Goal: Task Accomplishment & Management: Manage account settings

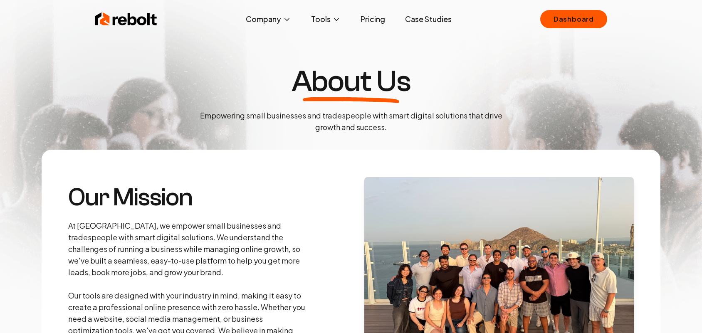
click at [549, 21] on link "Dashboard" at bounding box center [573, 19] width 67 height 18
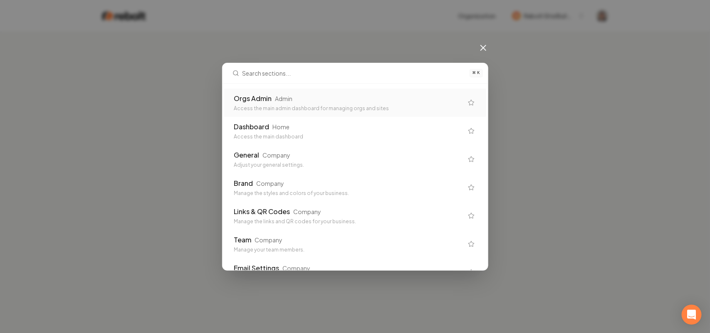
click at [232, 103] on div "Orgs Admin Admin Access the main admin dashboard for managing orgs and sites" at bounding box center [355, 103] width 262 height 28
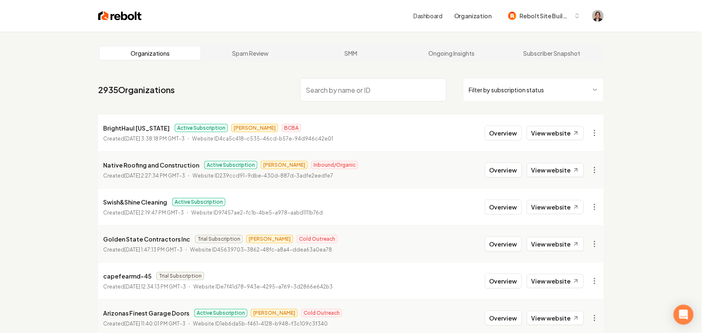
paste input "WattStar Electric"
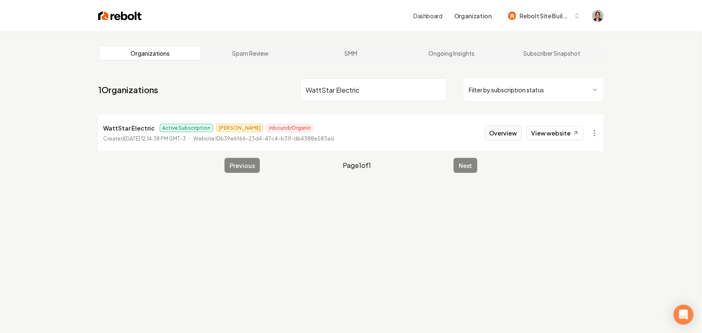
type input "WattStar Electric"
click at [493, 130] on button "Overview" at bounding box center [503, 133] width 37 height 15
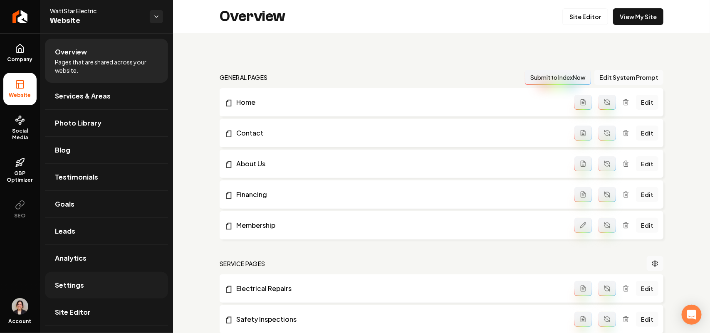
click at [100, 281] on link "Settings" at bounding box center [106, 285] width 123 height 27
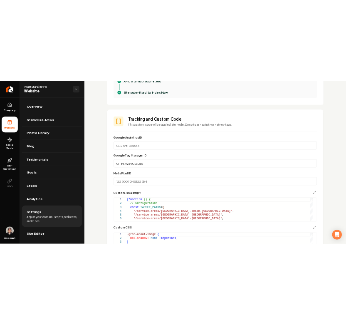
scroll to position [416, 0]
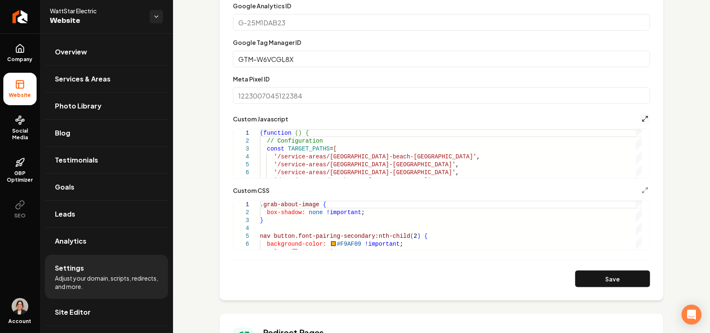
click at [646, 117] on polyline "Main content area" at bounding box center [647, 117] width 2 height 2
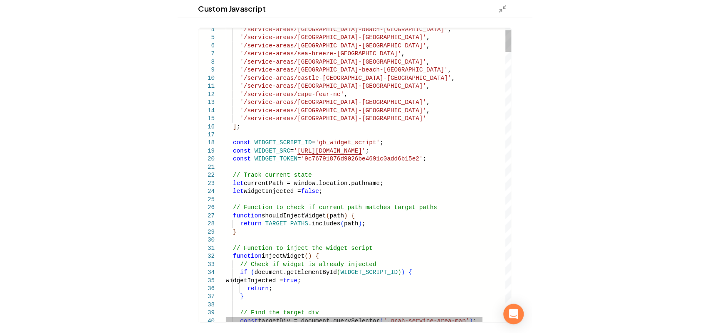
scroll to position [0, 0]
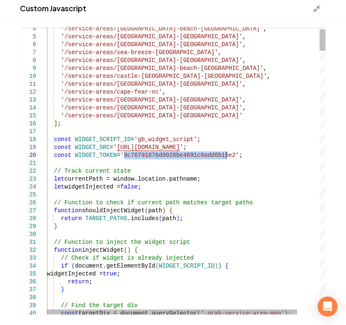
drag, startPoint x: 124, startPoint y: 155, endPoint x: 227, endPoint y: 155, distance: 102.7
type textarea "**********"
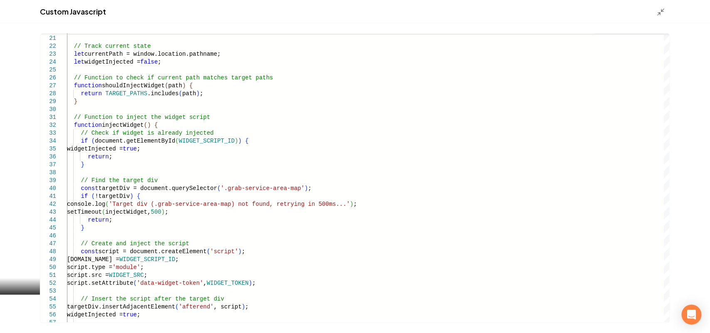
click at [655, 13] on div "Custom Javascript" at bounding box center [355, 11] width 710 height 23
click at [659, 13] on line "Main content area" at bounding box center [659, 13] width 2 height 2
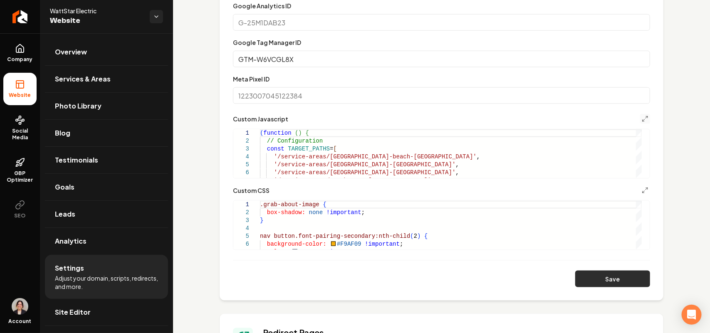
click at [597, 281] on button "Save" at bounding box center [612, 279] width 75 height 17
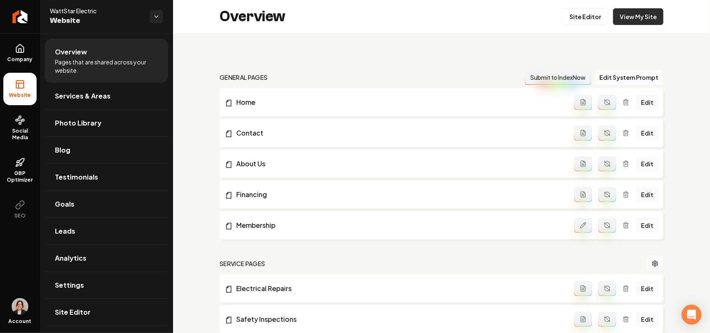
click at [621, 17] on link "View My Site" at bounding box center [638, 16] width 50 height 17
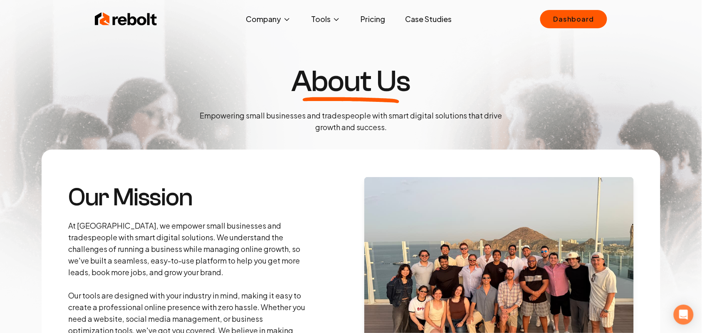
click at [583, 24] on link "Dashboard" at bounding box center [573, 19] width 67 height 18
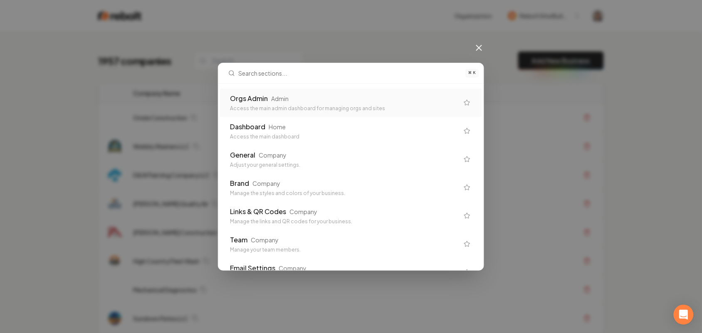
click at [302, 103] on div "Orgs Admin Admin" at bounding box center [344, 99] width 229 height 10
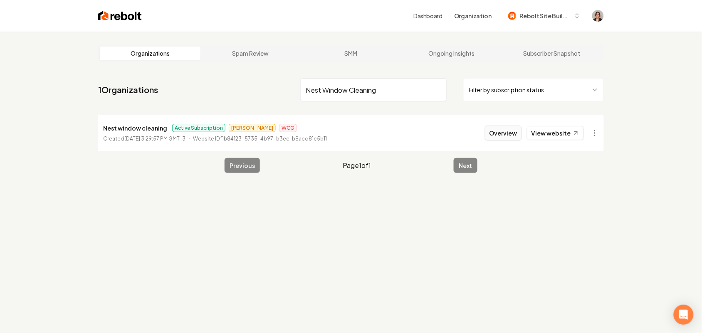
type input "Nest Window Cleaning"
click at [498, 134] on button "Overview" at bounding box center [503, 133] width 37 height 15
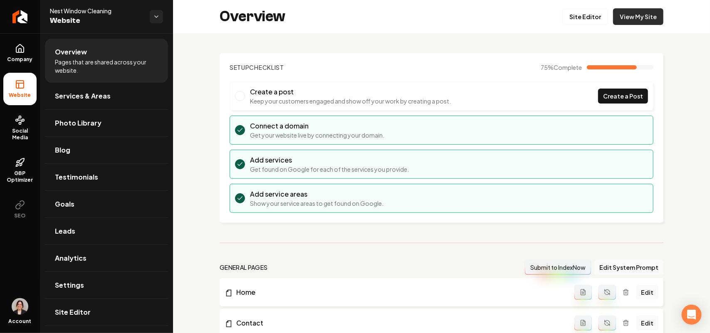
click at [641, 22] on link "View My Site" at bounding box center [638, 16] width 50 height 17
click at [72, 278] on link "Settings" at bounding box center [106, 285] width 123 height 27
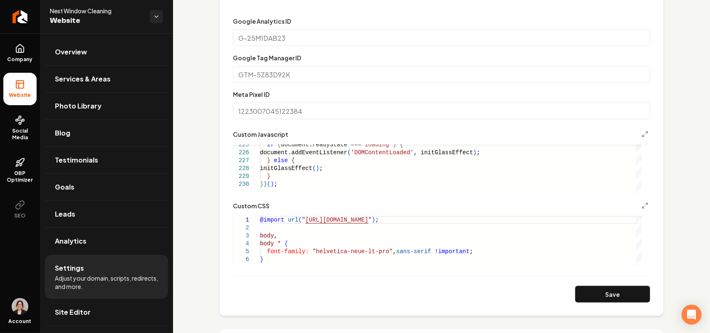
scroll to position [527, 0]
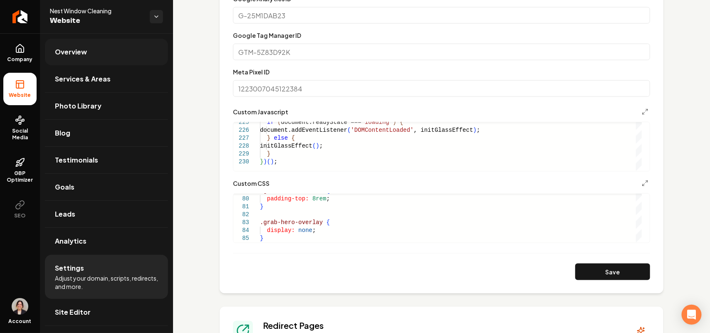
click at [65, 44] on link "Overview" at bounding box center [106, 52] width 123 height 27
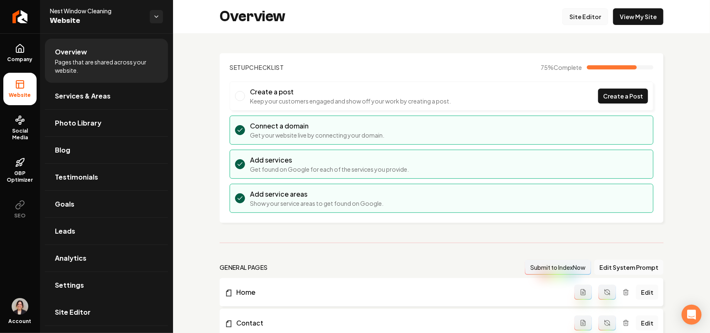
click at [581, 15] on link "Site Editor" at bounding box center [585, 16] width 46 height 17
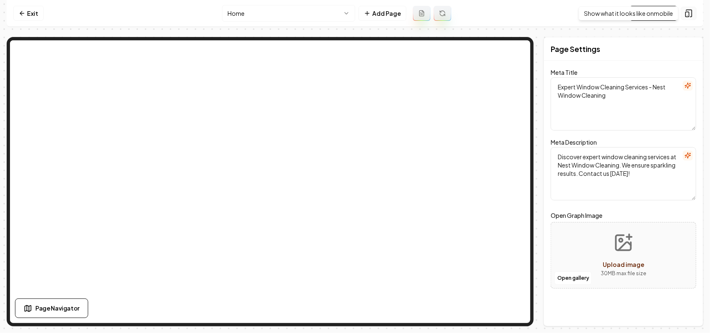
click at [689, 13] on icon at bounding box center [688, 13] width 8 height 8
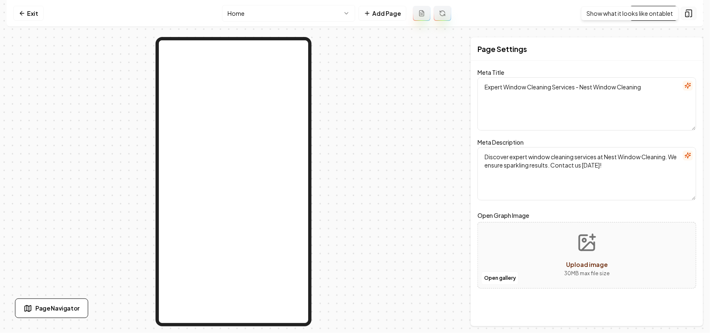
click at [684, 15] on icon at bounding box center [688, 13] width 8 height 8
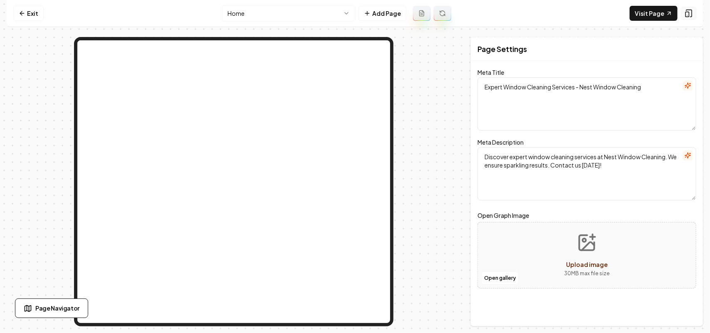
click at [685, 15] on icon at bounding box center [688, 13] width 8 height 8
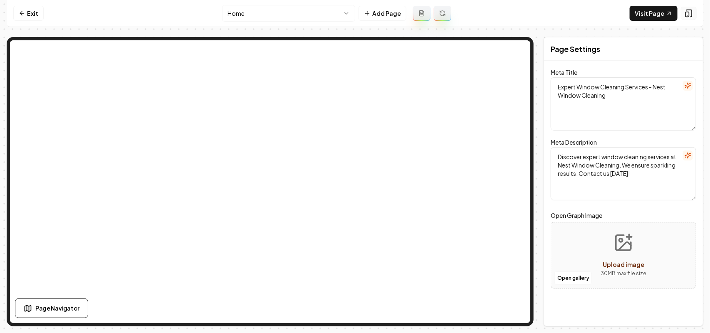
click at [685, 15] on rect at bounding box center [686, 14] width 3 height 5
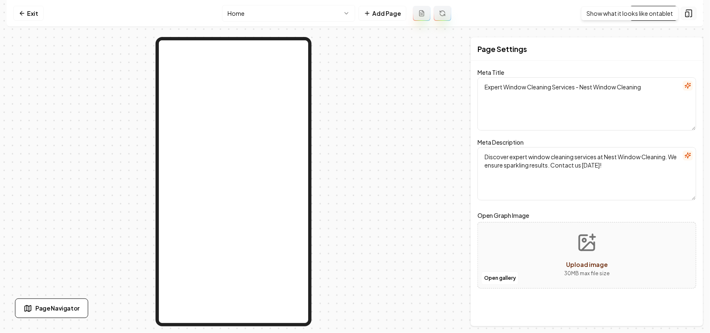
click at [688, 16] on icon at bounding box center [688, 13] width 8 height 8
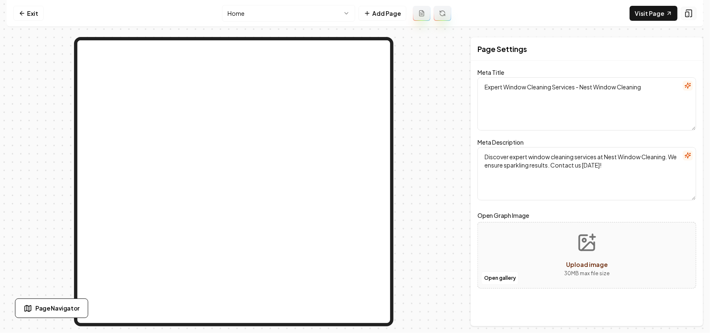
click at [688, 16] on icon at bounding box center [688, 13] width 8 height 8
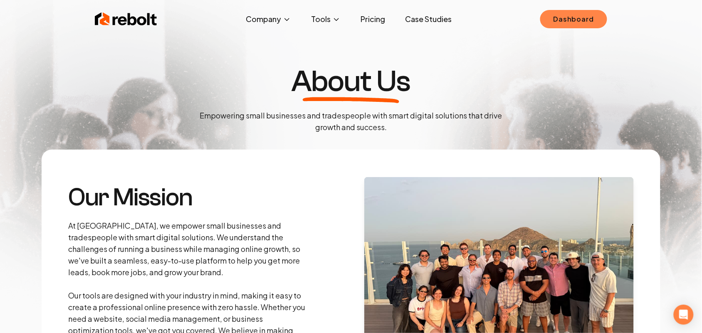
click at [558, 12] on link "Dashboard" at bounding box center [573, 19] width 67 height 18
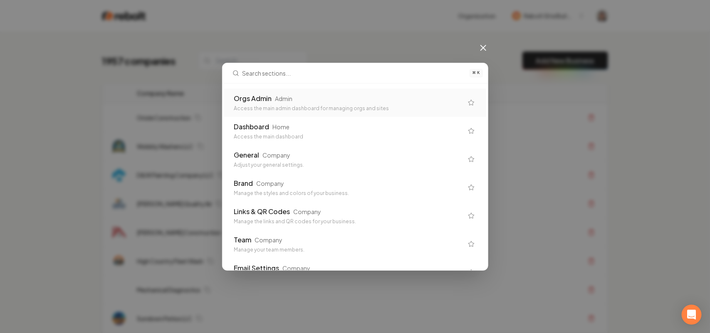
click at [321, 115] on div "Orgs Admin Admin Access the main admin dashboard for managing orgs and sites" at bounding box center [355, 103] width 262 height 28
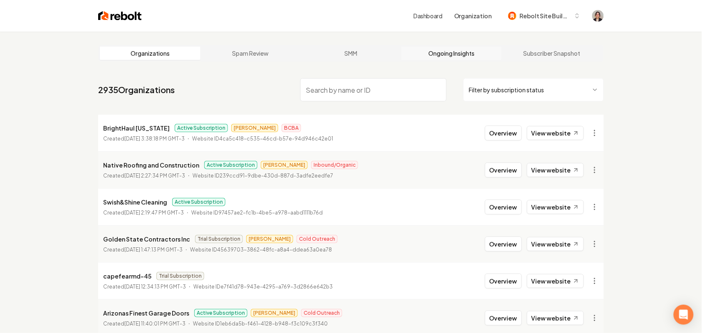
paste input "Desert Pavers"
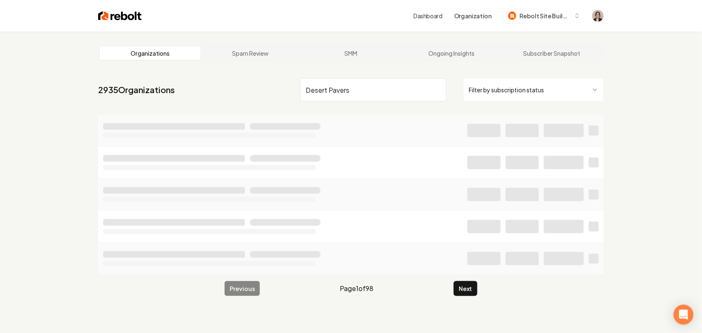
type input "Desert Pavers"
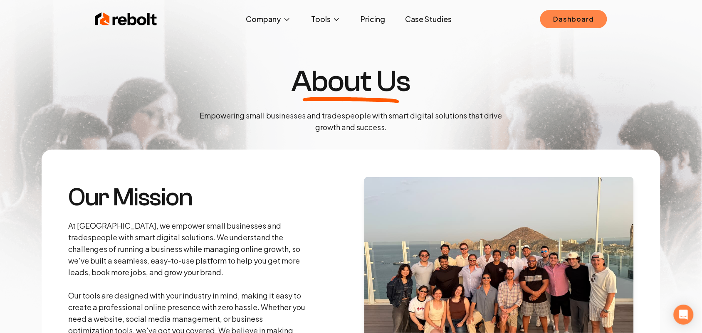
click at [560, 19] on link "Dashboard" at bounding box center [573, 19] width 67 height 18
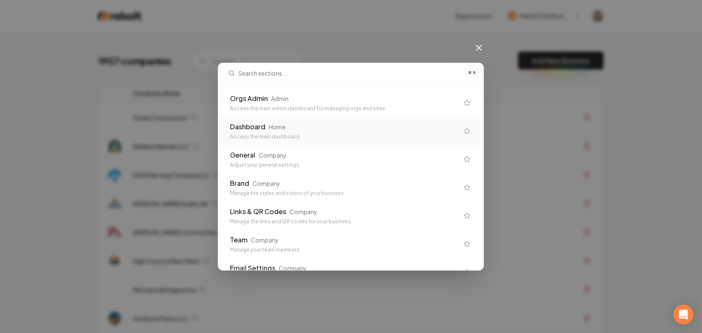
click at [316, 103] on div "Orgs Admin Admin" at bounding box center [344, 99] width 229 height 10
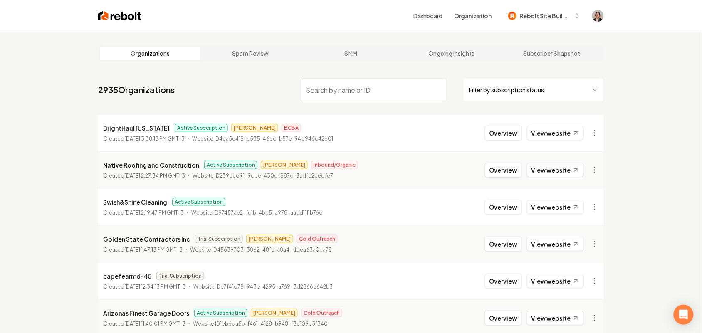
paste input "Desert Pavers"
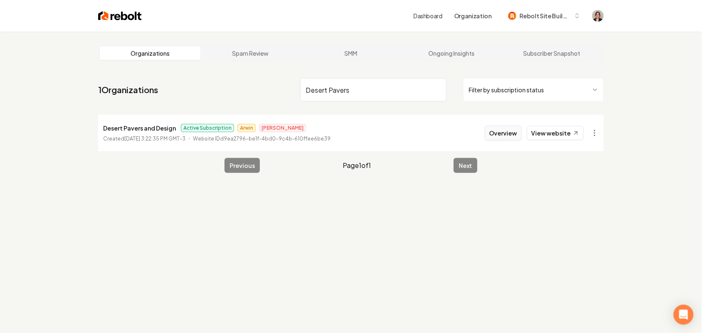
type input "Desert Pavers"
click at [514, 129] on button "Overview" at bounding box center [503, 133] width 37 height 15
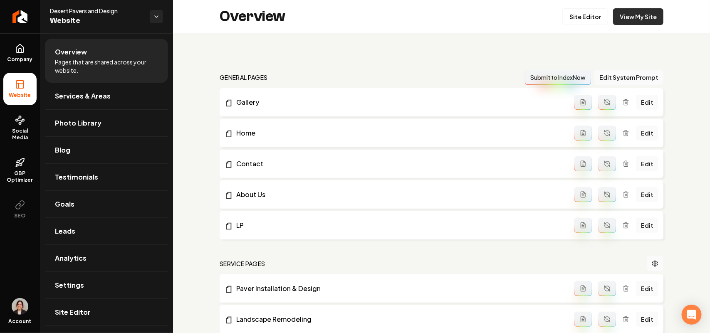
click at [647, 19] on link "View My Site" at bounding box center [638, 16] width 50 height 17
click at [616, 18] on link "View My Site" at bounding box center [638, 16] width 50 height 17
click at [18, 52] on icon at bounding box center [20, 49] width 10 height 10
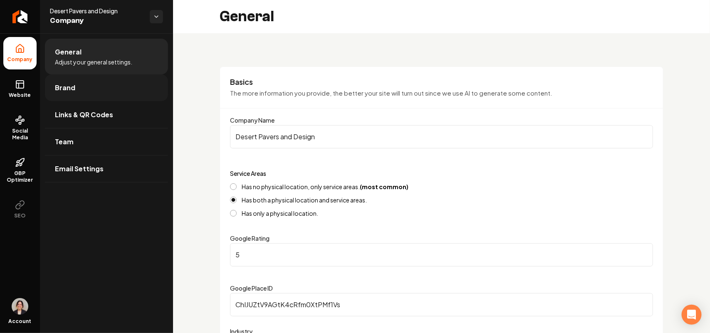
click at [62, 86] on span "Brand" at bounding box center [65, 88] width 20 height 10
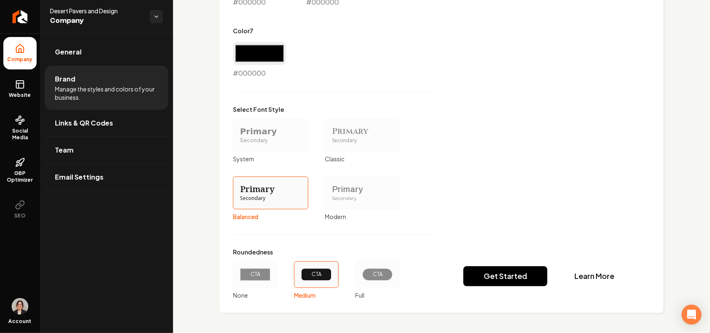
click at [382, 273] on div "CTA" at bounding box center [377, 275] width 30 height 12
click at [361, 273] on button "CTA Full" at bounding box center [358, 274] width 7 height 7
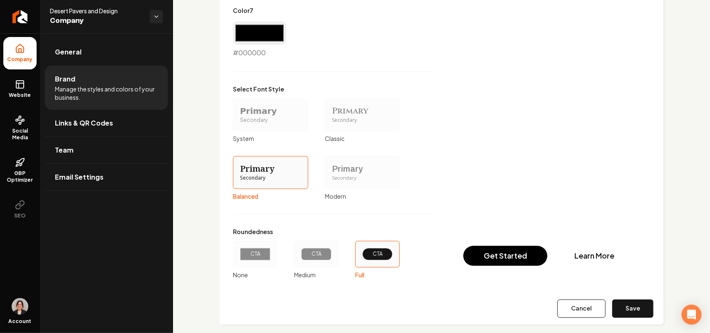
scroll to position [732, 0]
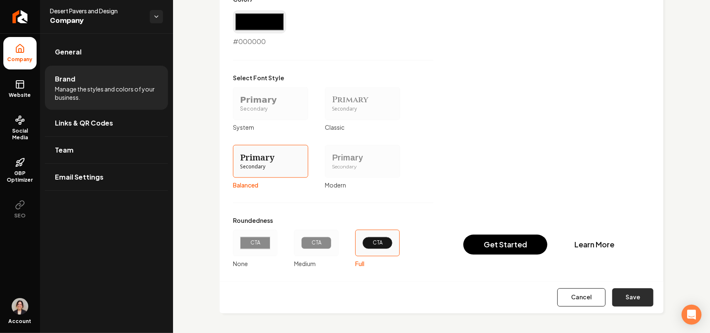
click at [633, 299] on button "Save" at bounding box center [632, 297] width 41 height 18
type input "#ece4e4"
type input "#d5c3c3"
type input "#dcd0d0"
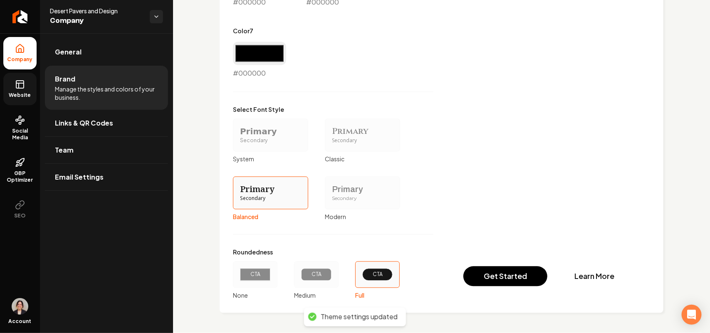
click at [17, 92] on span "Website" at bounding box center [20, 95] width 29 height 7
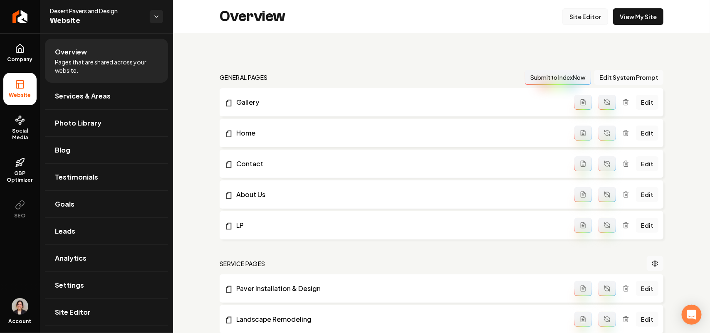
click at [584, 12] on link "Site Editor" at bounding box center [585, 16] width 46 height 17
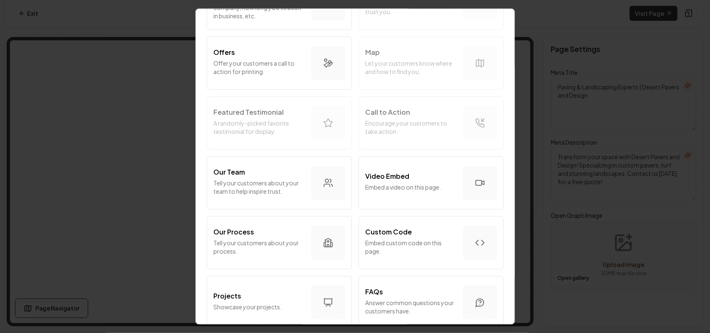
scroll to position [156, 0]
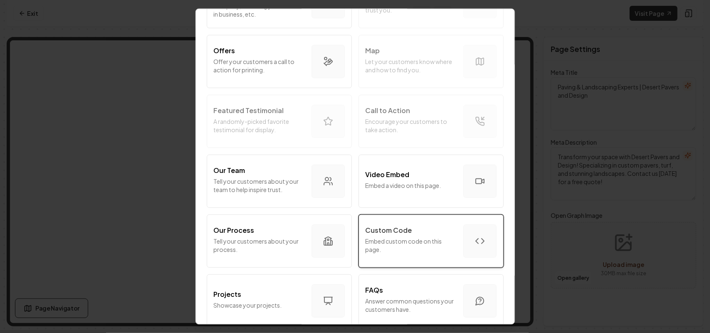
click at [414, 242] on p "Embed custom code on this page." at bounding box center [410, 245] width 91 height 17
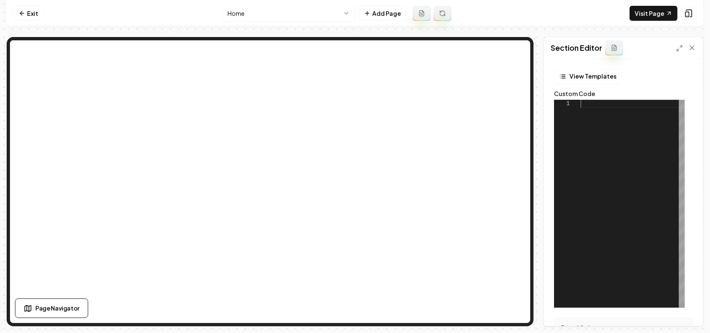
scroll to position [0, 0]
click at [597, 108] on div at bounding box center [632, 204] width 104 height 208
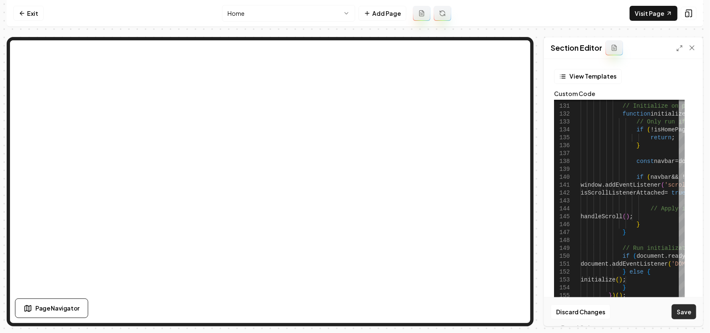
click at [684, 310] on button "Save" at bounding box center [683, 311] width 25 height 15
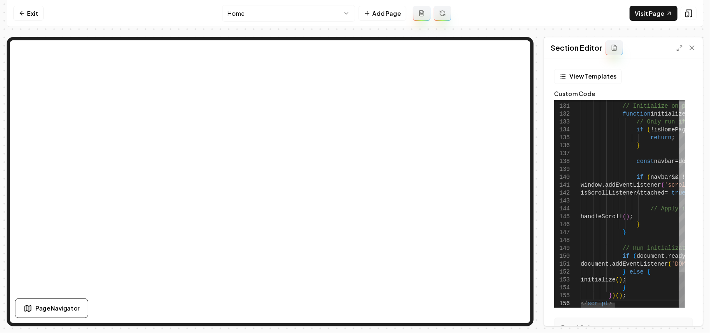
type textarea "**********"
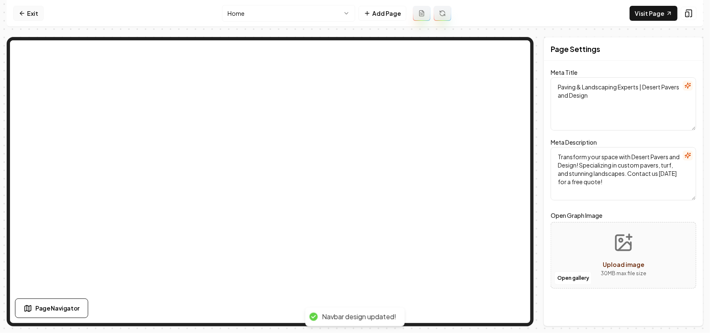
click at [30, 12] on link "Exit" at bounding box center [28, 13] width 30 height 15
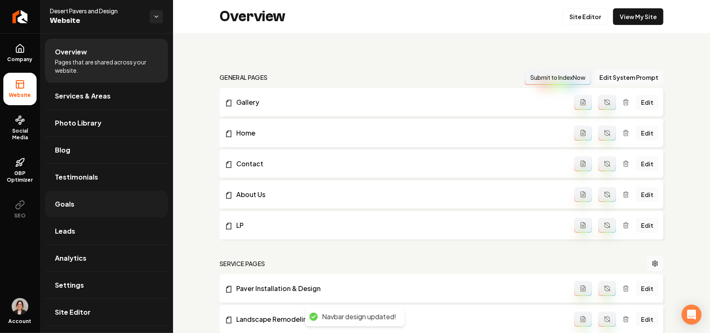
click at [90, 203] on link "Goals" at bounding box center [106, 204] width 123 height 27
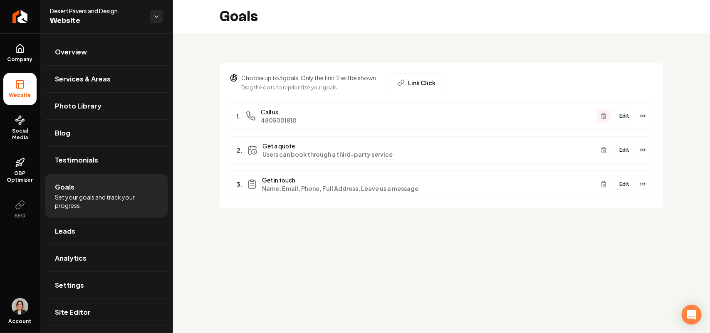
click at [599, 113] on button "Main content area" at bounding box center [603, 115] width 13 height 13
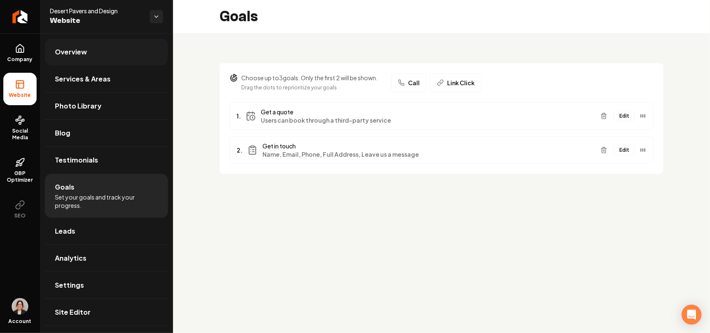
click at [106, 44] on link "Overview" at bounding box center [106, 52] width 123 height 27
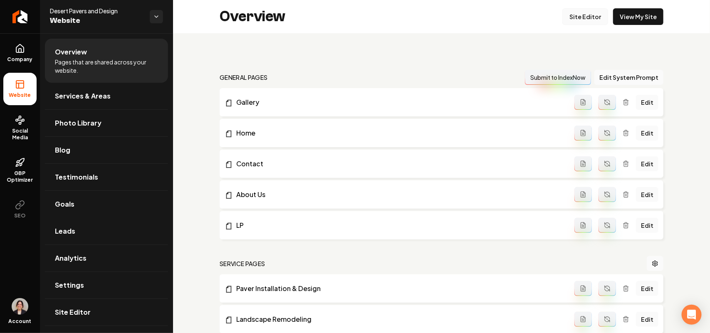
click at [572, 17] on link "Site Editor" at bounding box center [585, 16] width 46 height 17
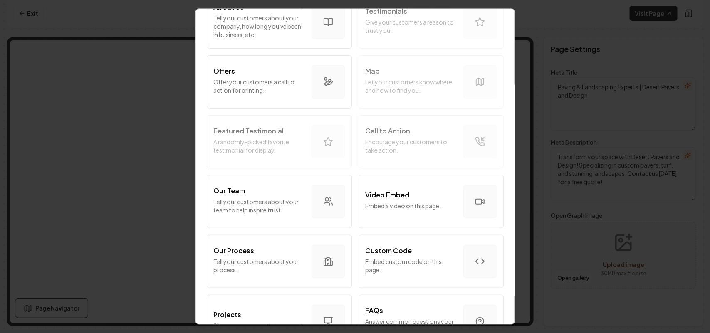
scroll to position [260, 0]
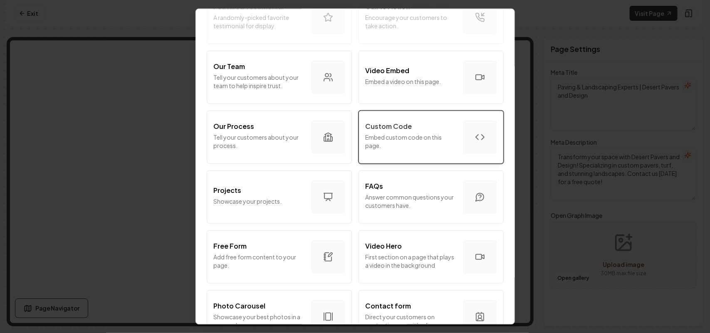
click at [406, 139] on p "Embed custom code on this page." at bounding box center [410, 141] width 91 height 17
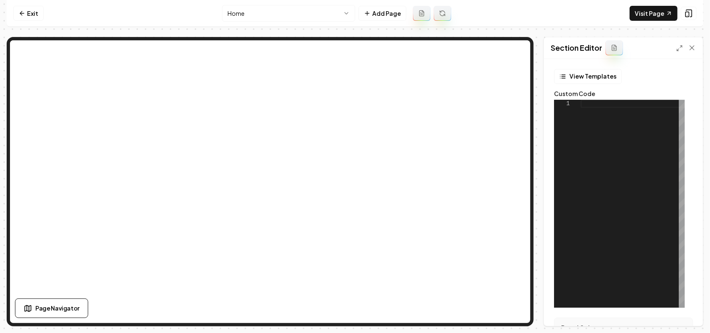
click at [631, 189] on div at bounding box center [632, 204] width 104 height 208
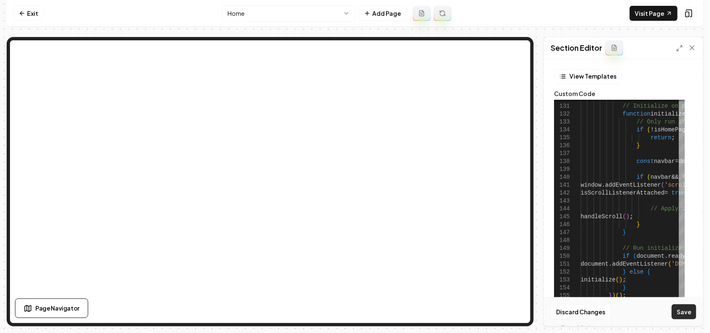
click at [680, 313] on button "Save" at bounding box center [683, 311] width 25 height 15
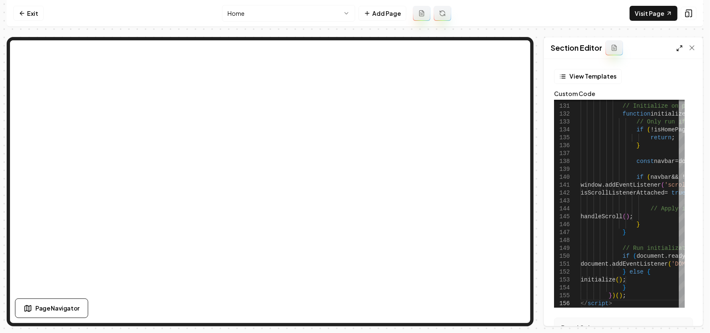
click at [678, 45] on icon at bounding box center [679, 48] width 7 height 7
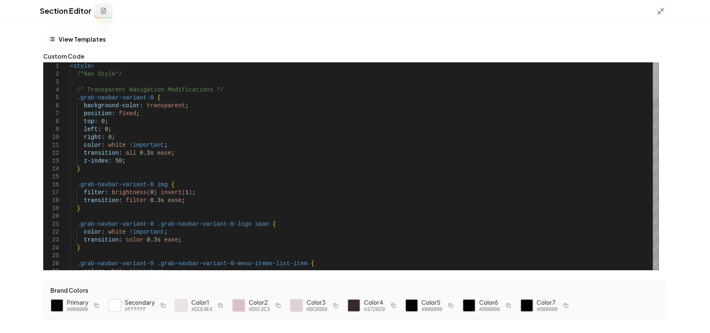
click at [658, 62] on div at bounding box center [656, 79] width 6 height 35
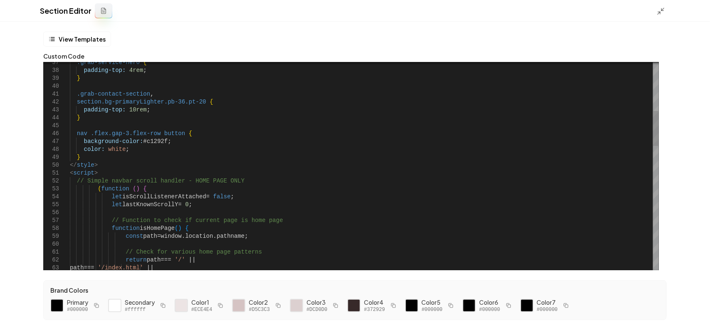
scroll to position [0, 28]
drag, startPoint x: 84, startPoint y: 155, endPoint x: 62, endPoint y: 132, distance: 32.1
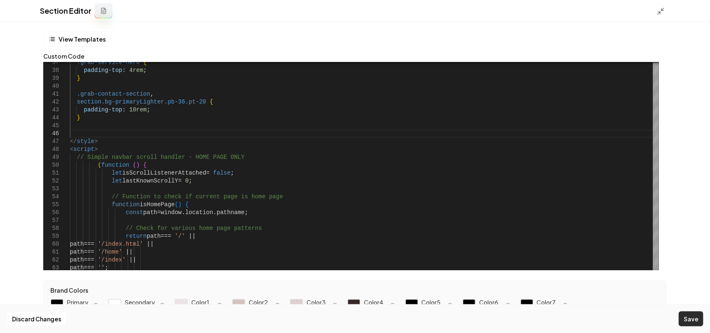
click at [692, 313] on button "Save" at bounding box center [690, 318] width 25 height 15
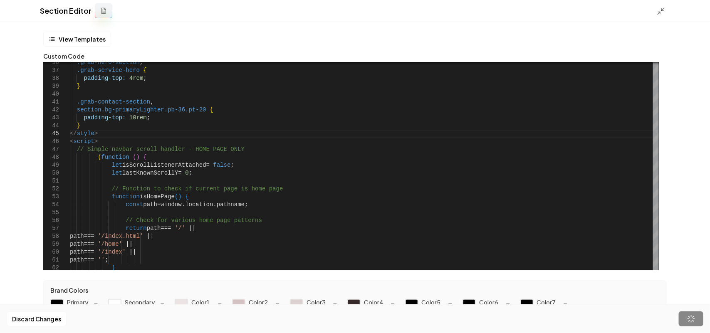
click at [657, 9] on icon at bounding box center [660, 11] width 8 height 8
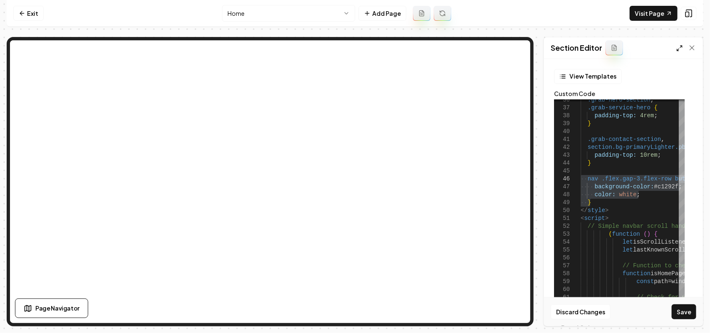
click at [676, 47] on icon at bounding box center [679, 48] width 7 height 7
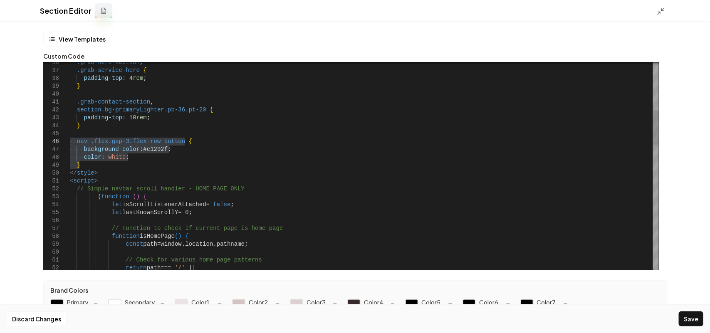
drag, startPoint x: 139, startPoint y: 150, endPoint x: 161, endPoint y: 149, distance: 22.1
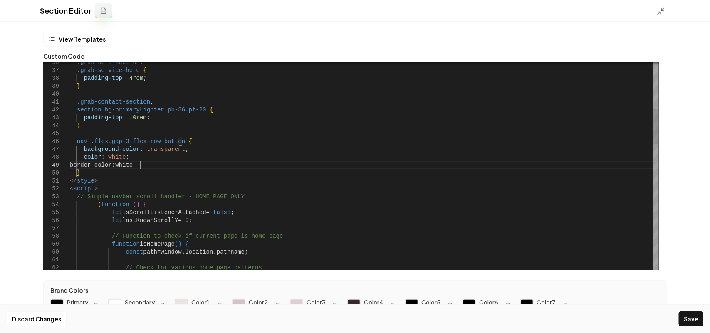
scroll to position [63, 72]
click at [700, 318] on button "Save" at bounding box center [690, 318] width 25 height 15
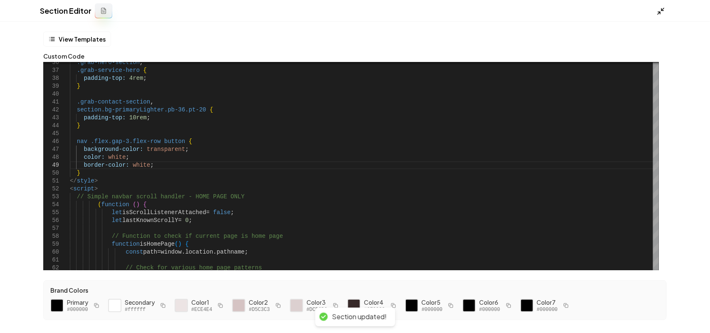
click at [661, 10] on icon at bounding box center [660, 11] width 8 height 8
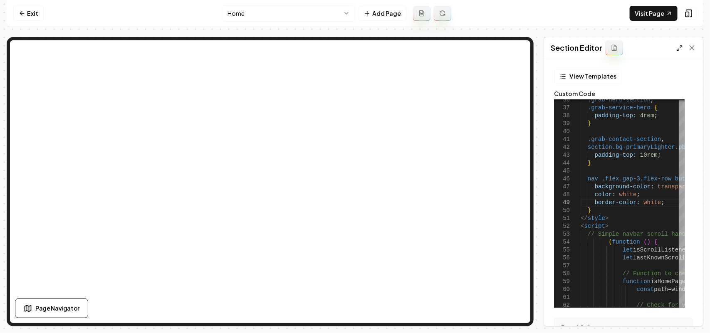
click at [678, 49] on icon at bounding box center [679, 48] width 7 height 7
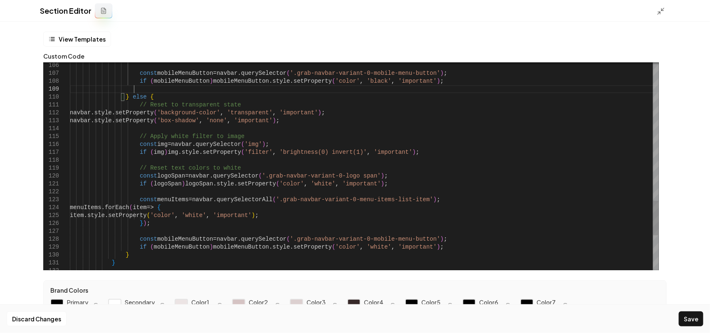
scroll to position [62, 63]
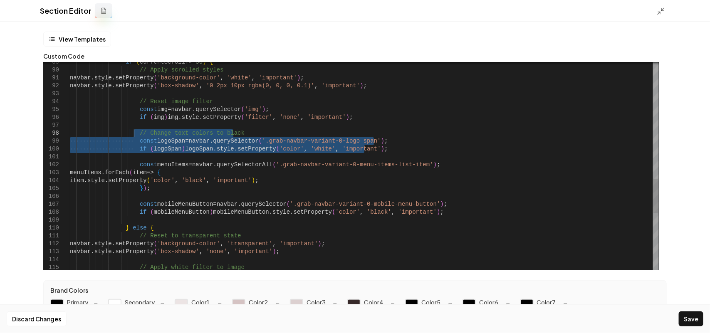
drag, startPoint x: 382, startPoint y: 148, endPoint x: 133, endPoint y: 135, distance: 249.7
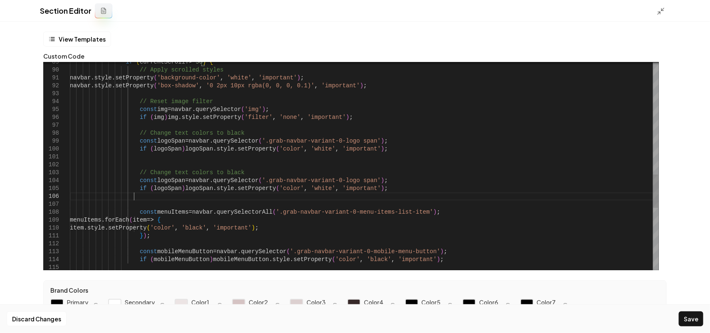
scroll to position [47, 63]
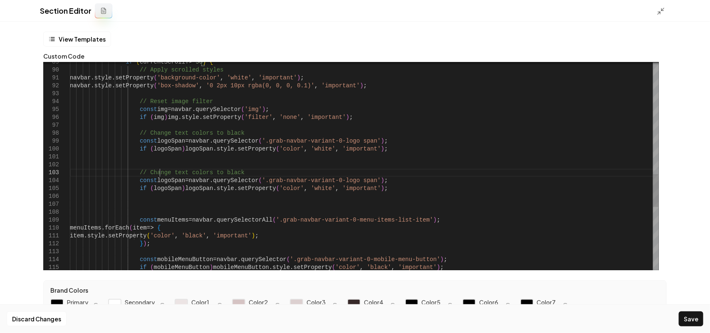
click at [160, 177] on div "const mobileMenuButton = navbar . querySelector ( '.grab-navbar-variant-0-mobil…" at bounding box center [364, 14] width 589 height 1303
click at [162, 180] on div "const mobileMenuButton = navbar . querySelector ( '.grab-navbar-variant-0-mobil…" at bounding box center [364, 14] width 589 height 1303
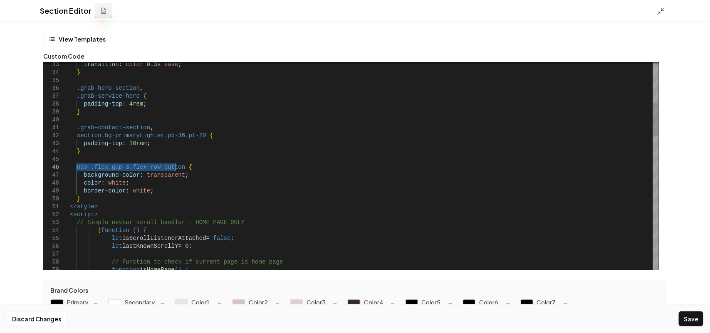
drag, startPoint x: 75, startPoint y: 167, endPoint x: 175, endPoint y: 163, distance: 100.7
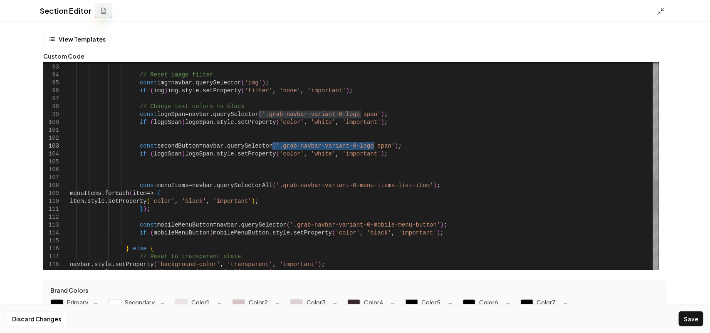
drag, startPoint x: 271, startPoint y: 146, endPoint x: 374, endPoint y: 147, distance: 103.1
drag, startPoint x: 283, startPoint y: 143, endPoint x: 271, endPoint y: 145, distance: 13.1
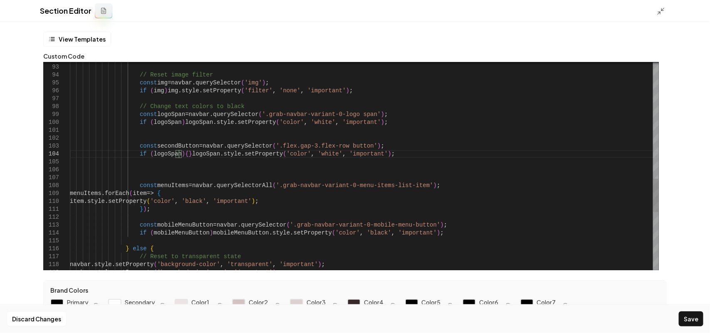
scroll to position [32, 69]
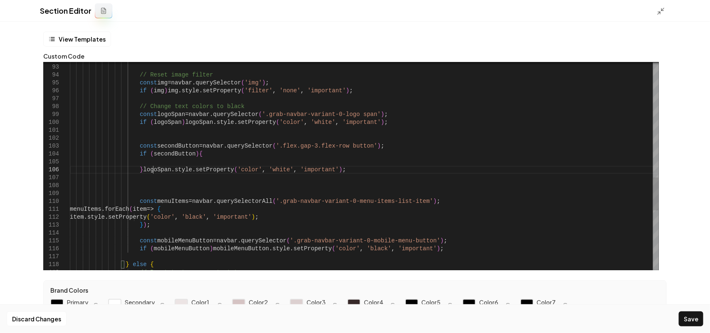
drag, startPoint x: 369, startPoint y: 166, endPoint x: 140, endPoint y: 171, distance: 229.1
drag, startPoint x: 146, startPoint y: 168, endPoint x: 160, endPoint y: 163, distance: 15.3
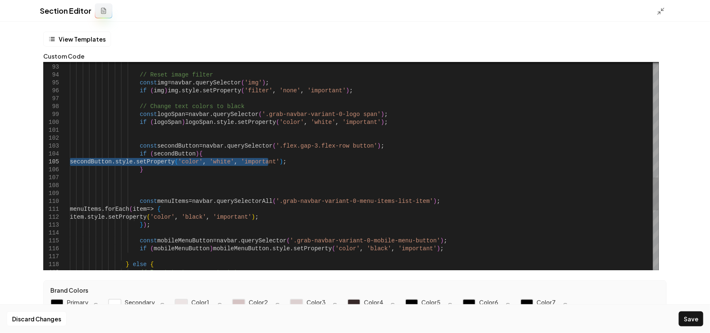
click at [69, 161] on div at bounding box center [56, 162] width 27 height 8
click at [70, 161] on span "secondButton" at bounding box center [91, 161] width 42 height 7
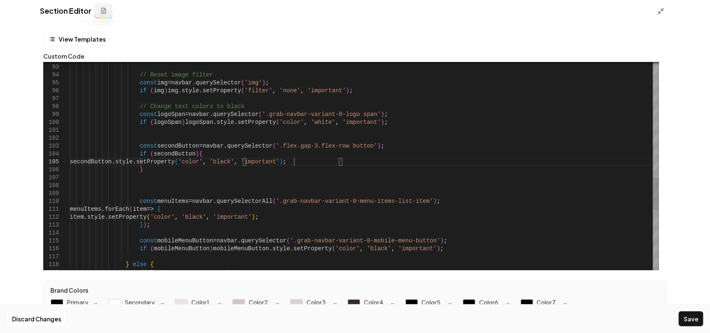
scroll to position [32, 224]
drag, startPoint x: 360, startPoint y: 159, endPoint x: 146, endPoint y: 163, distance: 213.7
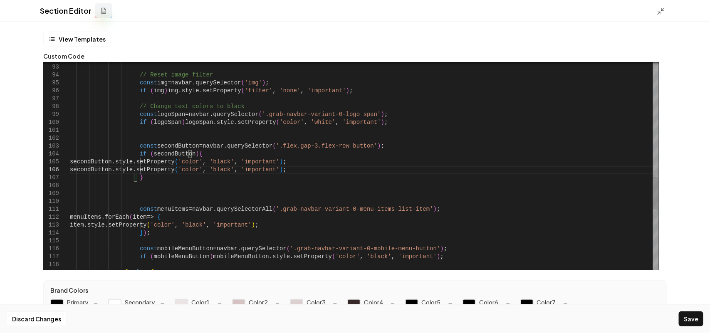
click at [691, 317] on button "Save" at bounding box center [690, 318] width 25 height 15
click at [659, 13] on icon at bounding box center [660, 11] width 8 height 8
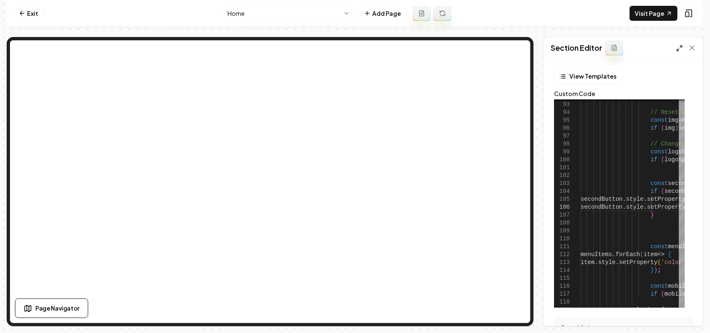
click at [679, 47] on icon at bounding box center [679, 48] width 7 height 7
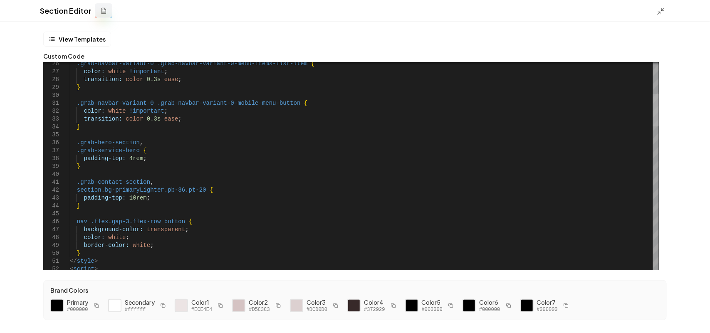
click at [658, 111] on div at bounding box center [656, 110] width 6 height 32
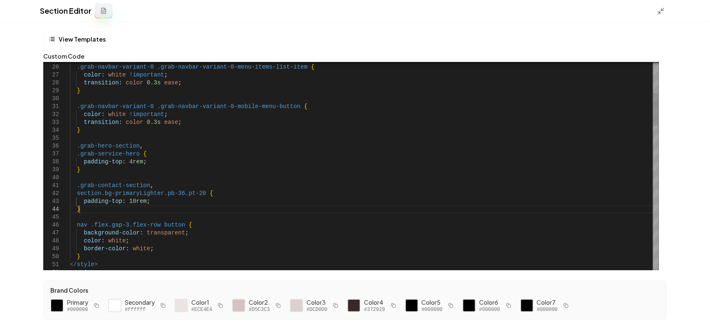
scroll to position [40, 130]
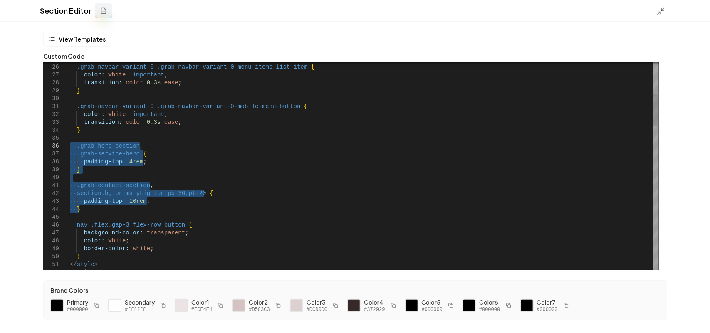
drag, startPoint x: 96, startPoint y: 212, endPoint x: 53, endPoint y: 145, distance: 79.8
drag, startPoint x: 111, startPoint y: 172, endPoint x: 106, endPoint y: 208, distance: 36.5
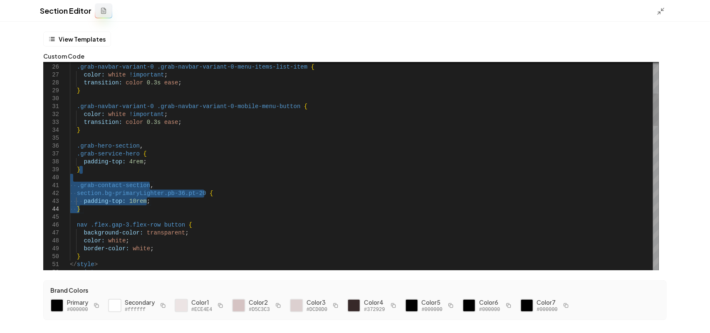
drag, startPoint x: 96, startPoint y: 210, endPoint x: 62, endPoint y: 142, distance: 76.4
type textarea "**********"
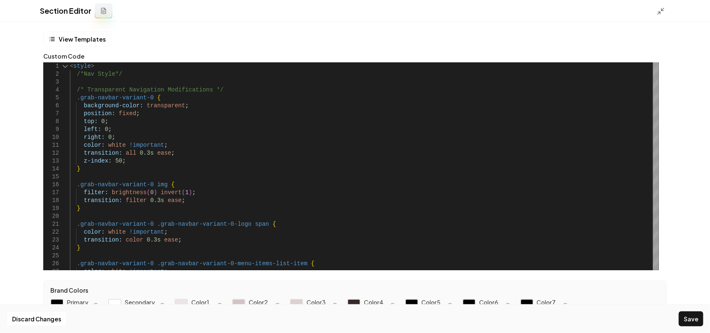
click at [695, 314] on button "Save" at bounding box center [690, 318] width 25 height 15
click at [659, 11] on icon at bounding box center [660, 11] width 8 height 8
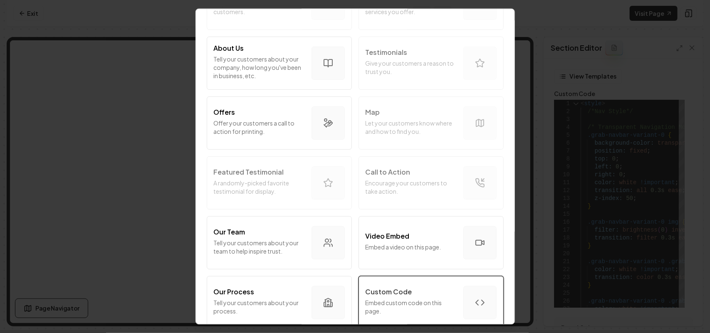
scroll to position [208, 0]
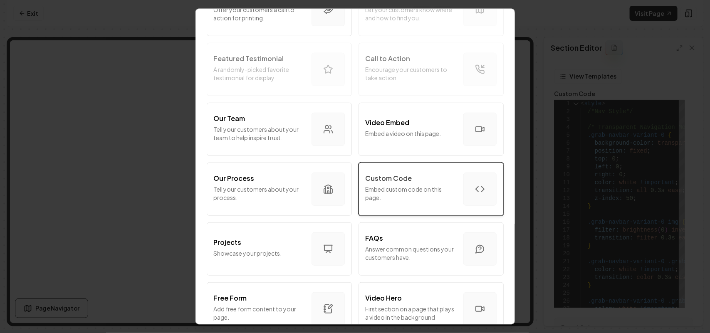
click at [434, 192] on p "Embed custom code on this page." at bounding box center [410, 193] width 91 height 17
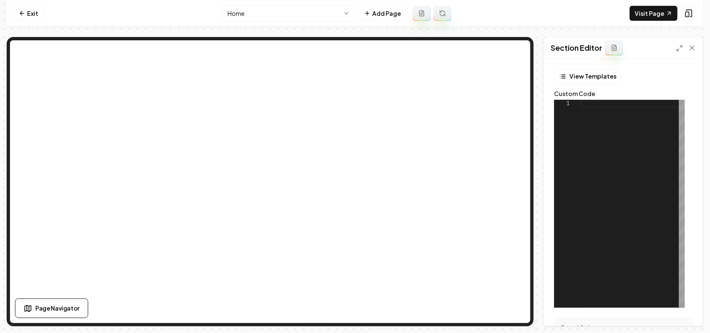
click at [604, 153] on div at bounding box center [632, 204] width 104 height 208
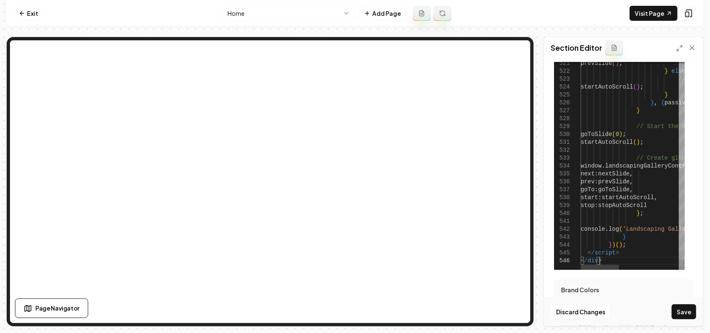
scroll to position [52, 0]
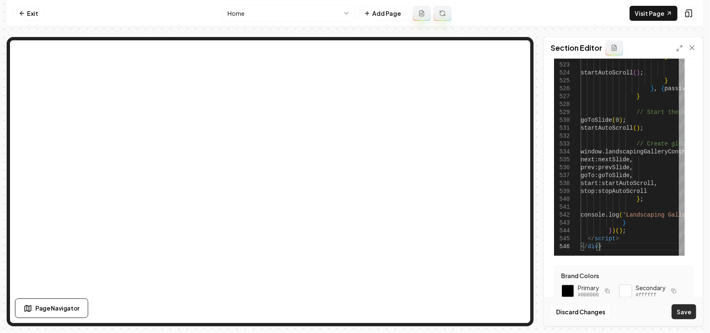
click at [687, 315] on button "Save" at bounding box center [683, 311] width 25 height 15
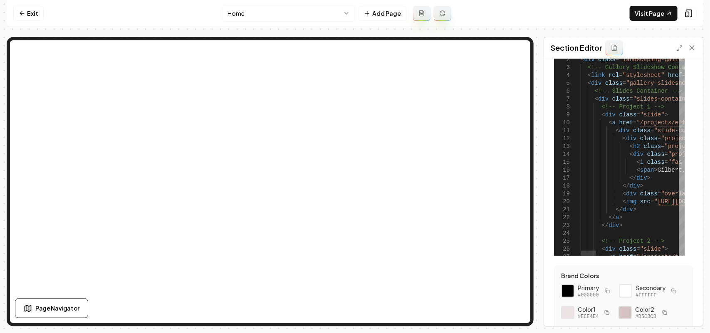
click at [684, 48] on div at bounding box center [681, 53] width 6 height 10
click at [676, 49] on icon at bounding box center [679, 48] width 7 height 7
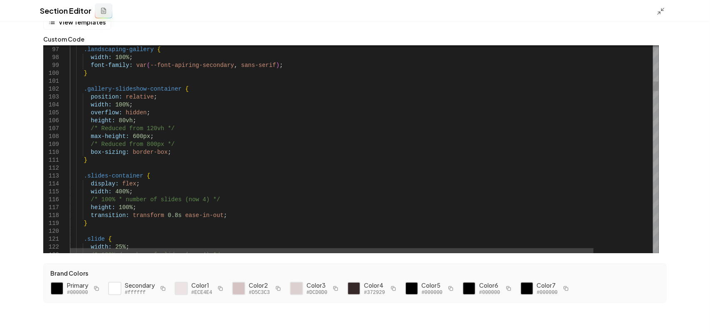
scroll to position [0, 0]
drag, startPoint x: 113, startPoint y: 121, endPoint x: 121, endPoint y: 122, distance: 7.5
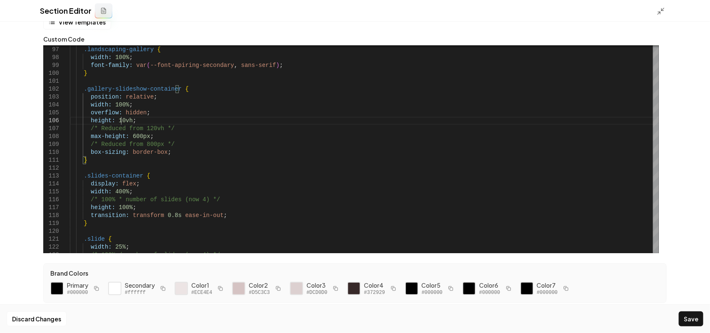
scroll to position [39, 53]
click at [693, 318] on button "Save" at bounding box center [690, 318] width 25 height 15
click at [660, 16] on div "Section Editor" at bounding box center [355, 11] width 710 height 22
click at [660, 14] on polyline at bounding box center [659, 13] width 2 height 2
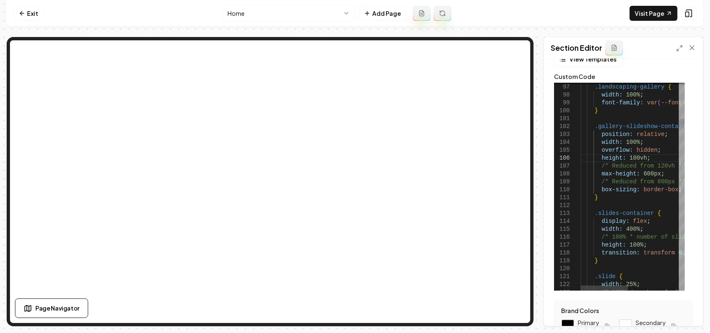
scroll to position [39, 54]
click at [689, 310] on button "Save" at bounding box center [683, 311] width 25 height 15
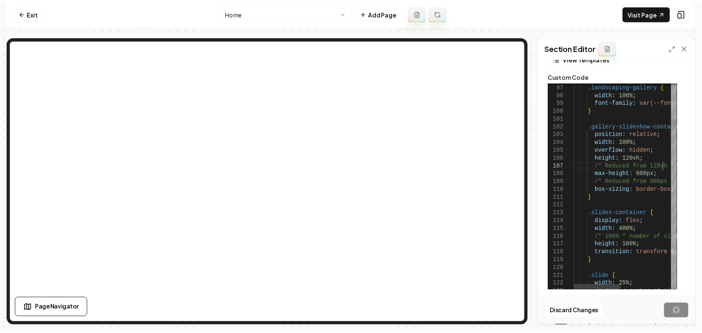
scroll to position [39, 51]
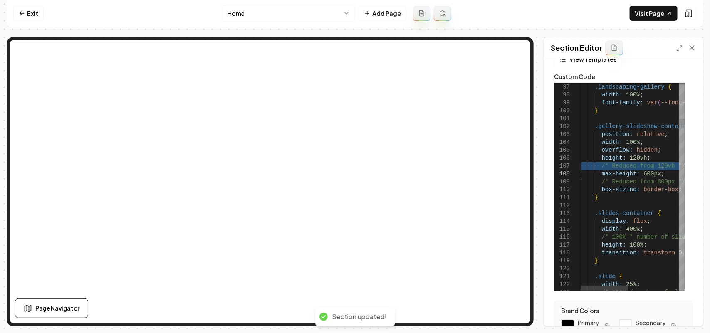
type textarea "**********"
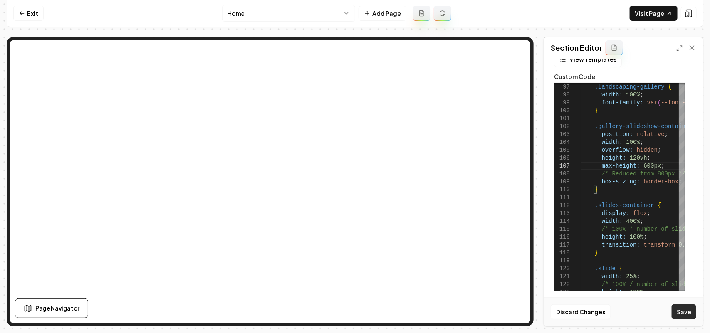
click at [686, 319] on button "Save" at bounding box center [683, 311] width 25 height 15
click at [658, 15] on link "Visit Page" at bounding box center [653, 13] width 48 height 15
click at [21, 9] on link "Exit" at bounding box center [28, 13] width 30 height 15
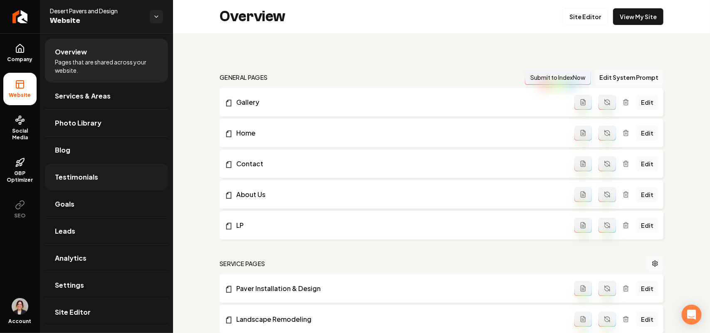
click at [97, 172] on link "Testimonials" at bounding box center [106, 177] width 123 height 27
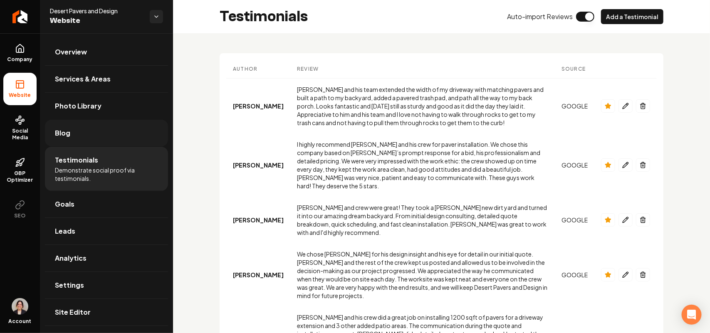
click at [89, 124] on link "Blog" at bounding box center [106, 133] width 123 height 27
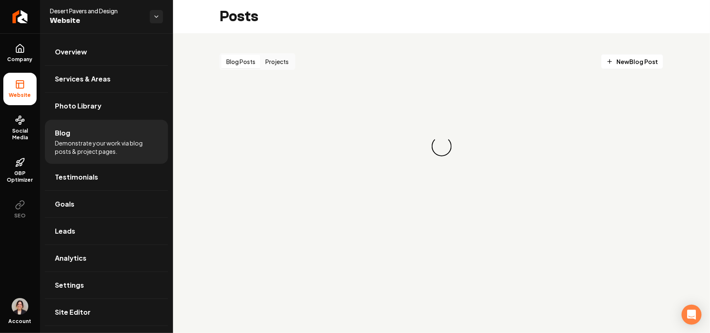
click at [282, 61] on button "Projects" at bounding box center [276, 61] width 33 height 13
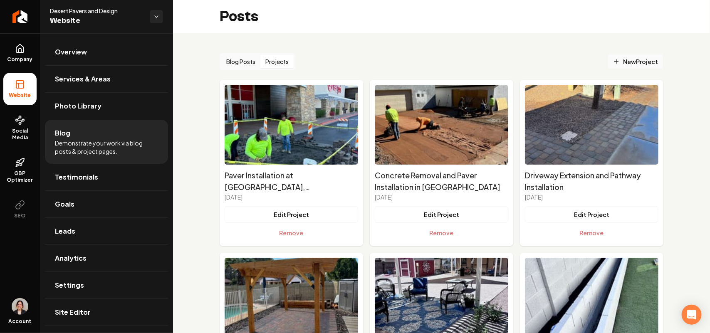
click at [635, 63] on span "New Project" at bounding box center [635, 61] width 45 height 9
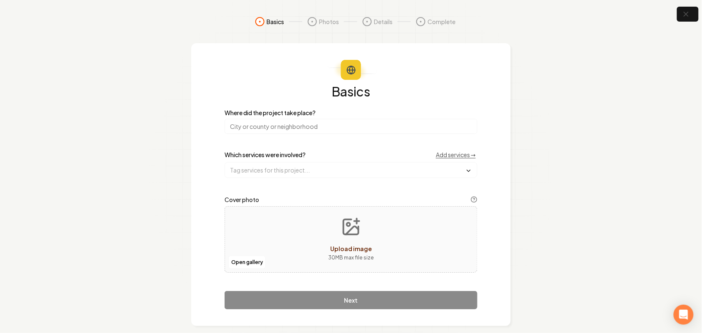
click at [306, 126] on input "search" at bounding box center [350, 126] width 253 height 15
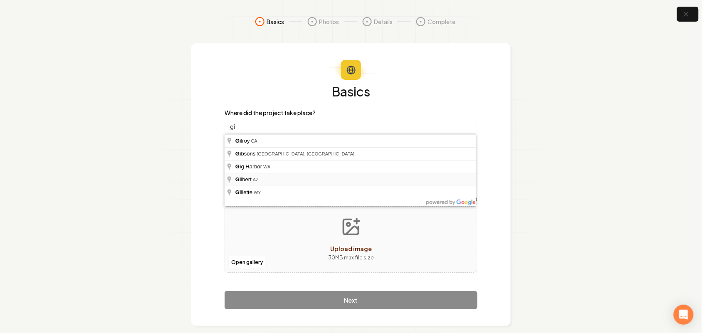
type input "Gilbert, [GEOGRAPHIC_DATA]"
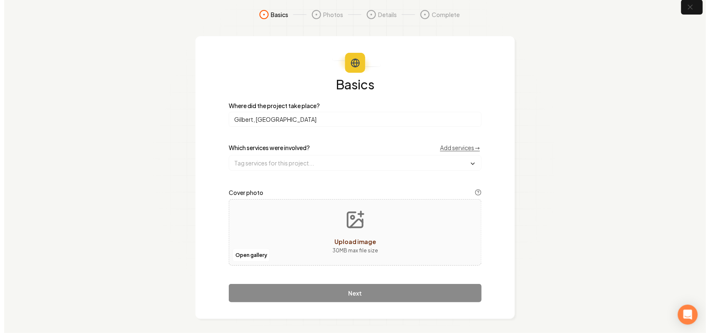
scroll to position [9, 0]
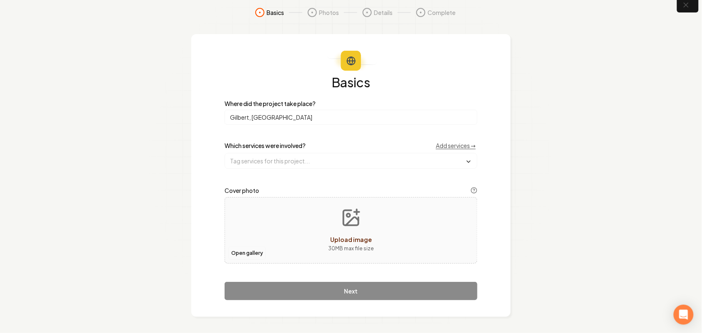
click at [246, 251] on button "Open gallery" at bounding box center [246, 252] width 37 height 13
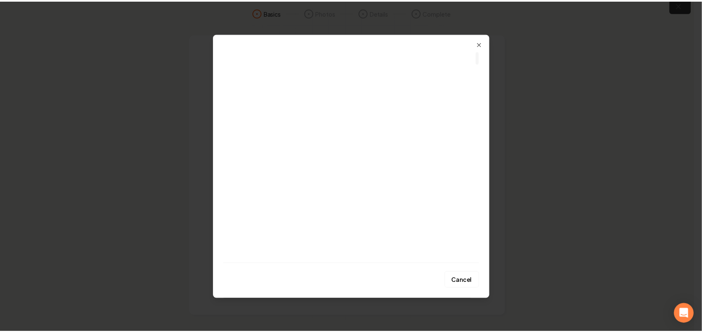
scroll to position [0, 0]
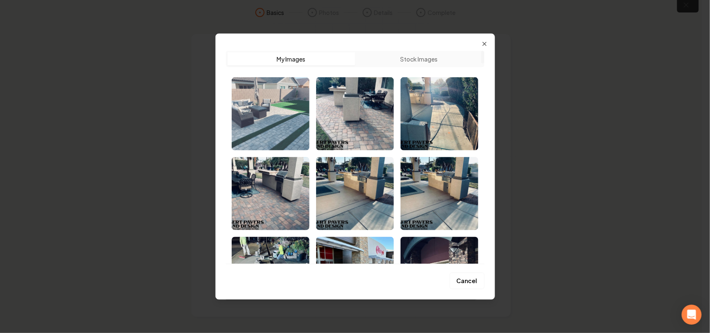
click at [270, 121] on img "Select image image_6887d4ec5c7cd75eb85fc747.jpeg" at bounding box center [271, 113] width 78 height 73
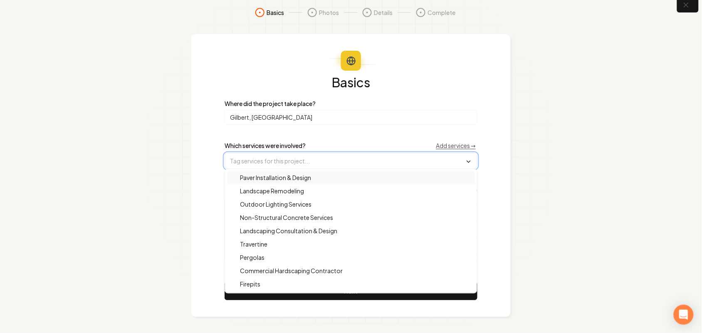
click at [296, 167] on input "text" at bounding box center [351, 160] width 252 height 15
click at [306, 181] on span "Paver Installation & Design" at bounding box center [270, 177] width 81 height 8
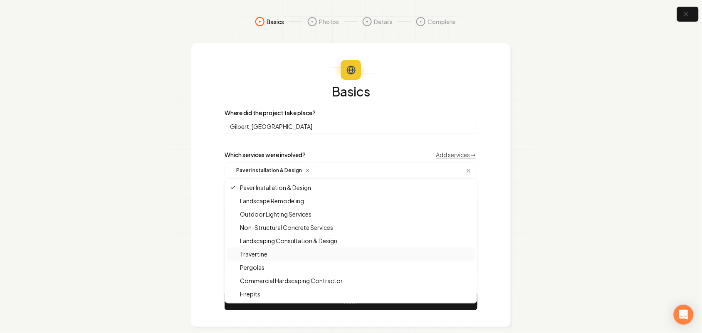
click at [499, 227] on div "Basics Where did the project take place? Gilbert, AZ Which services were involv…" at bounding box center [350, 184] width 319 height 283
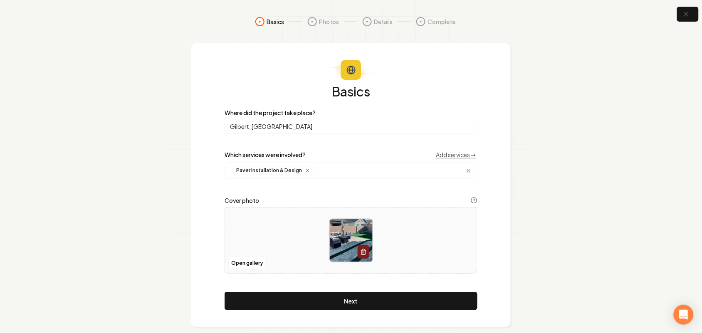
click at [405, 302] on button "Next" at bounding box center [350, 301] width 253 height 18
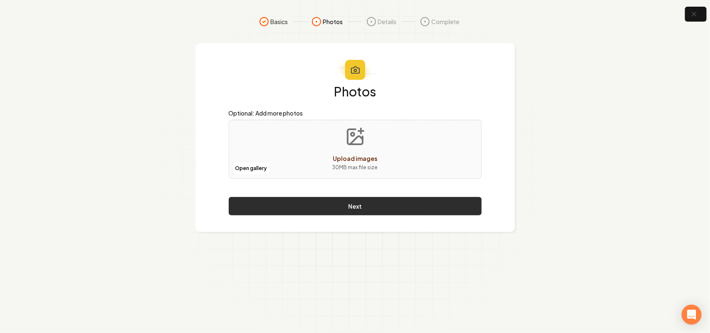
click at [345, 206] on button "Next" at bounding box center [355, 206] width 253 height 18
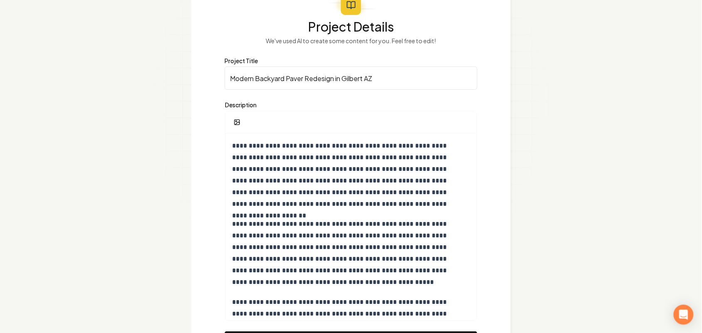
scroll to position [115, 0]
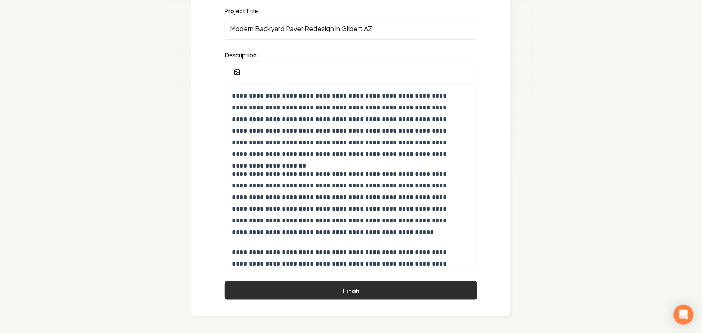
click at [405, 292] on button "Finish" at bounding box center [350, 290] width 253 height 18
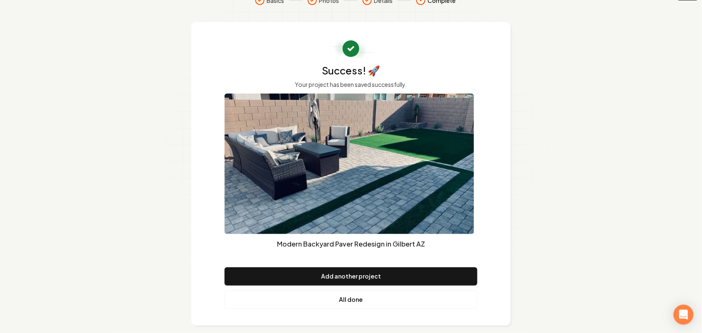
scroll to position [30, 0]
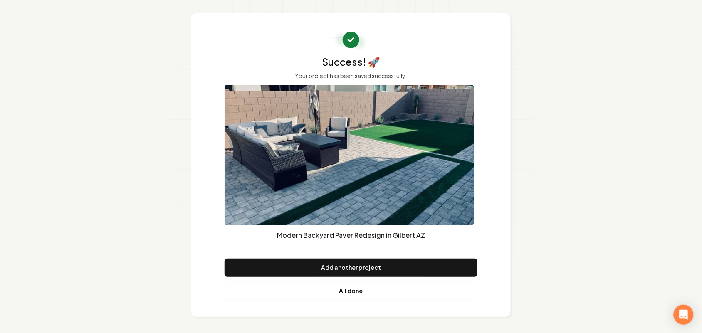
click at [367, 293] on link "All done" at bounding box center [350, 291] width 253 height 18
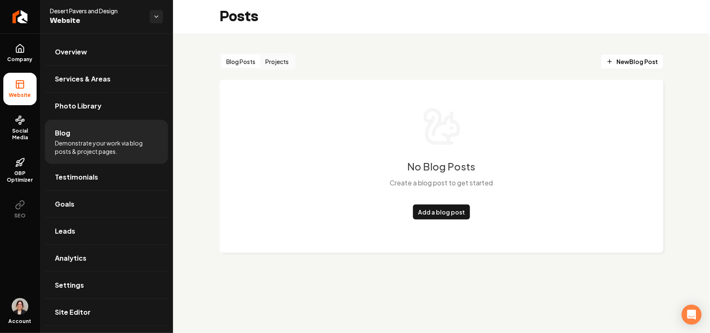
click at [271, 65] on button "Projects" at bounding box center [276, 61] width 33 height 13
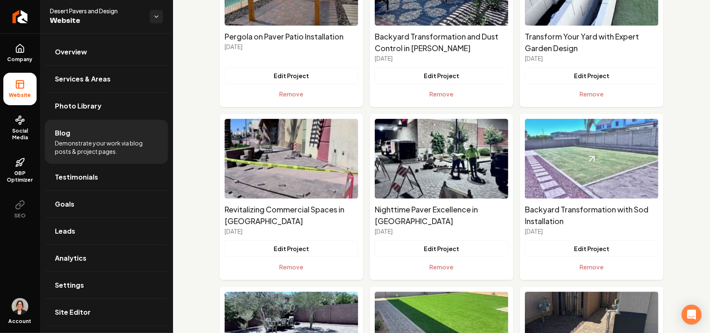
scroll to position [520, 0]
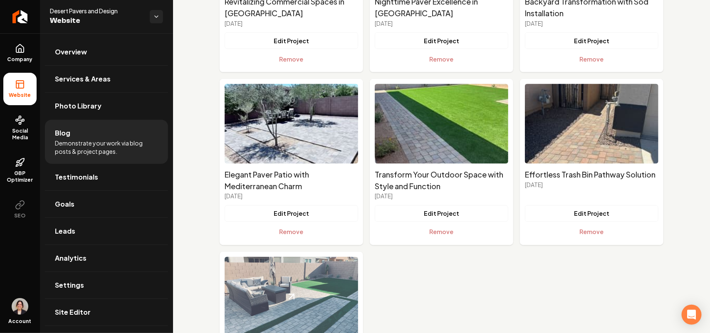
click at [281, 275] on img "Main content area" at bounding box center [290, 297] width 133 height 80
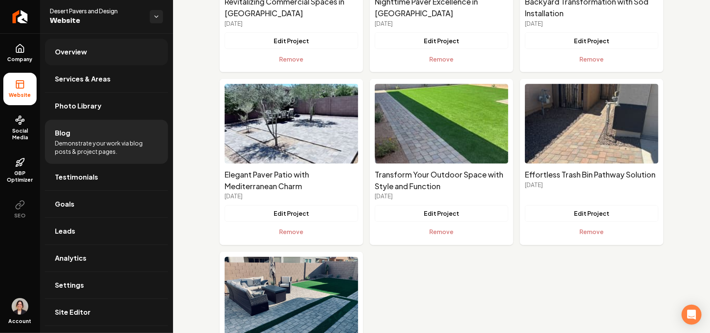
click at [80, 52] on span "Overview" at bounding box center [71, 52] width 32 height 10
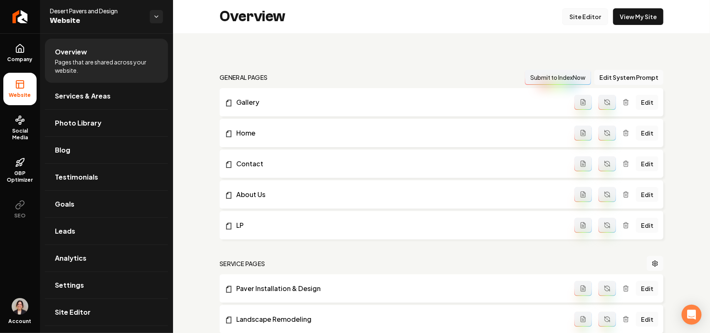
click at [583, 21] on link "Site Editor" at bounding box center [585, 16] width 46 height 17
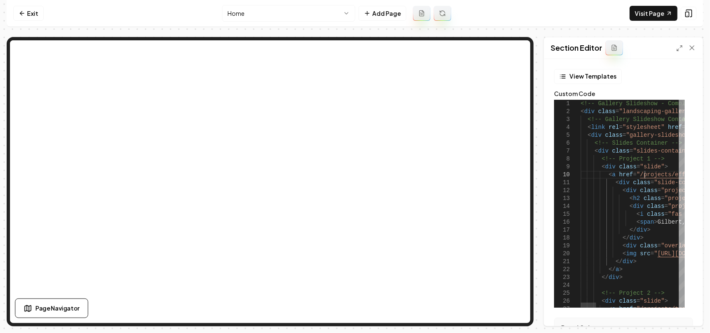
type textarea "**********"
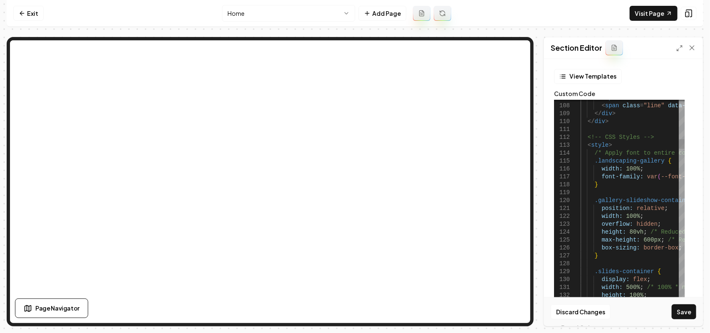
click at [684, 310] on button "Save" at bounding box center [683, 311] width 25 height 15
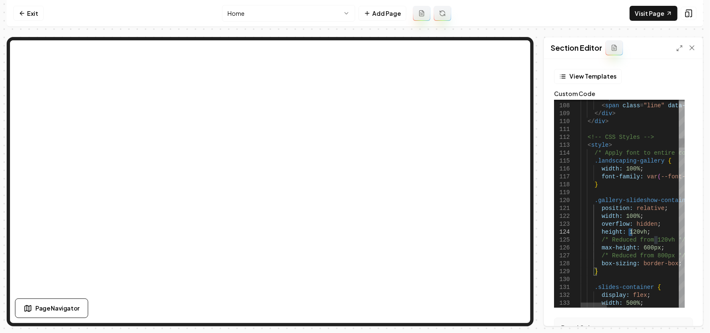
scroll to position [24, 0]
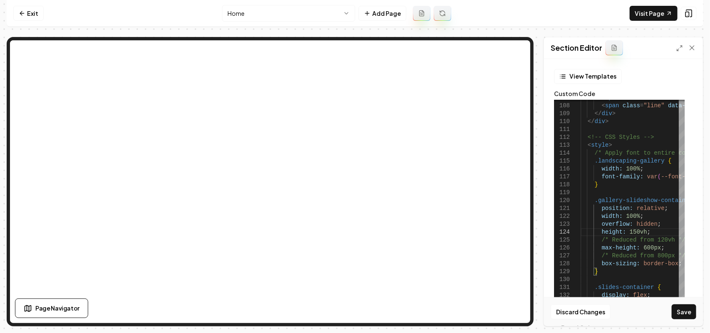
click at [681, 311] on button "Save" at bounding box center [683, 311] width 25 height 15
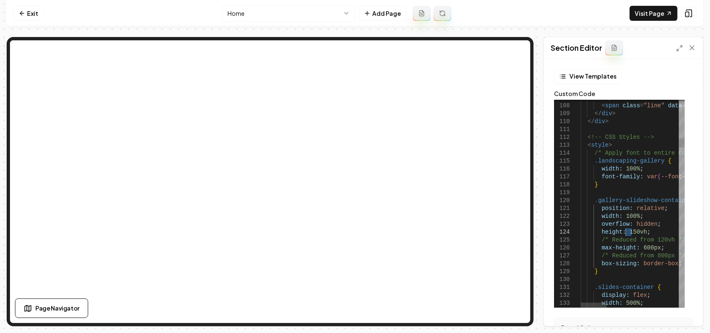
drag, startPoint x: 632, startPoint y: 233, endPoint x: 626, endPoint y: 233, distance: 6.2
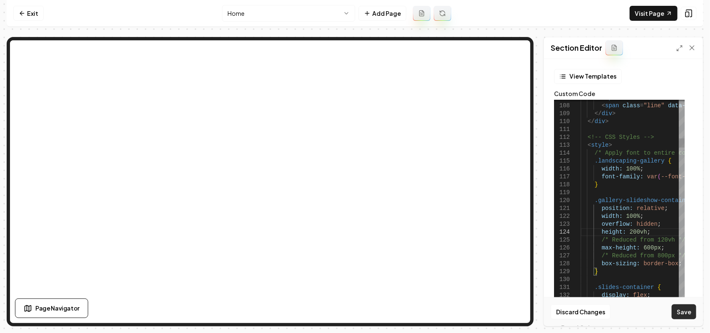
click at [674, 313] on button "Save" at bounding box center [683, 311] width 25 height 15
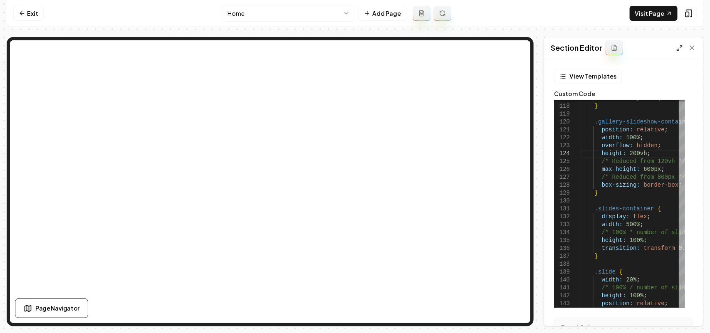
click at [677, 46] on icon at bounding box center [679, 48] width 7 height 7
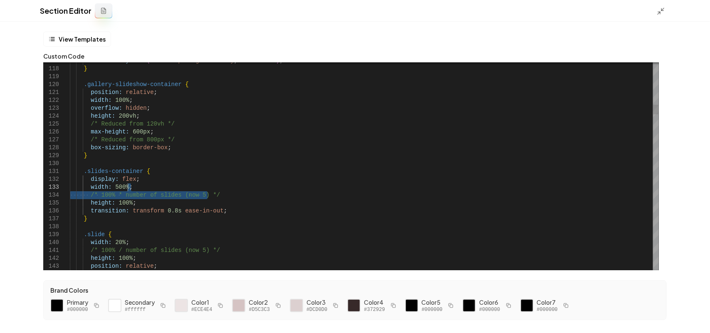
drag, startPoint x: 244, startPoint y: 194, endPoint x: 244, endPoint y: 188, distance: 6.2
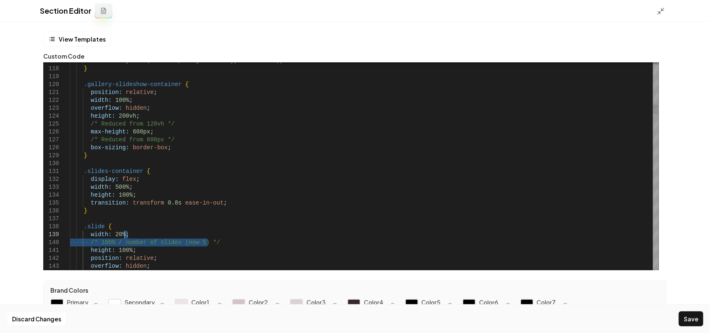
drag, startPoint x: 239, startPoint y: 246, endPoint x: 239, endPoint y: 237, distance: 9.6
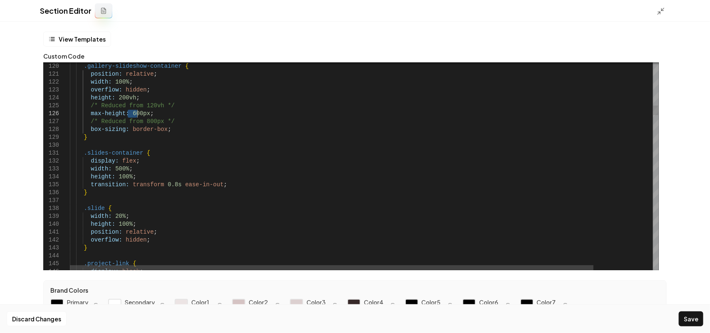
drag, startPoint x: 127, startPoint y: 113, endPoint x: 138, endPoint y: 111, distance: 10.9
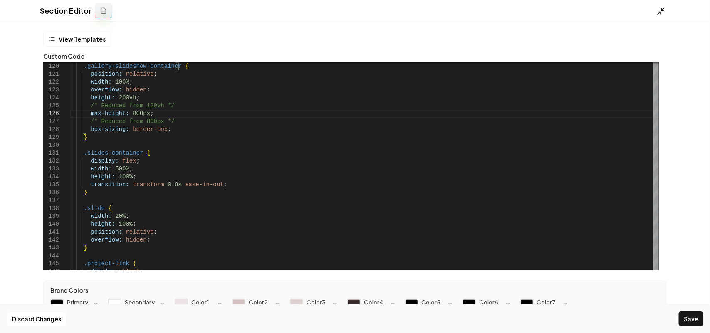
click at [661, 9] on icon at bounding box center [660, 11] width 8 height 8
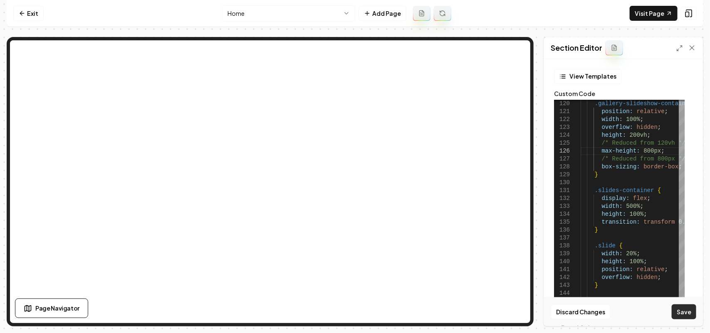
click at [689, 311] on button "Save" at bounding box center [683, 311] width 25 height 15
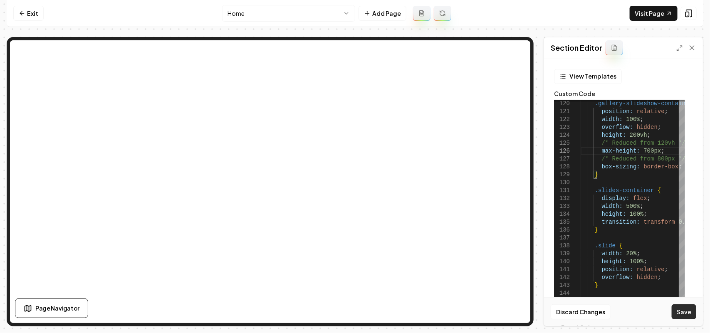
click at [688, 311] on button "Save" at bounding box center [683, 311] width 25 height 15
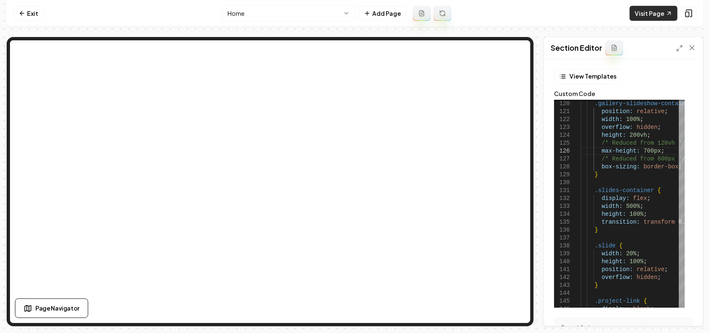
click at [653, 17] on link "Visit Page" at bounding box center [653, 13] width 48 height 15
drag, startPoint x: 643, startPoint y: 149, endPoint x: 638, endPoint y: 149, distance: 5.0
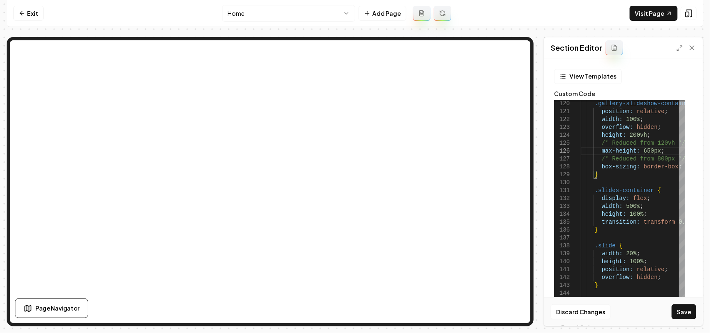
scroll to position [40, 64]
type textarea "**********"
click at [686, 313] on button "Save" at bounding box center [683, 311] width 25 height 15
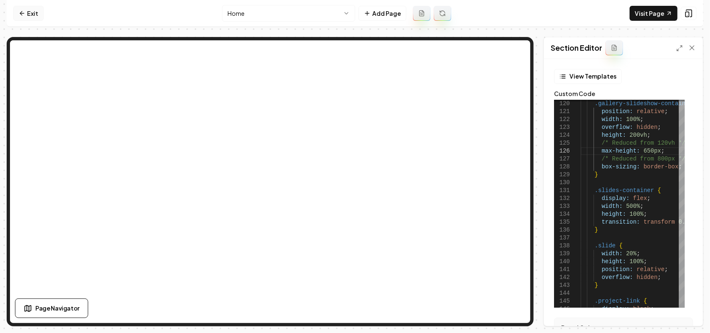
click at [24, 12] on icon at bounding box center [22, 13] width 7 height 7
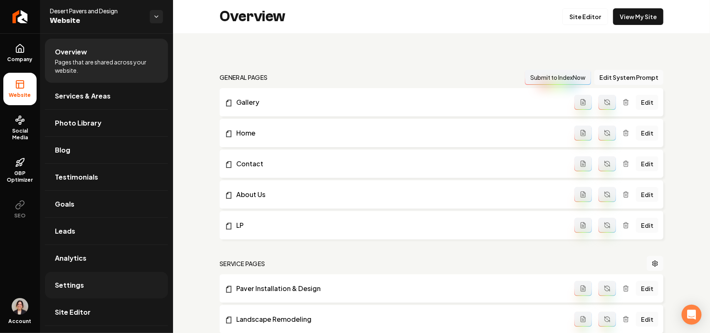
click at [90, 290] on link "Settings" at bounding box center [106, 285] width 123 height 27
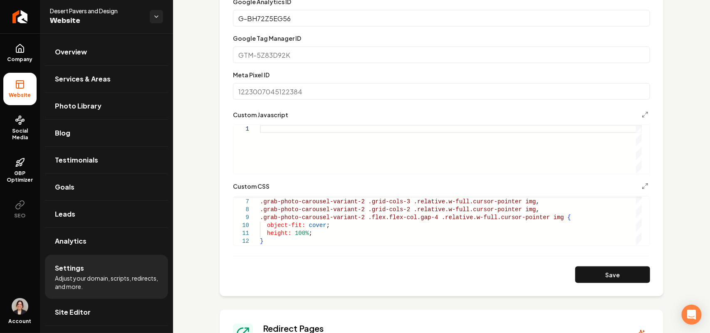
scroll to position [468, 0]
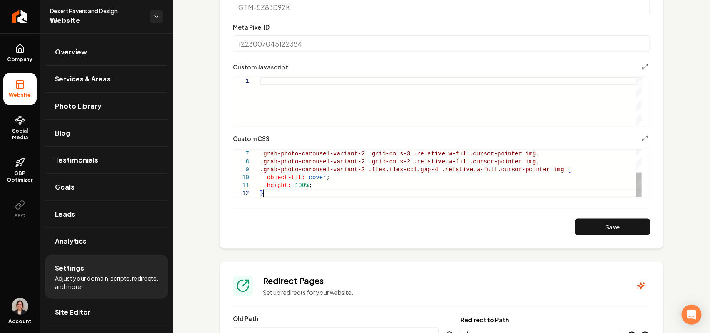
click at [301, 196] on div ".grab-photo-carousel-variant-2 .grid-cols-3 .relative.w-full.cursor-pointer img…" at bounding box center [451, 150] width 382 height 95
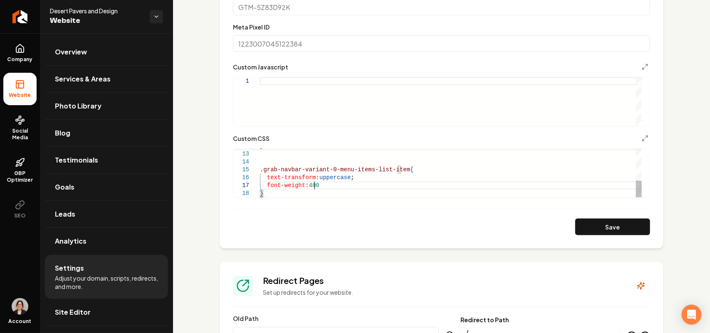
scroll to position [48, 56]
click at [575, 228] on button "Save" at bounding box center [612, 227] width 75 height 17
click at [320, 186] on div "} .grab-navbar-variant-0-menu-items-list-item { text-transform: uppercase ; fon…" at bounding box center [451, 126] width 382 height 142
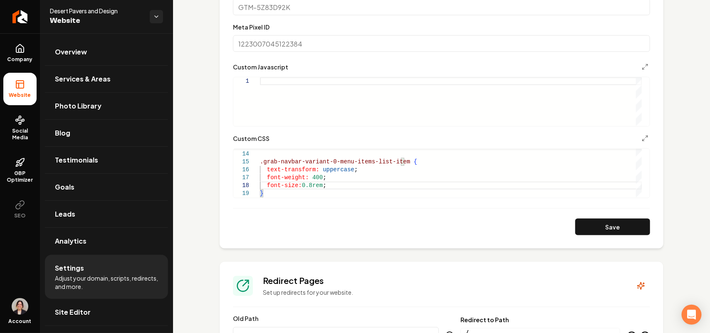
click at [575, 224] on button "Save" at bounding box center [612, 227] width 75 height 17
click at [397, 165] on div ".grab-navbar-variant-0-menu-items-list-item { text-transform: uppercase ; font-…" at bounding box center [451, 122] width 382 height 150
drag, startPoint x: 418, startPoint y: 158, endPoint x: 398, endPoint y: 160, distance: 20.1
click at [398, 160] on div ".grab-navbar-variant-0-menu-items-list-item:not ( ) { text-transform: uppercase…" at bounding box center [451, 122] width 382 height 150
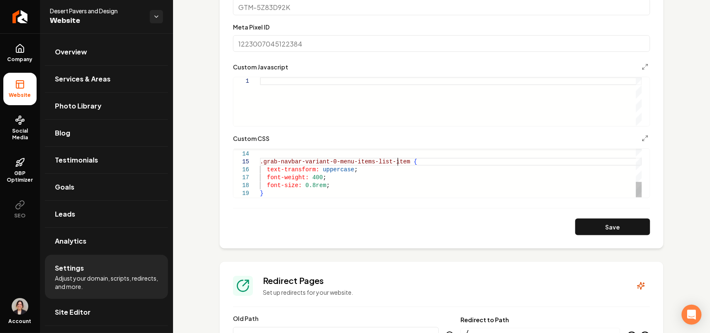
scroll to position [39, 143]
click at [327, 185] on div ".grab-navbar-variant-0-menu-items-list-item { text-transform: uppercase ; font-…" at bounding box center [451, 122] width 382 height 150
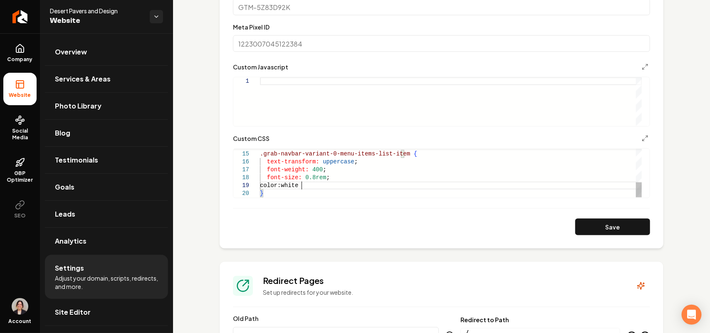
scroll to position [63, 40]
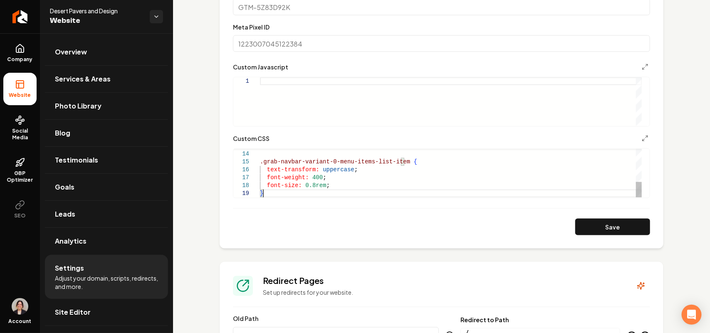
click at [286, 196] on div ".grab-navbar-variant-0-menu-items-list-item { text-transform: uppercase ; font-…" at bounding box center [451, 122] width 382 height 150
type textarea "**********"
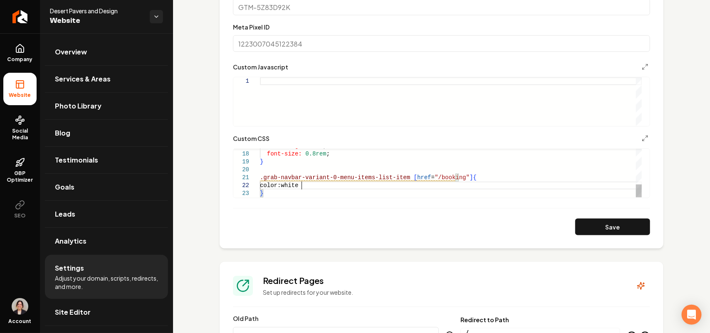
scroll to position [8, 44]
drag, startPoint x: 329, startPoint y: 154, endPoint x: 267, endPoint y: 151, distance: 61.6
click at [267, 151] on div "font-weight: 400 ; font-size: 0.8rem ; } .grab-navbar-variant-0-menu-items-list…" at bounding box center [451, 107] width 382 height 182
click at [315, 190] on div "font-weight: 400 ; font-size: 0.8rem ; } .grab-navbar-variant-0-menu-items-list…" at bounding box center [451, 107] width 382 height 182
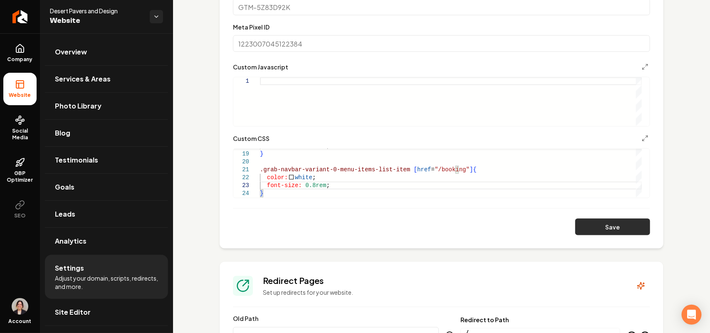
click at [587, 223] on button "Save" at bounding box center [612, 227] width 75 height 17
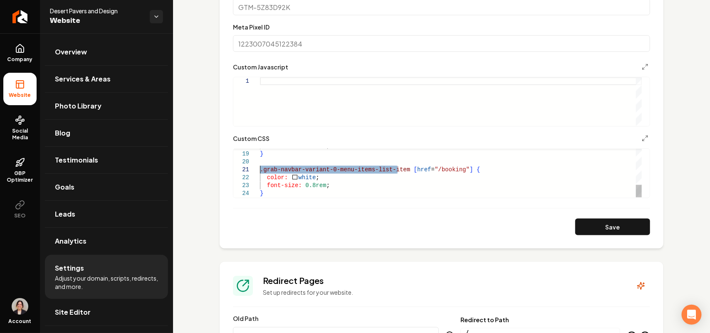
drag, startPoint x: 397, startPoint y: 169, endPoint x: 248, endPoint y: 169, distance: 149.2
click at [260, 169] on div "font-size: 0.8rem ; } .grab-navbar-variant-0-menu-items-list-item [ href = "/bo…" at bounding box center [451, 103] width 382 height 190
click at [455, 171] on div "font-size: 0.8rem ; } .grab-navbar-variant-0-menu-items-list-item [ href = "/bo…" at bounding box center [451, 103] width 382 height 190
click at [291, 192] on div "font-size: 0.8rem ; } .grab-navbar-variant-0-menu-items-list-item [ href = "/bo…" at bounding box center [451, 103] width 382 height 190
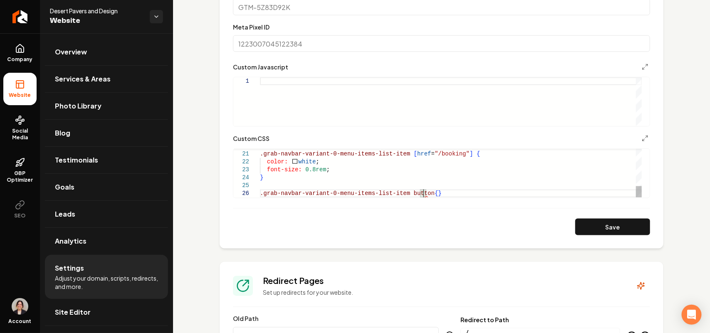
scroll to position [48, 6]
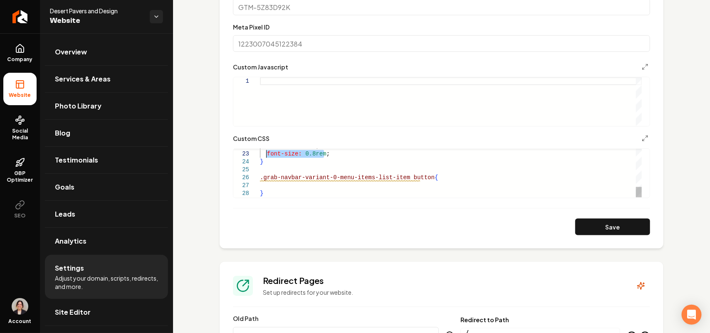
drag, startPoint x: 333, startPoint y: 156, endPoint x: 266, endPoint y: 152, distance: 67.5
click at [266, 152] on div "color: white ; font-size: 0.8rem ; } .grab-navbar-variant-0-menu-items-list-ite…" at bounding box center [451, 86] width 382 height 221
click at [283, 188] on div "color: white ; font-size: 0.8rem ; } .grab-navbar-variant-0-menu-items-list-ite…" at bounding box center [451, 86] width 382 height 221
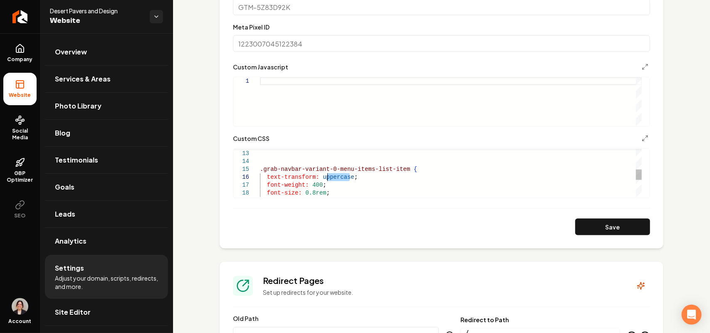
drag, startPoint x: 355, startPoint y: 177, endPoint x: 322, endPoint y: 175, distance: 32.5
click at [322, 175] on div "} text-transform: uppercase ; font-weight: 400 ; font-size: 0.8rem ; } .grab-na…" at bounding box center [451, 165] width 382 height 221
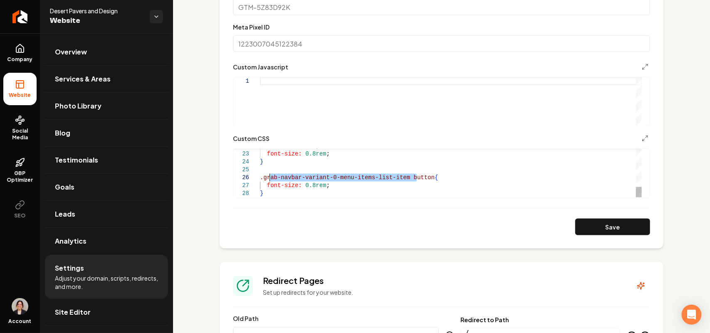
drag, startPoint x: 418, startPoint y: 177, endPoint x: 269, endPoint y: 177, distance: 149.2
click at [269, 177] on div "color: white ; font-size: 0.8rem ; } .grab-navbar-variant-0-menu-items-list-ite…" at bounding box center [451, 86] width 382 height 221
drag, startPoint x: 419, startPoint y: 179, endPoint x: 258, endPoint y: 179, distance: 160.5
click at [260, 179] on div "color: white ; font-size: 0.8rem ; } .grab-navbar-variant-0-menu-items-list-ite…" at bounding box center [451, 86] width 382 height 221
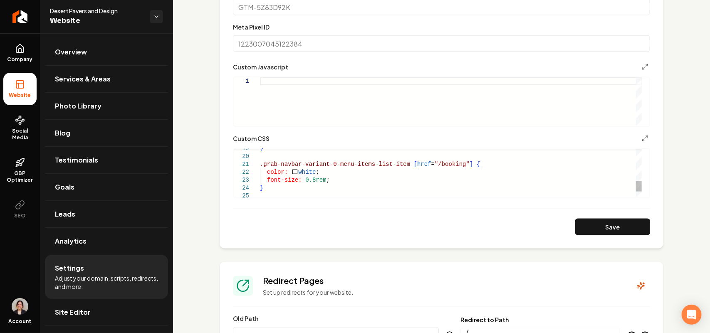
click at [456, 160] on div "color: white ; font-size: 0.8rem ; } } .grab-navbar-variant-0-menu-items-list-i…" at bounding box center [451, 112] width 382 height 221
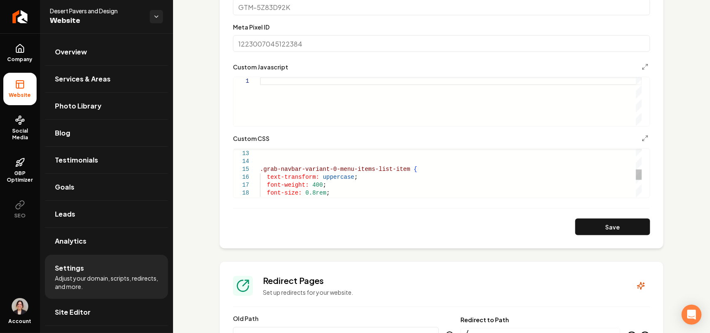
click at [398, 170] on div "} text-transform: uppercase ; font-weight: 400 ; font-size: 0.8rem ; } .grab-na…" at bounding box center [451, 165] width 382 height 221
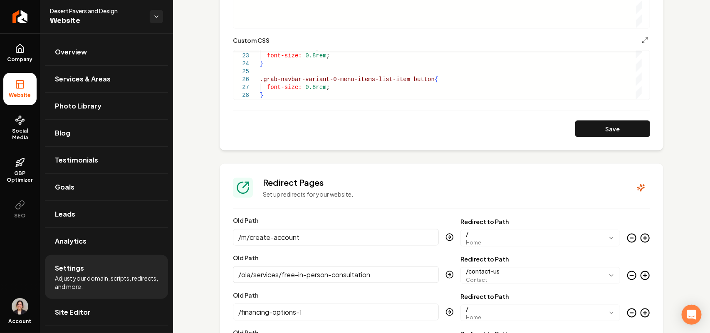
scroll to position [520, 0]
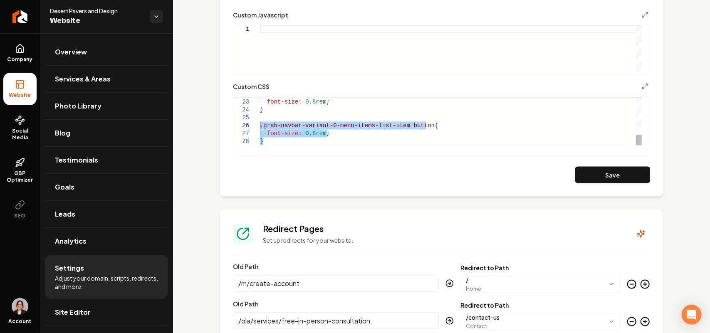
drag, startPoint x: 273, startPoint y: 142, endPoint x: 237, endPoint y: 123, distance: 40.3
click at [260, 123] on div "color: white ; font-size: 0.8rem ; } .grab-navbar-variant-0-menu-items-list-ite…" at bounding box center [451, 34] width 382 height 221
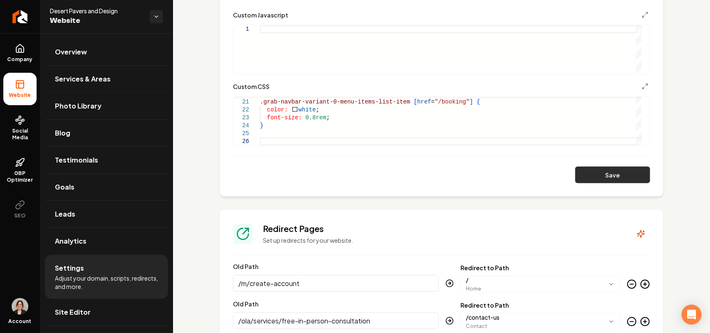
click at [611, 171] on button "Save" at bounding box center [612, 175] width 75 height 17
type textarea "**********"
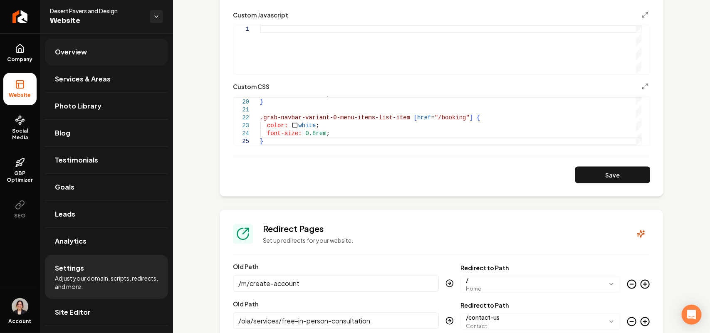
click at [102, 56] on link "Overview" at bounding box center [106, 52] width 123 height 27
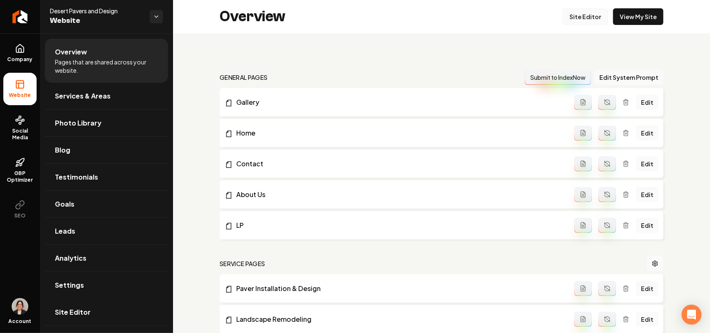
click at [587, 18] on link "Site Editor" at bounding box center [585, 16] width 46 height 17
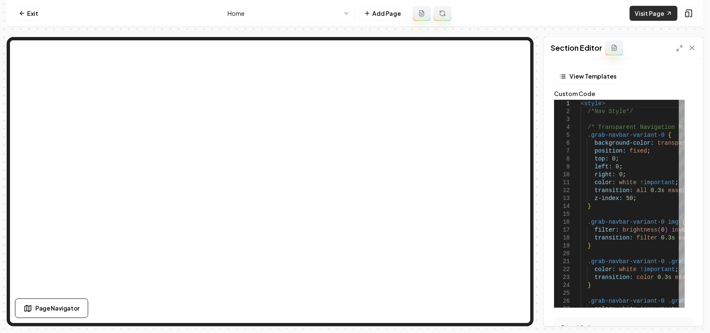
click at [653, 9] on link "Visit Page" at bounding box center [653, 13] width 48 height 15
click at [37, 11] on link "Exit" at bounding box center [28, 13] width 30 height 15
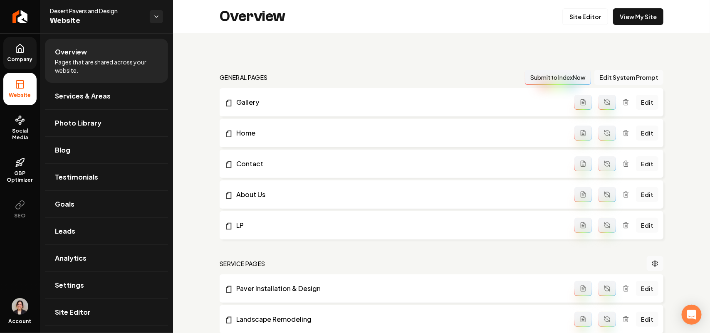
click at [11, 46] on link "Company" at bounding box center [19, 53] width 33 height 32
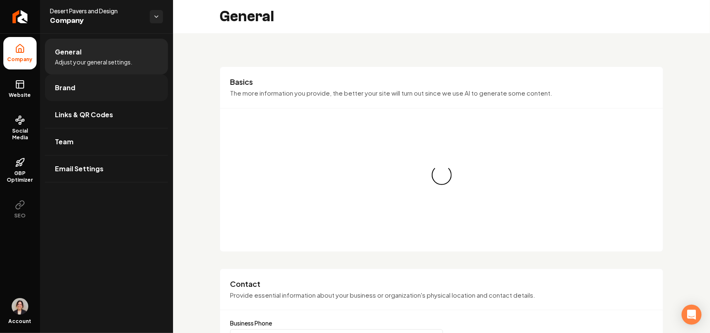
click at [84, 90] on link "Brand" at bounding box center [106, 87] width 123 height 27
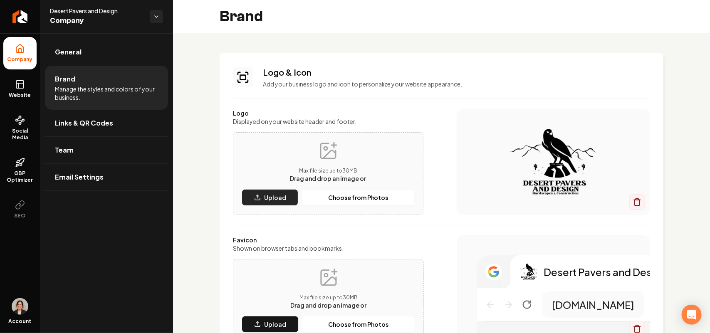
click at [283, 205] on button "Upload" at bounding box center [270, 197] width 57 height 17
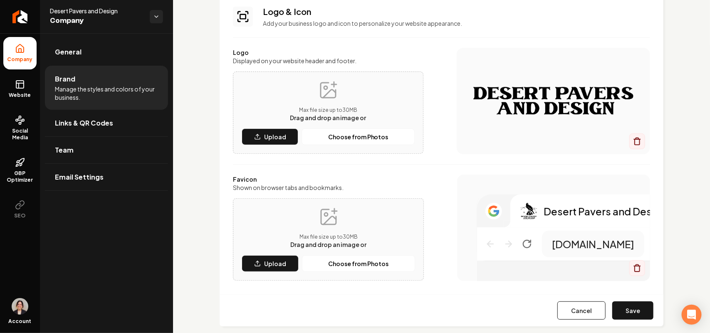
scroll to position [208, 0]
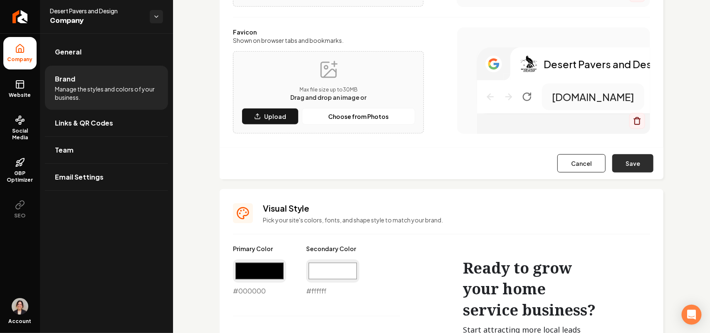
click at [612, 165] on button "Save" at bounding box center [632, 163] width 41 height 18
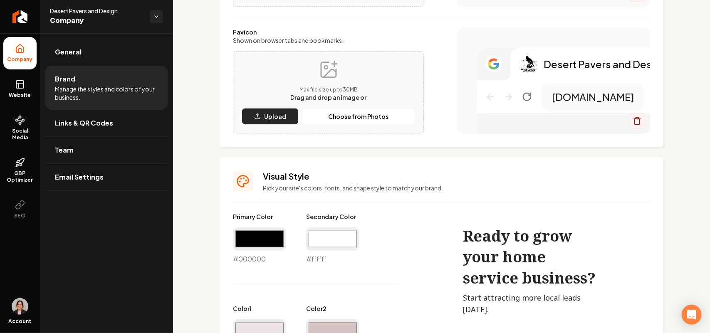
click at [269, 113] on p "Upload" at bounding box center [275, 116] width 22 height 8
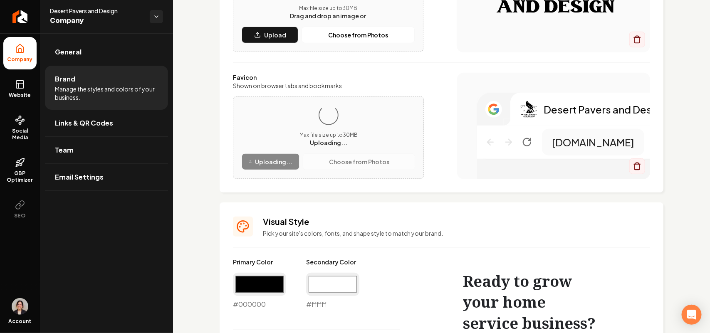
scroll to position [104, 0]
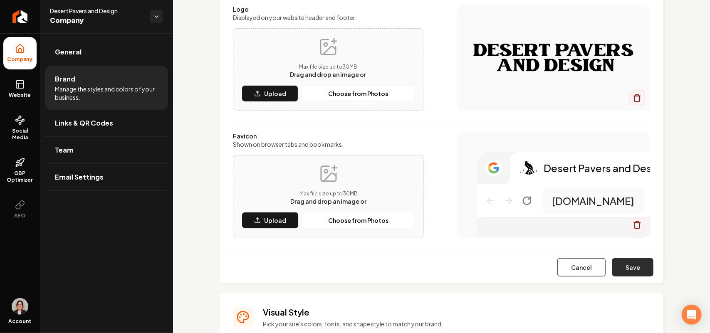
click at [636, 260] on button "Save" at bounding box center [632, 267] width 41 height 18
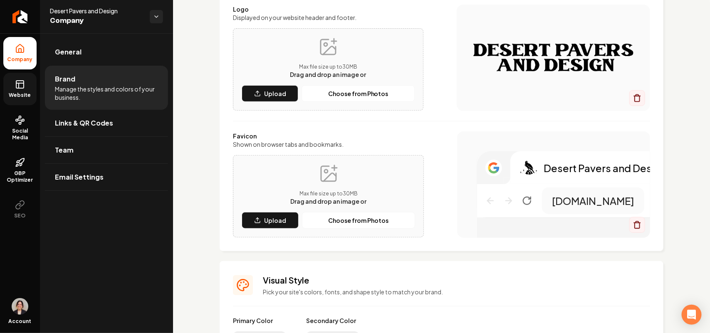
click at [23, 94] on span "Website" at bounding box center [20, 95] width 29 height 7
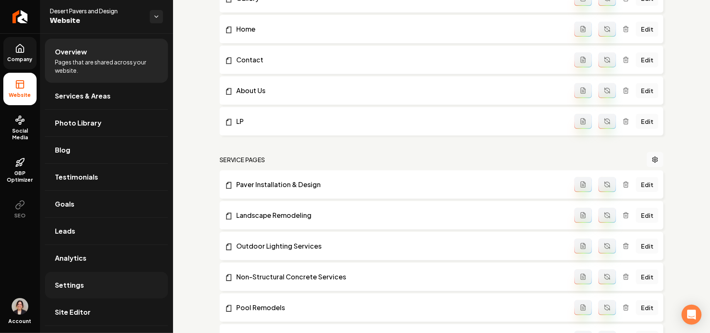
click at [87, 283] on link "Settings" at bounding box center [106, 285] width 123 height 27
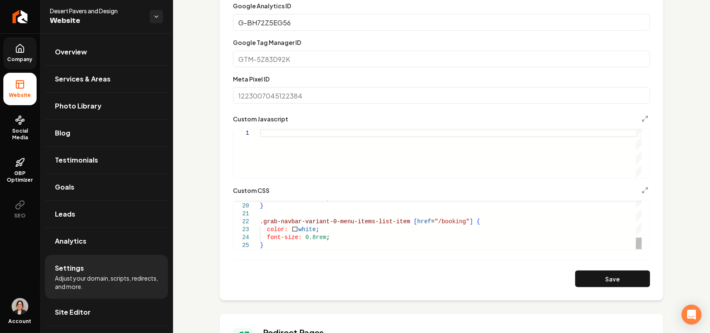
scroll to position [468, 0]
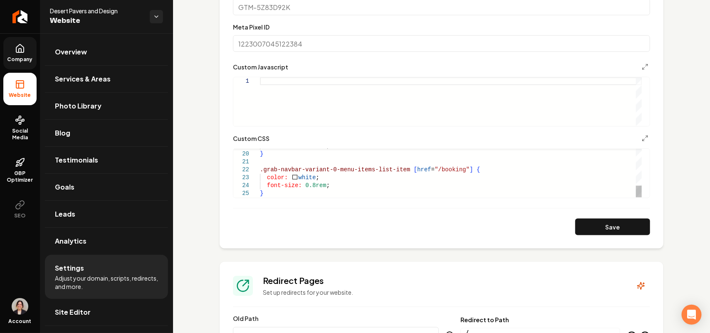
click at [274, 195] on div "font-size: 0.8rem ; } .grab-navbar-variant-0-menu-items-list-item [ href = "/bo…" at bounding box center [451, 98] width 382 height 197
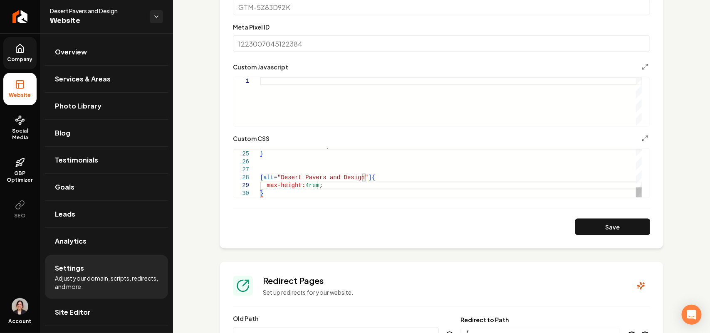
scroll to position [63, 56]
click at [578, 222] on button "Save" at bounding box center [612, 227] width 75 height 17
click at [308, 186] on div "font-size: 0.8rem ; } [ alt = "Desert Pavers and Design" ] { max-height: 4rem ;…" at bounding box center [451, 79] width 382 height 237
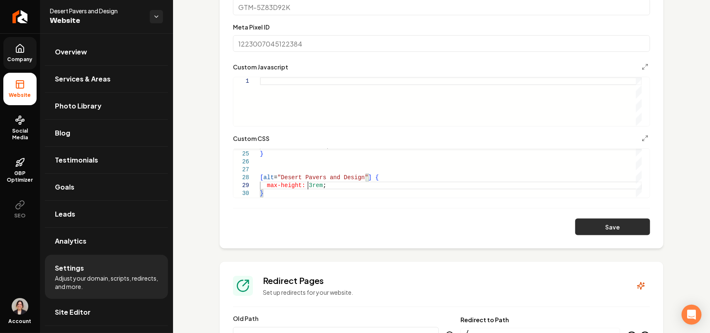
type textarea "**********"
click at [587, 226] on button "Save" at bounding box center [612, 227] width 75 height 17
click at [277, 194] on div "font-size: 0.8rem ; } [ alt = "Desert Pavers and Design" ] { max-height: 3rem ;…" at bounding box center [451, 79] width 382 height 237
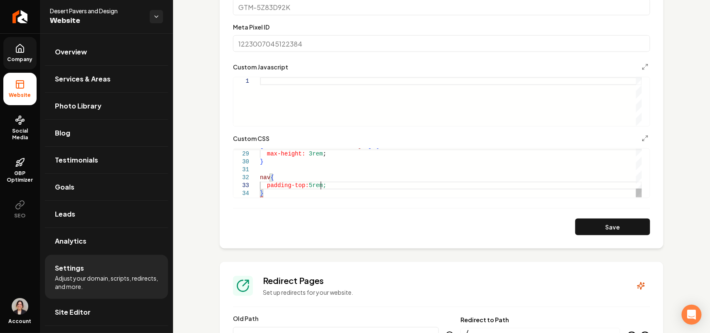
scroll to position [16, 60]
click at [612, 228] on button "Save" at bounding box center [612, 227] width 75 height 17
click at [308, 183] on div "[ alt = "Desert Pavers and Design" ] { max-height: 3rem ; } nav { padding-top: …" at bounding box center [451, 63] width 382 height 269
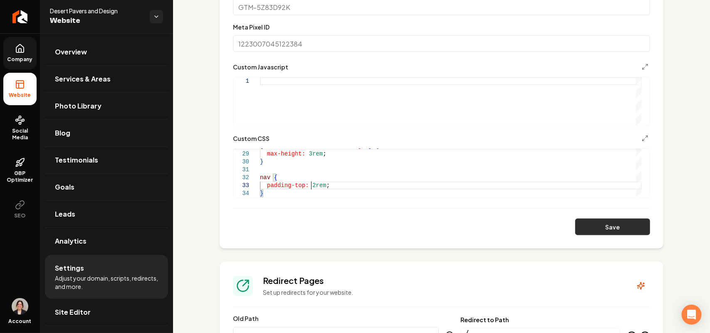
click at [586, 225] on button "Save" at bounding box center [612, 227] width 75 height 17
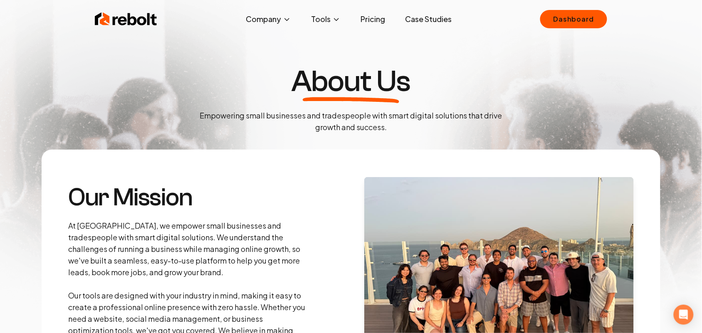
click at [577, 15] on link "Dashboard" at bounding box center [573, 19] width 67 height 18
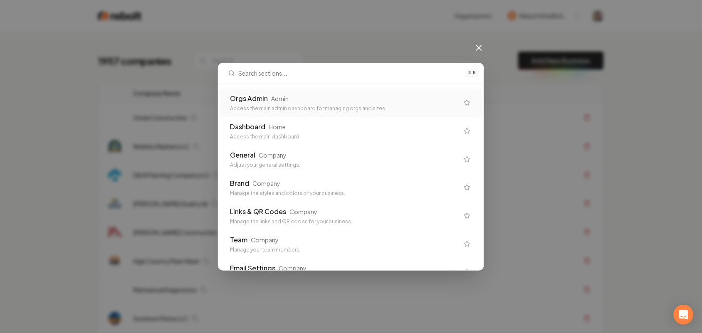
click at [296, 98] on div "Orgs Admin Admin" at bounding box center [344, 99] width 229 height 10
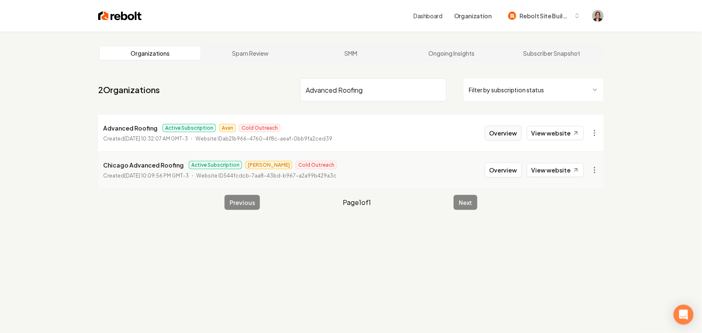
type input "Advanced Roofing"
click at [500, 136] on button "Overview" at bounding box center [503, 133] width 37 height 15
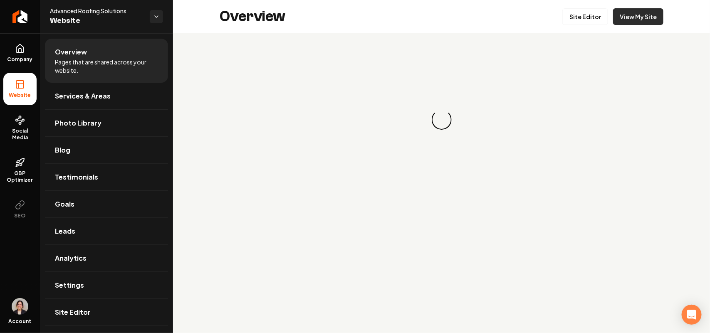
click at [629, 13] on link "View My Site" at bounding box center [638, 16] width 50 height 17
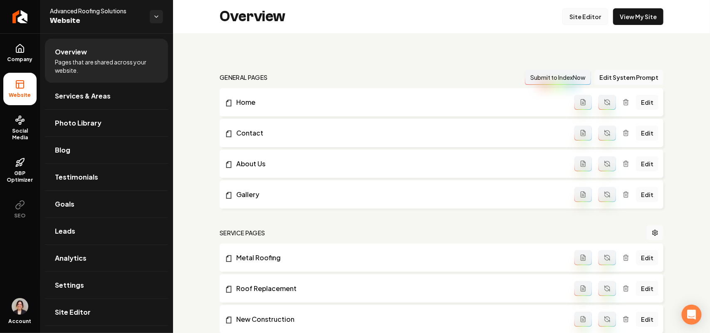
click at [577, 17] on link "Site Editor" at bounding box center [585, 16] width 46 height 17
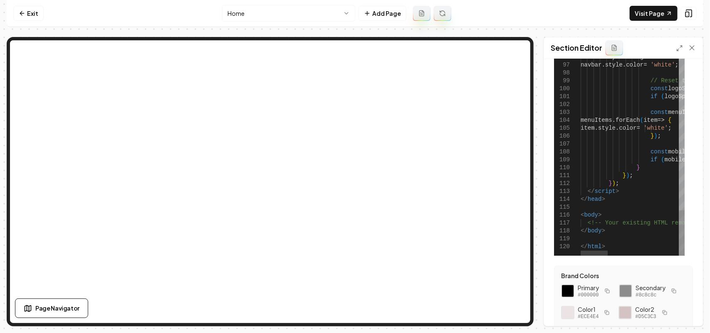
scroll to position [148, 0]
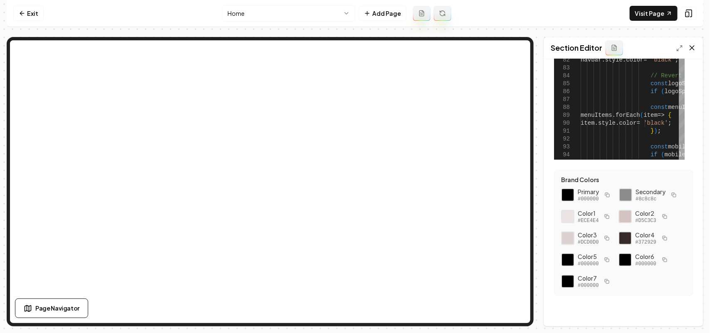
click at [691, 48] on icon at bounding box center [692, 48] width 4 height 4
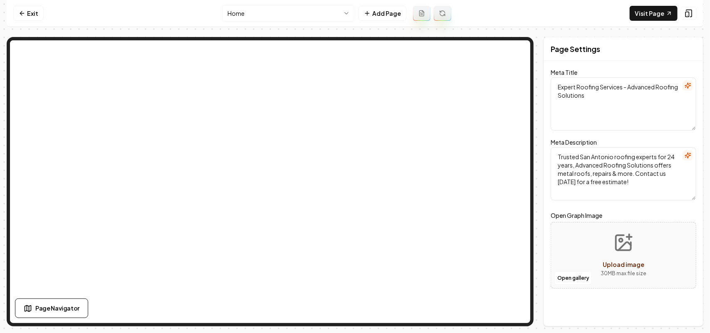
scroll to position [0, 0]
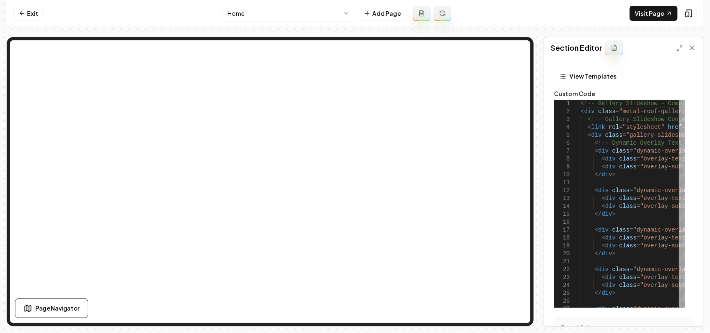
click at [675, 46] on div "Section Editor" at bounding box center [623, 48] width 159 height 22
click at [678, 46] on icon at bounding box center [679, 48] width 7 height 7
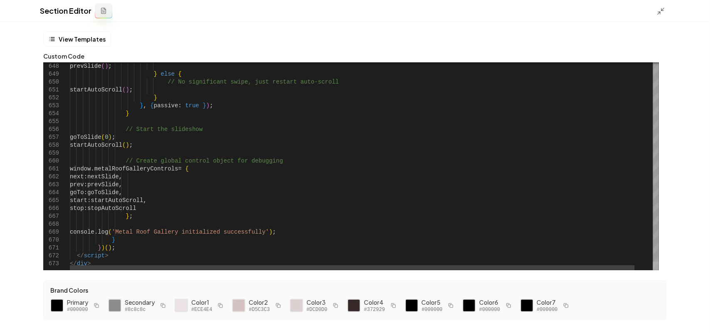
click at [653, 267] on div at bounding box center [656, 266] width 6 height 8
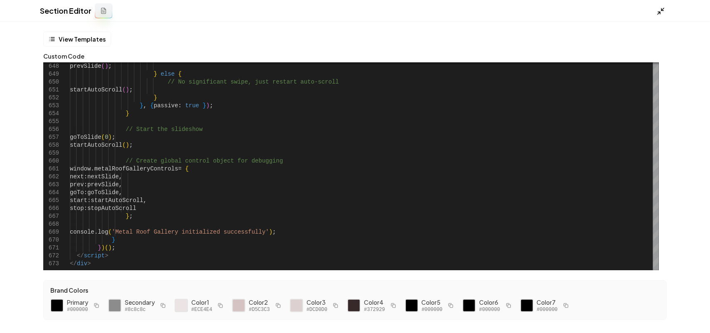
click at [659, 9] on icon at bounding box center [660, 11] width 8 height 8
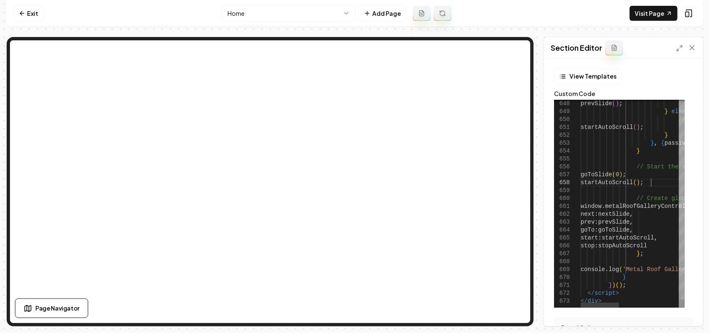
click at [662, 10] on link "Visit Page" at bounding box center [653, 13] width 48 height 15
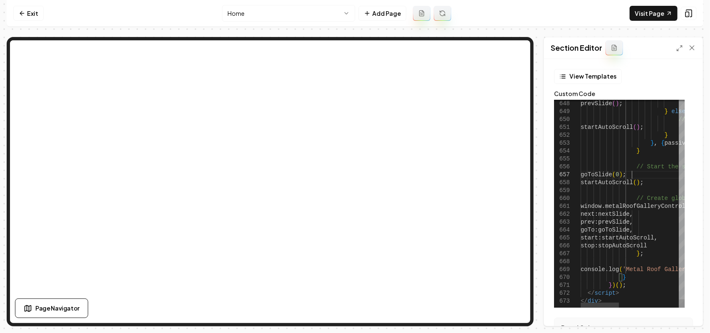
type textarea "**********"
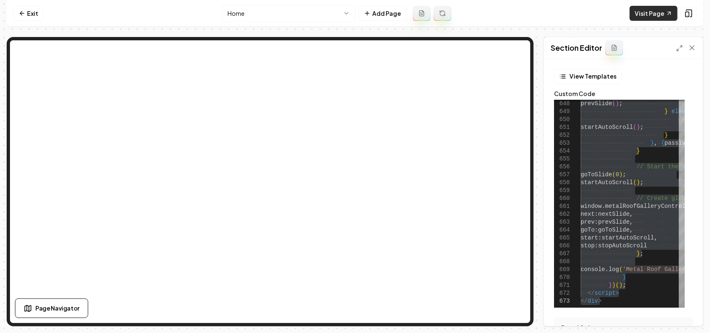
click at [653, 8] on link "Visit Page" at bounding box center [653, 13] width 48 height 15
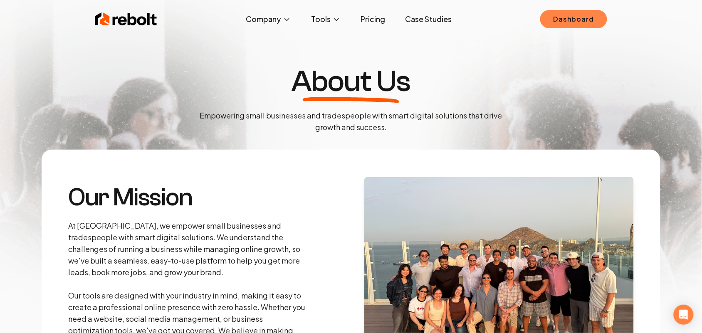
click at [581, 19] on link "Dashboard" at bounding box center [573, 19] width 67 height 18
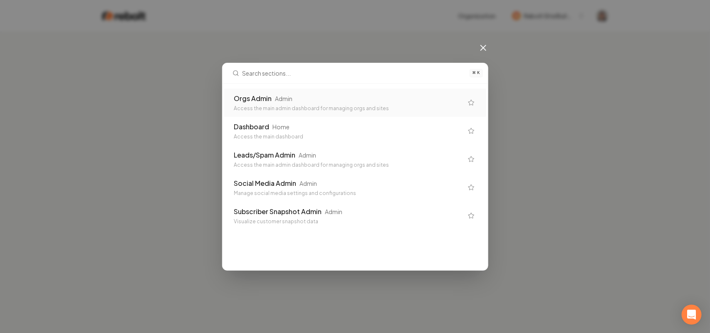
click at [482, 44] on icon at bounding box center [483, 48] width 10 height 10
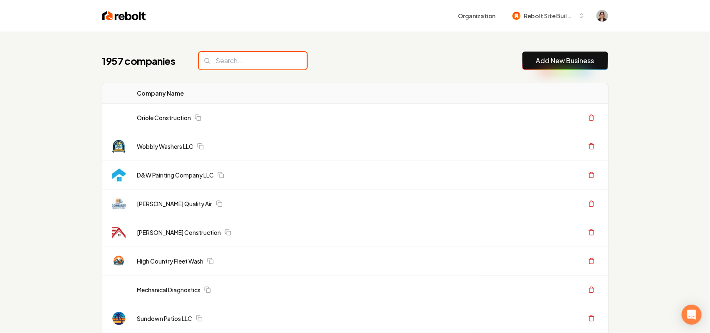
click at [237, 69] on input "search" at bounding box center [253, 60] width 108 height 17
paste input "ro Construct Roofing"
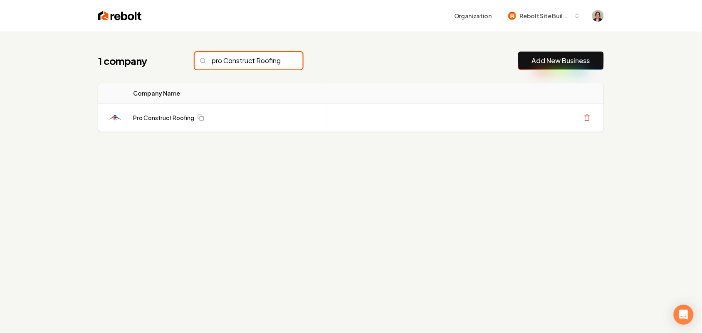
scroll to position [0, 5]
type input "pro Construct Roofing"
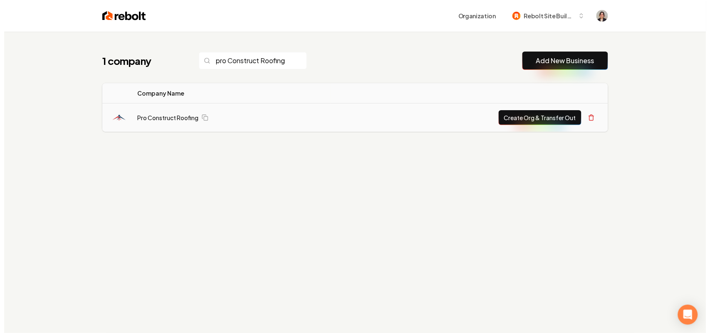
scroll to position [0, 0]
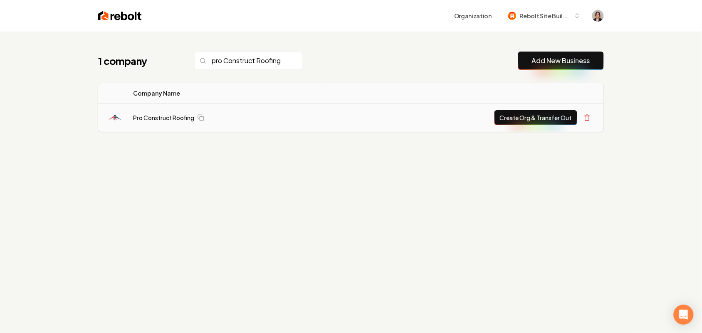
click at [167, 111] on td "Pro Construct Roofing" at bounding box center [226, 118] width 200 height 29
click at [158, 117] on link "Pro Construct Roofing" at bounding box center [163, 117] width 61 height 8
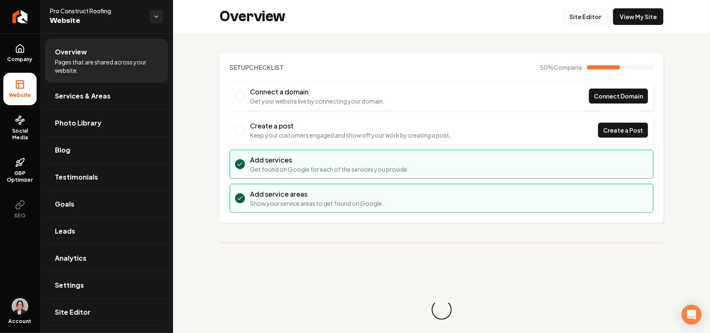
click at [581, 11] on link "Site Editor" at bounding box center [585, 16] width 46 height 17
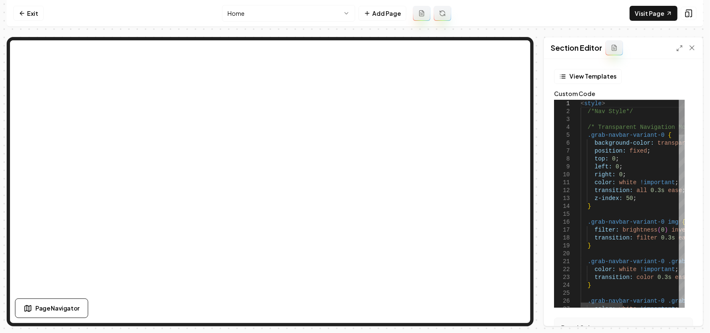
type textarea "**********"
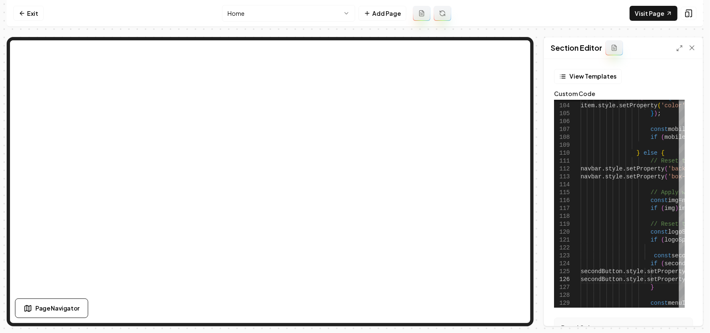
scroll to position [39, 246]
click at [651, 17] on link "Visit Page" at bounding box center [653, 13] width 48 height 15
click at [30, 18] on link "Exit" at bounding box center [28, 13] width 30 height 15
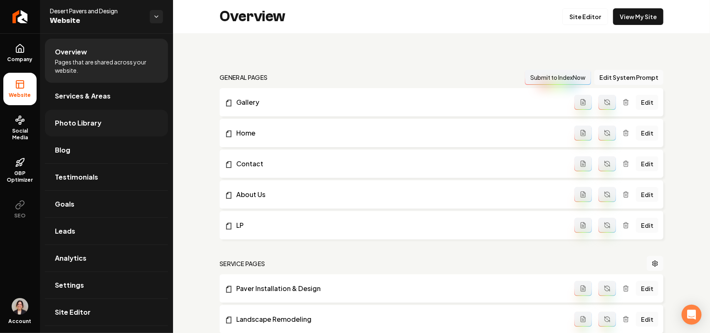
click at [84, 123] on span "Photo Library" at bounding box center [78, 123] width 47 height 10
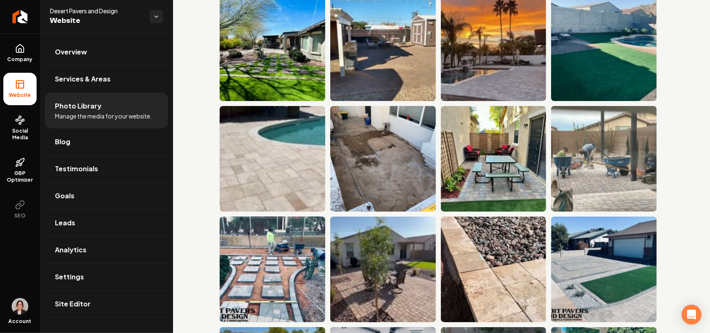
scroll to position [1247, 0]
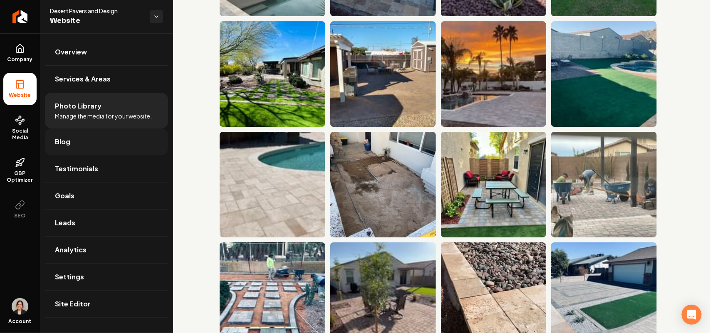
click at [88, 148] on link "Blog" at bounding box center [106, 141] width 123 height 27
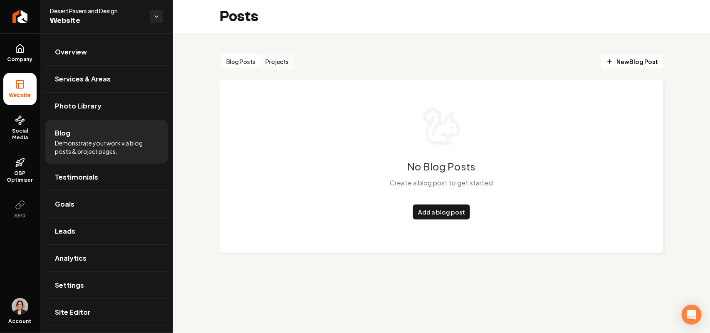
click at [274, 63] on button "Projects" at bounding box center [276, 61] width 33 height 13
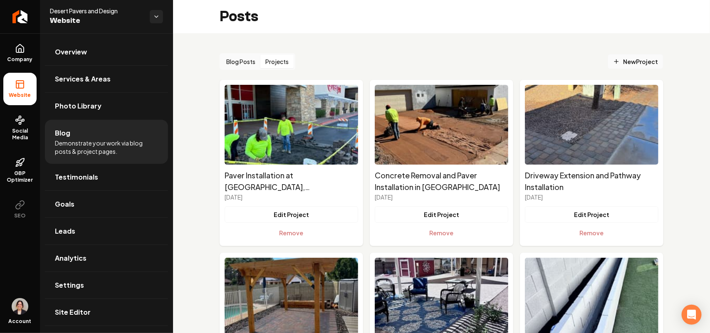
click at [633, 57] on span "New Project" at bounding box center [635, 61] width 45 height 9
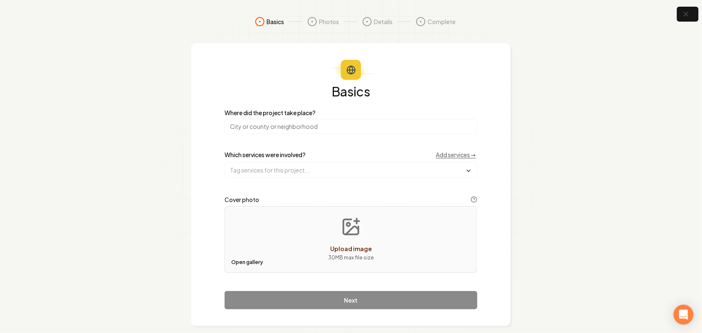
click at [239, 263] on button "Open gallery" at bounding box center [246, 262] width 37 height 13
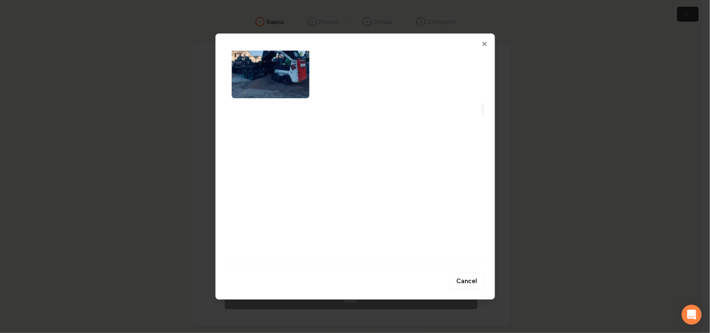
scroll to position [987, 0]
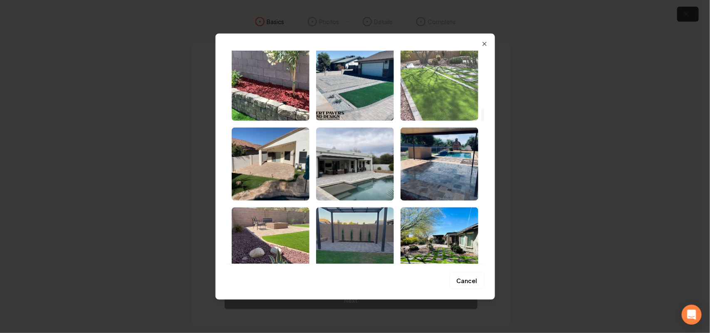
click at [459, 83] on img "Select image image_677ace3f432c476416bf79f6.jpeg" at bounding box center [439, 83] width 78 height 73
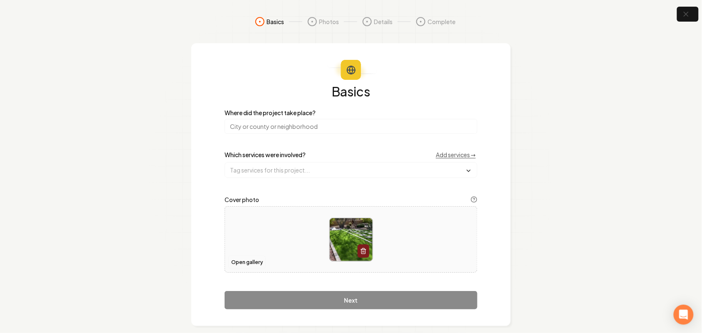
click at [246, 262] on button "Open gallery" at bounding box center [246, 262] width 37 height 13
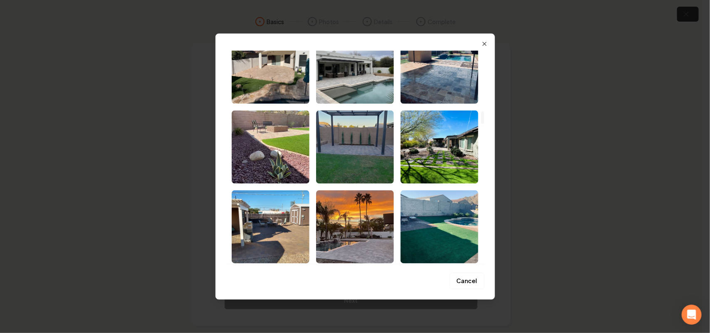
scroll to position [1091, 0]
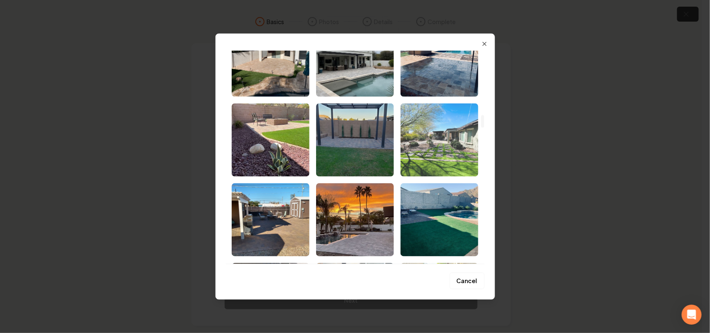
click at [448, 143] on img "Select image image_677ace45432c476416bf8ff1.jpeg" at bounding box center [439, 139] width 78 height 73
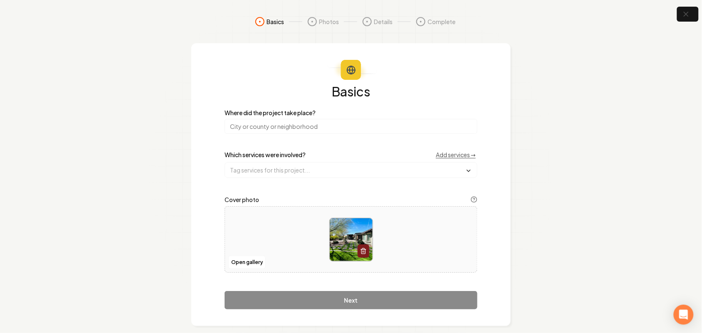
click at [271, 126] on input "search" at bounding box center [350, 126] width 253 height 15
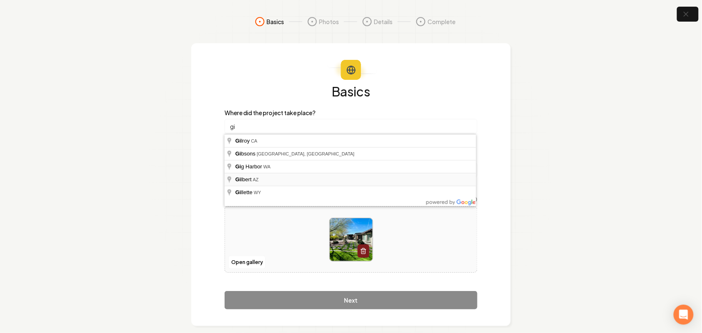
type input "Gilbert, [GEOGRAPHIC_DATA]"
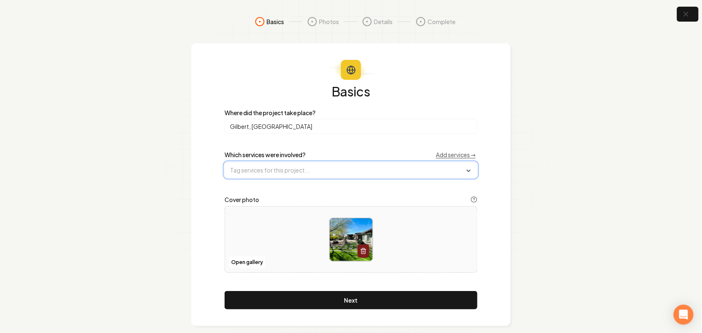
click at [285, 173] on input "text" at bounding box center [351, 170] width 252 height 15
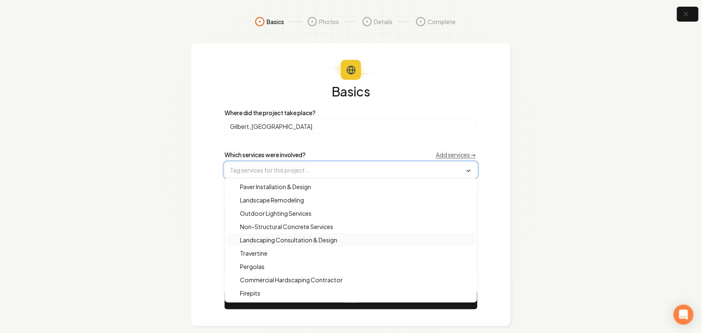
click at [312, 238] on span "Landscaping Consultation & Design" at bounding box center [283, 240] width 107 height 8
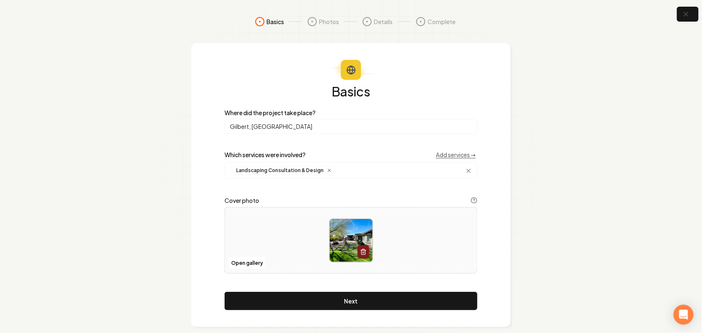
click at [523, 277] on section "Basics Photos Details Complete Basics Where did the project take place? [PERSON…" at bounding box center [351, 171] width 702 height 343
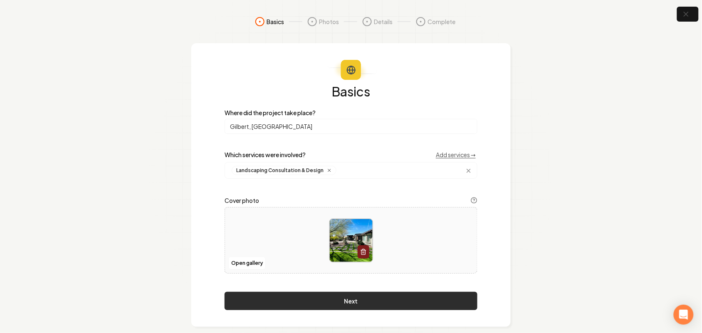
click at [409, 303] on button "Next" at bounding box center [350, 301] width 253 height 18
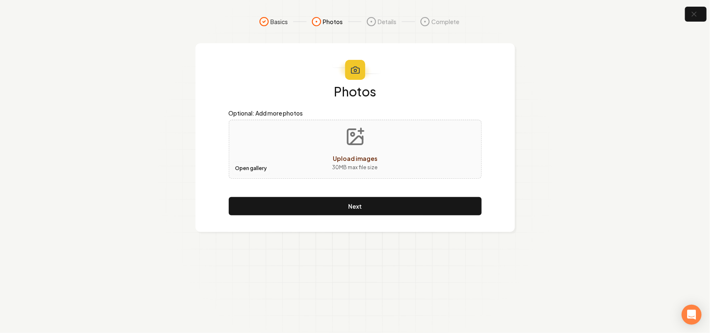
click at [252, 167] on button "Open gallery" at bounding box center [250, 168] width 37 height 13
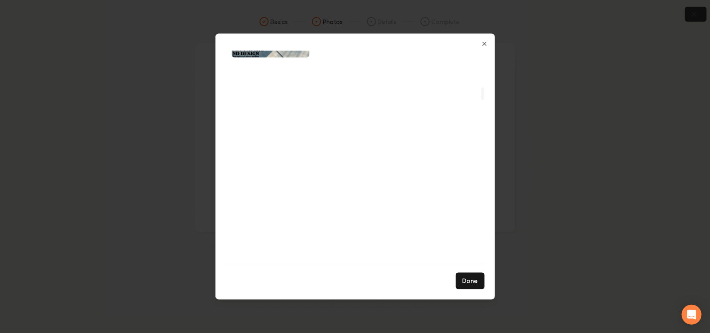
scroll to position [779, 0]
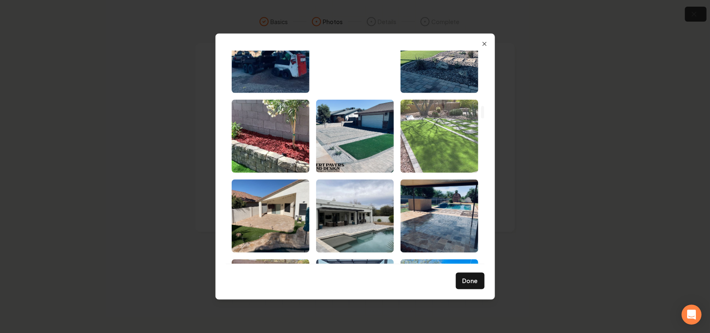
click at [434, 155] on img "Select image image_677ace3f432c476416bf79f6.jpeg" at bounding box center [439, 135] width 78 height 73
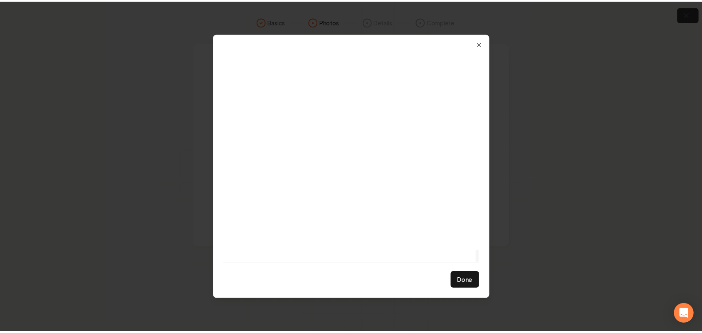
scroll to position [3401, 0]
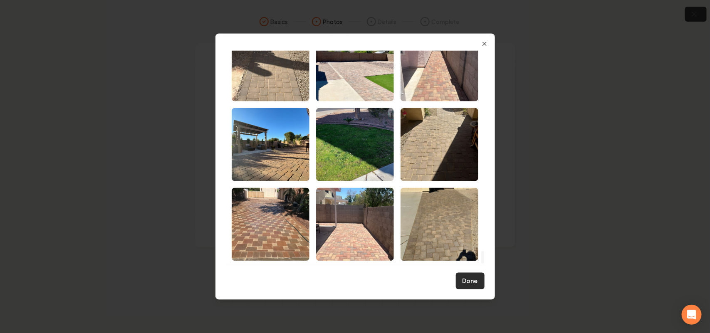
click at [461, 283] on button "Done" at bounding box center [470, 281] width 29 height 17
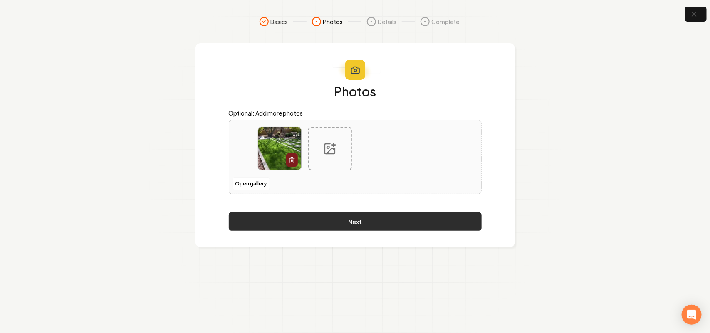
click at [417, 227] on button "Next" at bounding box center [355, 221] width 253 height 18
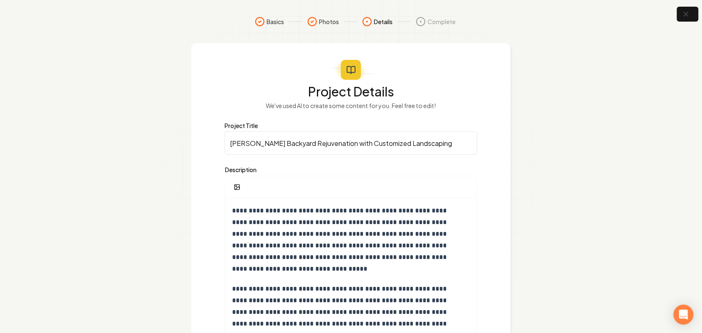
scroll to position [115, 0]
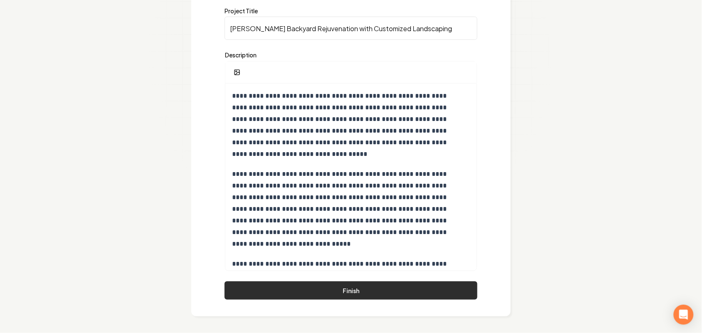
click at [368, 284] on button "Finish" at bounding box center [350, 290] width 253 height 18
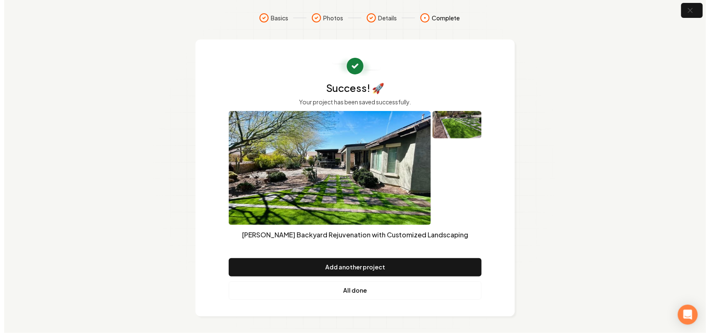
scroll to position [0, 0]
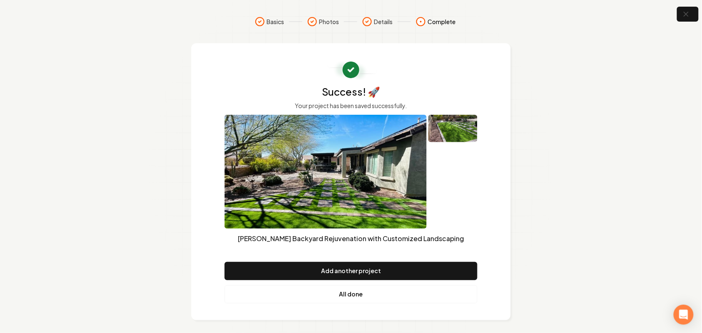
click at [350, 296] on link "All done" at bounding box center [350, 294] width 253 height 18
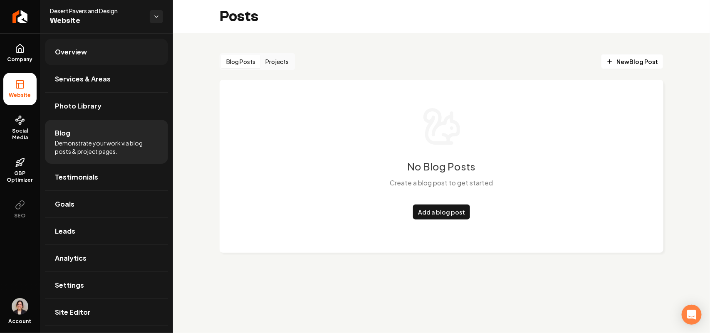
click at [91, 44] on link "Overview" at bounding box center [106, 52] width 123 height 27
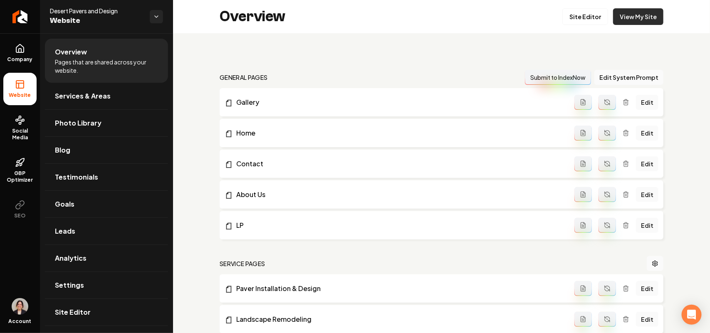
click at [625, 20] on link "View My Site" at bounding box center [638, 16] width 50 height 17
click at [576, 8] on link "Site Editor" at bounding box center [585, 16] width 46 height 17
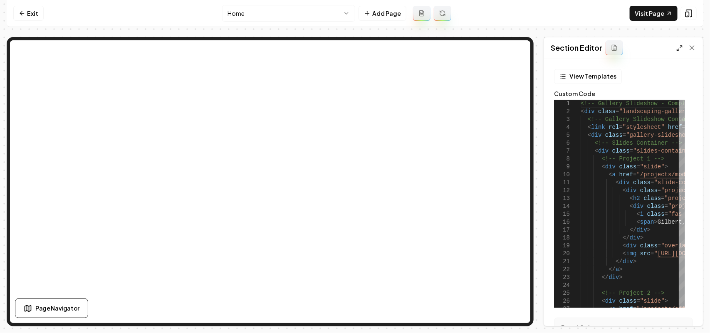
click at [678, 48] on icon at bounding box center [679, 48] width 7 height 7
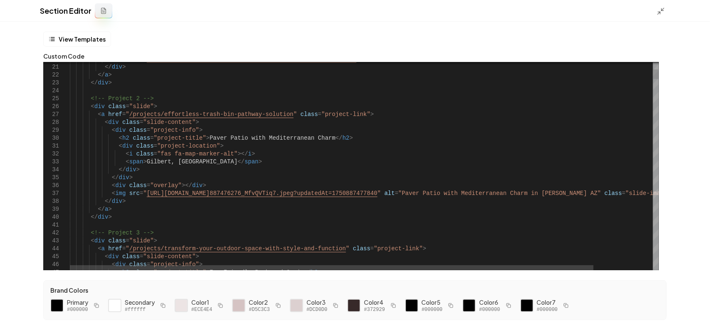
scroll to position [0, 252]
drag, startPoint x: 197, startPoint y: 135, endPoint x: 312, endPoint y: 140, distance: 114.8
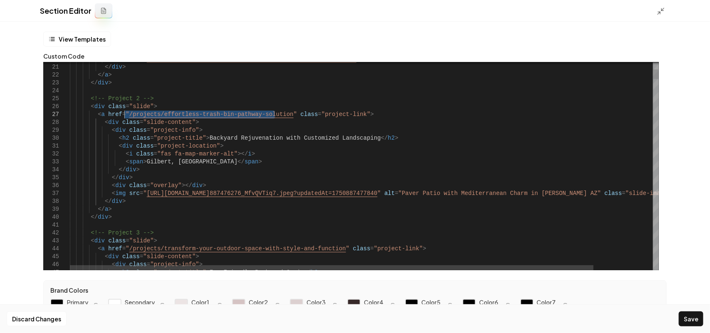
drag, startPoint x: 275, startPoint y: 111, endPoint x: 126, endPoint y: 111, distance: 149.2
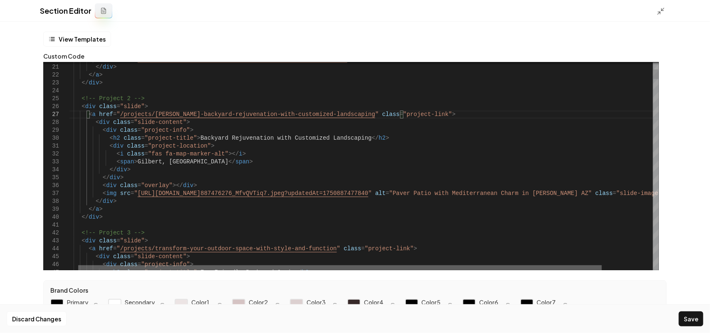
click at [358, 269] on div at bounding box center [339, 267] width 523 height 5
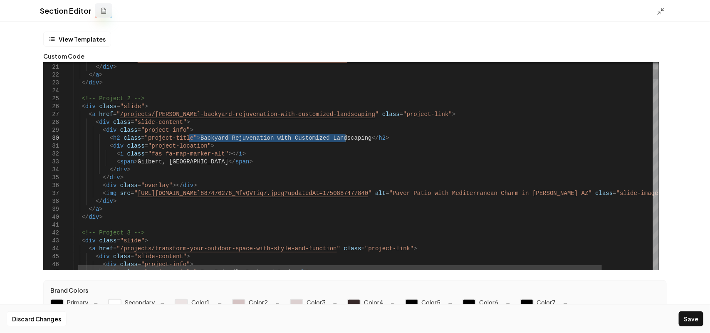
drag, startPoint x: 190, startPoint y: 136, endPoint x: 345, endPoint y: 139, distance: 155.1
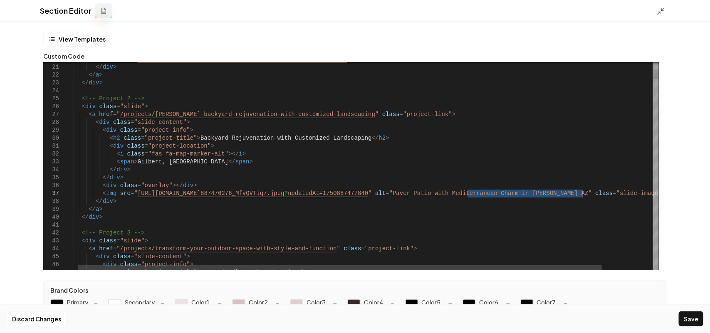
drag, startPoint x: 467, startPoint y: 194, endPoint x: 583, endPoint y: 190, distance: 116.4
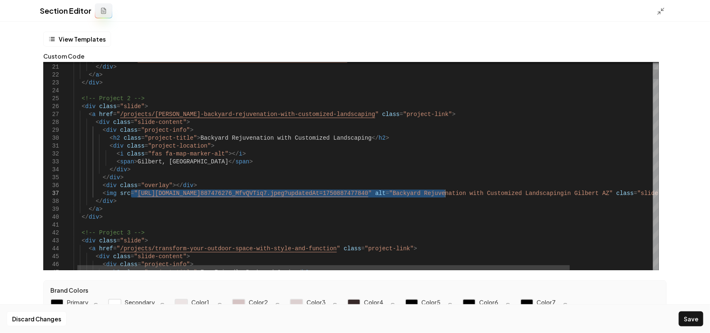
drag, startPoint x: 131, startPoint y: 192, endPoint x: 444, endPoint y: 192, distance: 312.6
type textarea "**********"
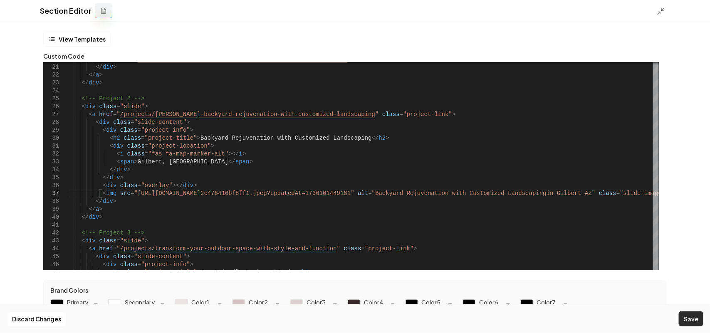
click at [691, 319] on button "Save" at bounding box center [690, 318] width 25 height 15
click at [660, 12] on icon at bounding box center [660, 11] width 8 height 8
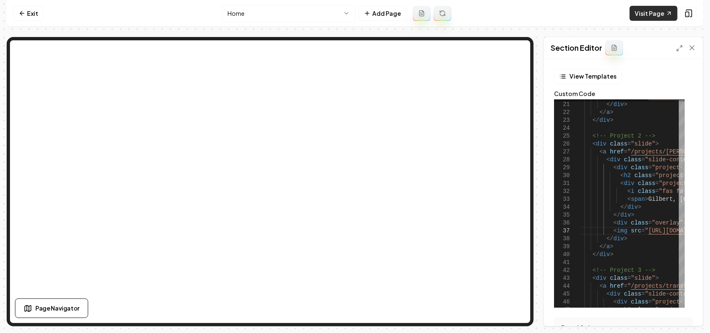
click at [657, 18] on link "Visit Page" at bounding box center [653, 13] width 48 height 15
click at [30, 11] on link "Exit" at bounding box center [28, 13] width 30 height 15
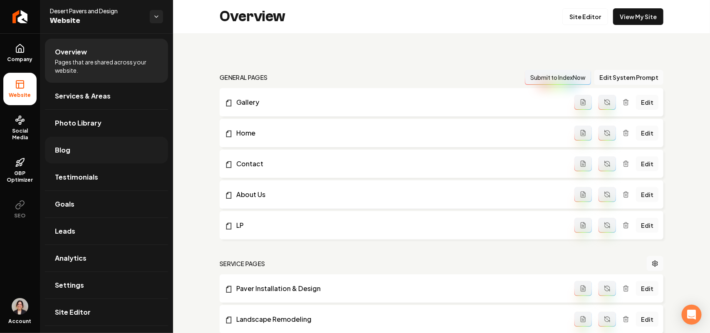
click at [78, 146] on link "Blog" at bounding box center [106, 150] width 123 height 27
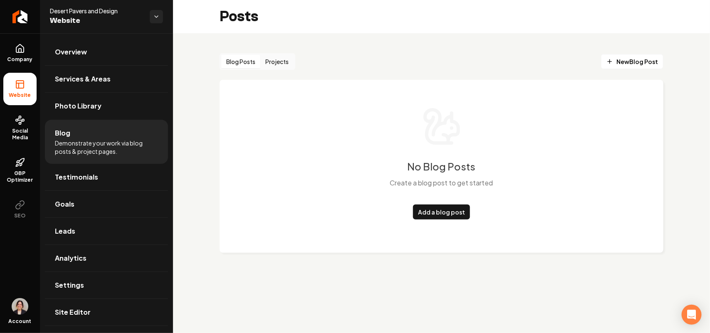
click at [274, 62] on button "Projects" at bounding box center [276, 61] width 33 height 13
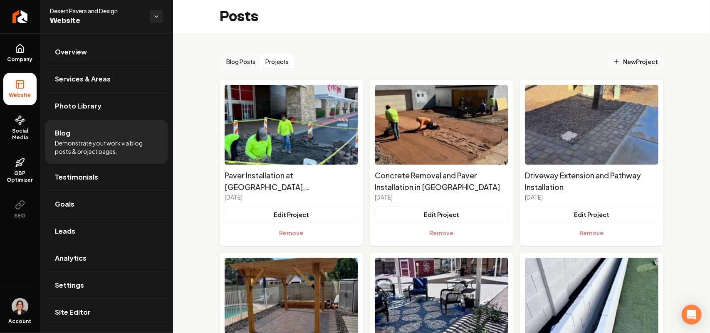
click at [624, 64] on span "New Project" at bounding box center [635, 61] width 45 height 9
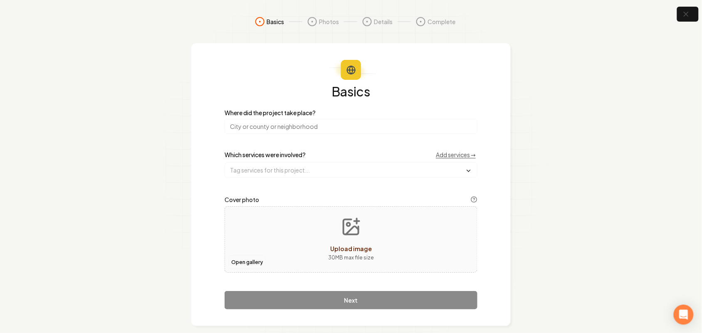
click at [254, 263] on button "Open gallery" at bounding box center [246, 262] width 37 height 13
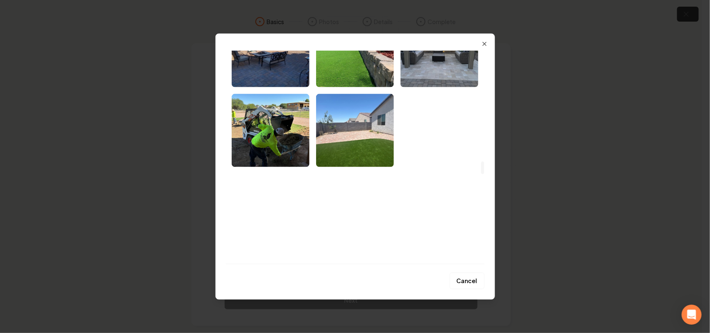
scroll to position [1819, 0]
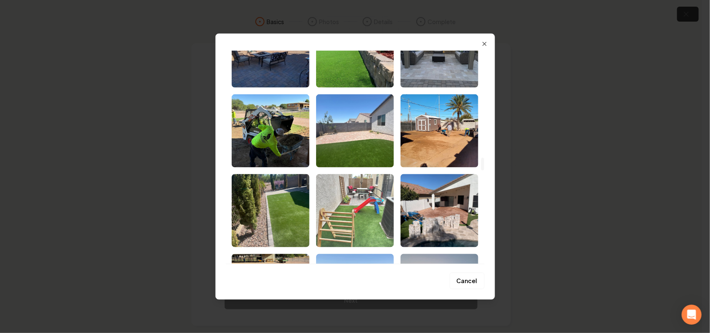
click at [370, 211] on img "Select image image_677ace42432c476416bf838a.jpeg" at bounding box center [355, 210] width 78 height 73
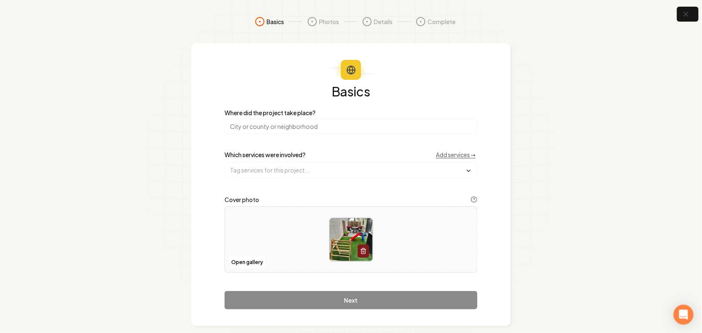
click at [300, 125] on input "search" at bounding box center [350, 126] width 253 height 15
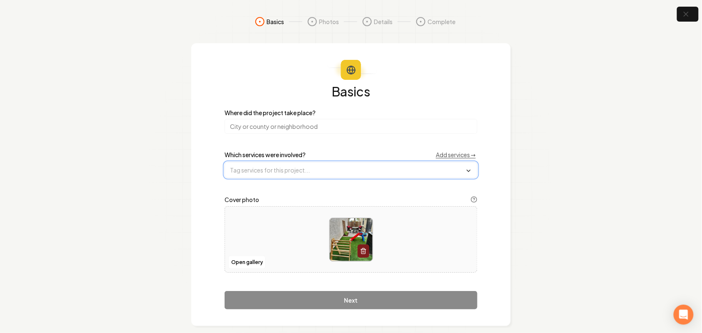
click at [271, 177] on input "text" at bounding box center [351, 170] width 252 height 15
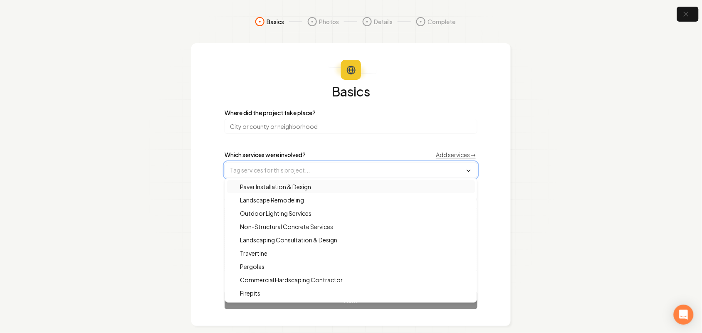
click at [328, 185] on div "Paver Installation & Design" at bounding box center [351, 186] width 249 height 13
click at [570, 190] on section "Basics Photos Details Complete Basics Where did the project take place? Which s…" at bounding box center [351, 171] width 702 height 343
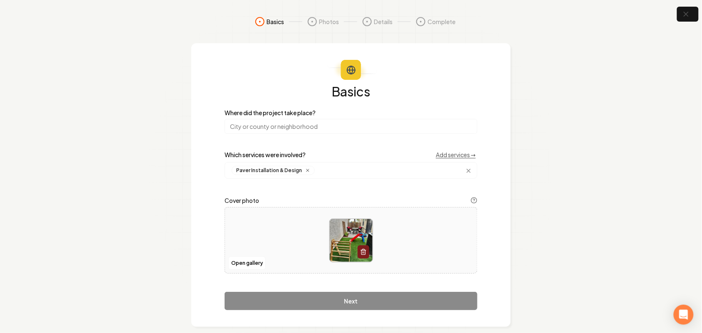
click at [402, 182] on div "Basics Where did the project take place? Which services were involved? Add serv…" at bounding box center [350, 197] width 253 height 225
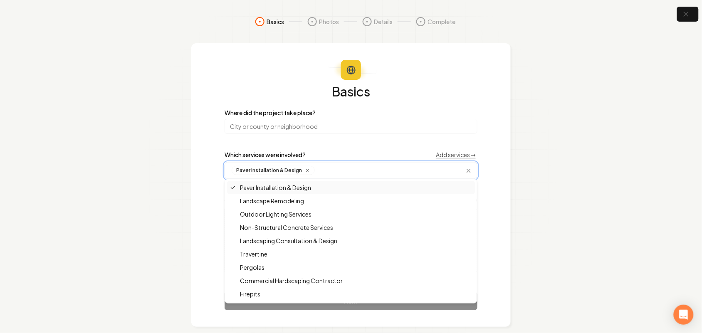
click at [368, 169] on input "text" at bounding box center [395, 170] width 154 height 9
click at [345, 237] on div "Landscaping Consultation & Design" at bounding box center [351, 240] width 249 height 13
click at [312, 123] on input "search" at bounding box center [350, 126] width 253 height 15
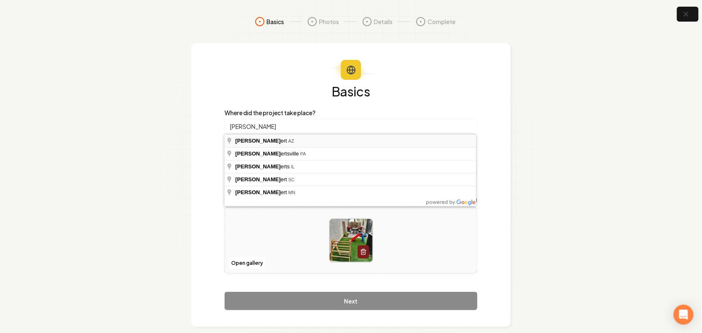
type input "Gilbert, [GEOGRAPHIC_DATA]"
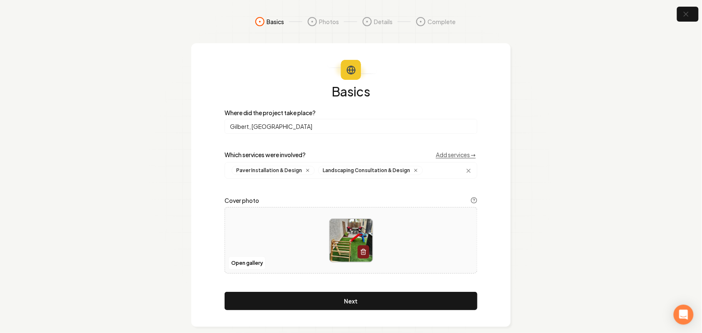
click at [355, 293] on button "Next" at bounding box center [350, 301] width 253 height 18
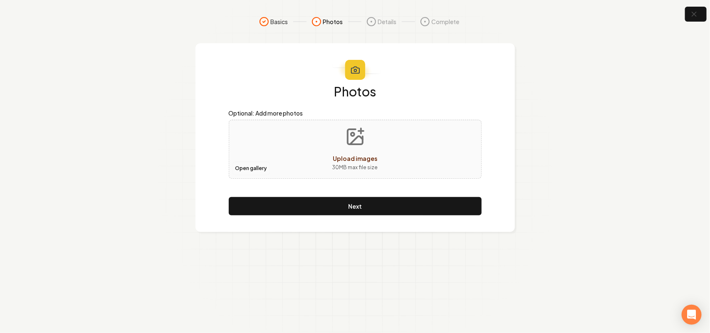
click at [244, 173] on button "Open gallery" at bounding box center [250, 168] width 37 height 13
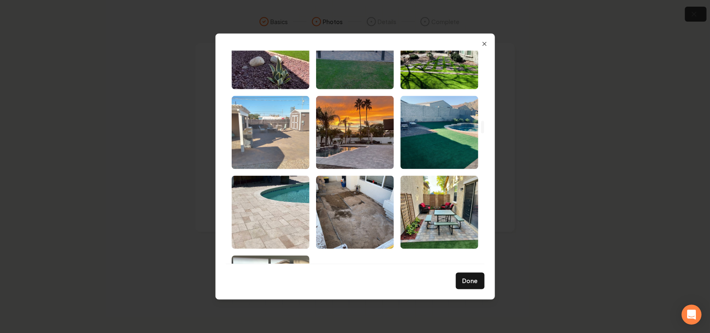
scroll to position [1195, 0]
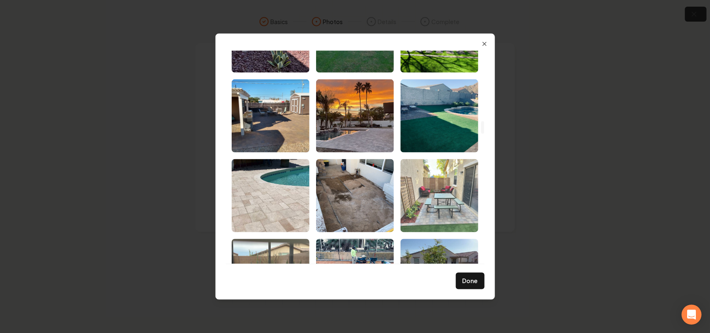
click at [424, 187] on img "Select image image_677ace49432c476416bfa0a1.jpeg" at bounding box center [439, 195] width 78 height 73
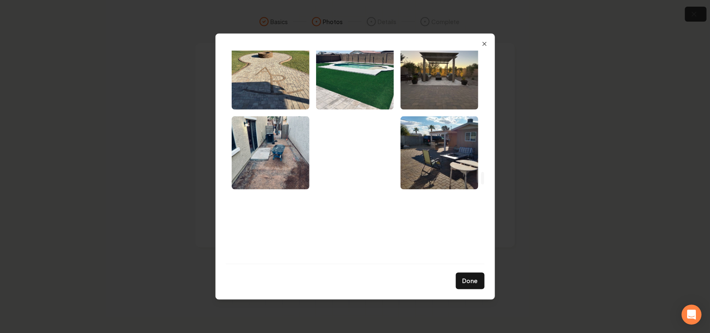
scroll to position [2130, 0]
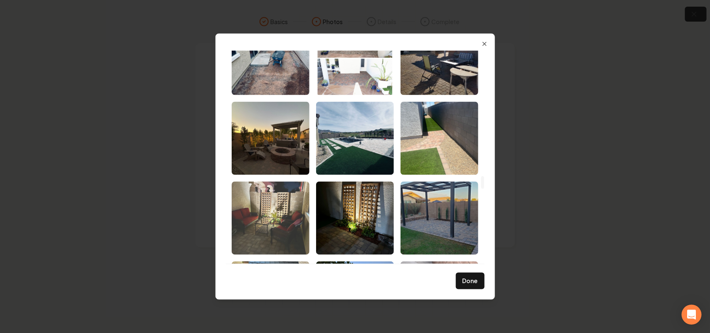
click at [275, 236] on img "Select image image_677ace46432c476416bf920f.jpeg" at bounding box center [271, 217] width 78 height 73
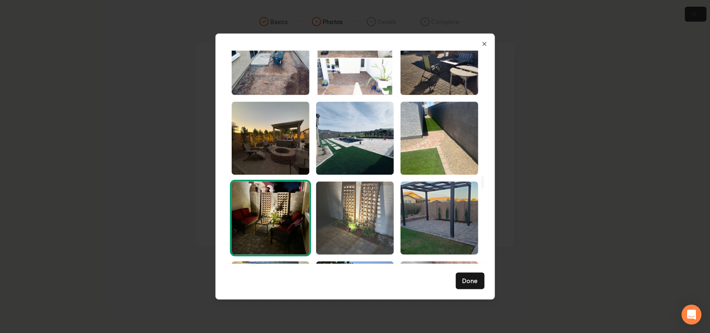
click at [360, 224] on img "Select image image_677ace40432c476416bf7c58.jpeg" at bounding box center [355, 217] width 78 height 73
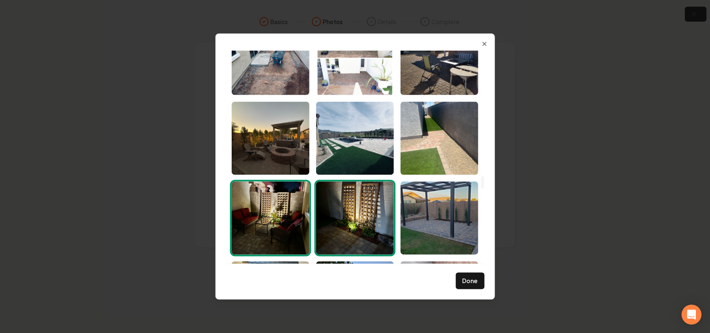
click at [370, 225] on img "Select image image_677ace40432c476416bf7c58.jpeg" at bounding box center [355, 217] width 78 height 73
drag, startPoint x: 261, startPoint y: 232, endPoint x: 269, endPoint y: 228, distance: 9.1
click at [261, 231] on img "Select image image_677ace46432c476416bf920f.jpeg" at bounding box center [271, 217] width 78 height 73
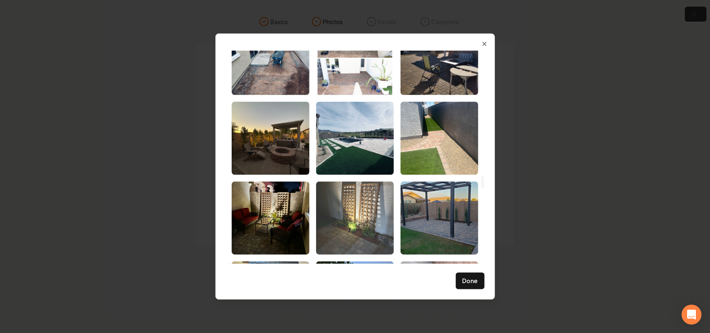
click at [352, 225] on img "Select image image_677ace40432c476416bf7c58.jpeg" at bounding box center [355, 217] width 78 height 73
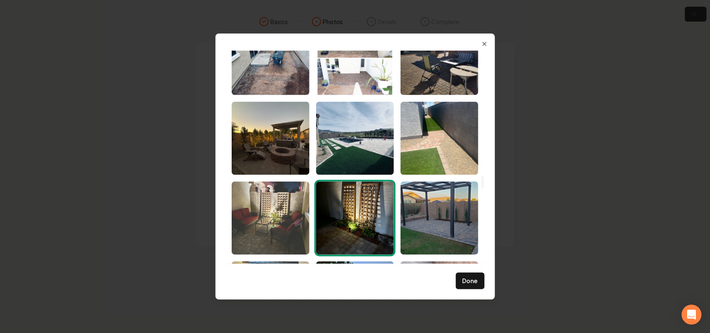
click at [287, 227] on img "Select image image_677ace46432c476416bf920f.jpeg" at bounding box center [271, 217] width 78 height 73
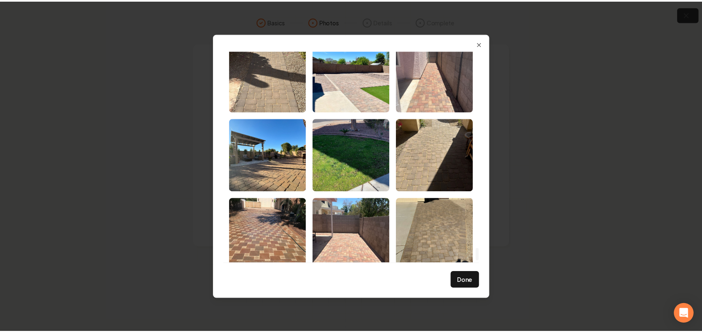
scroll to position [3401, 0]
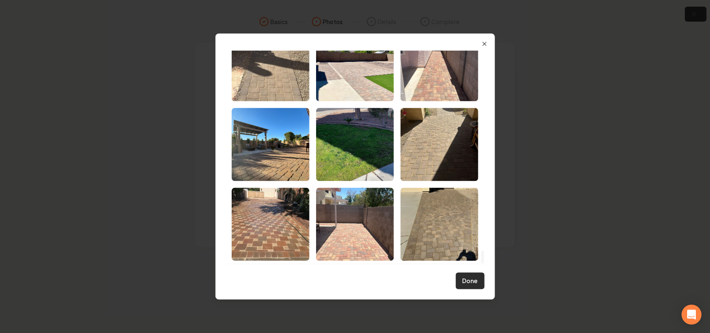
click at [467, 277] on button "Done" at bounding box center [470, 281] width 29 height 17
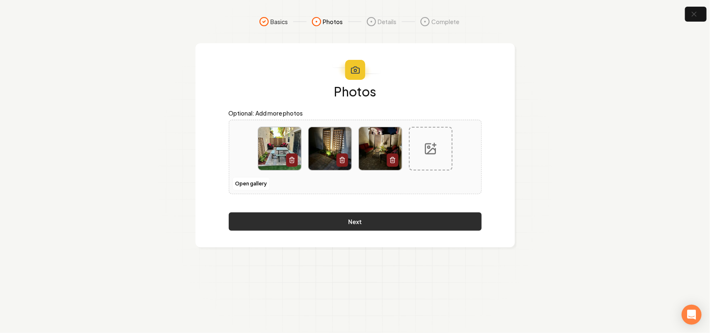
click at [395, 227] on button "Next" at bounding box center [355, 221] width 253 height 18
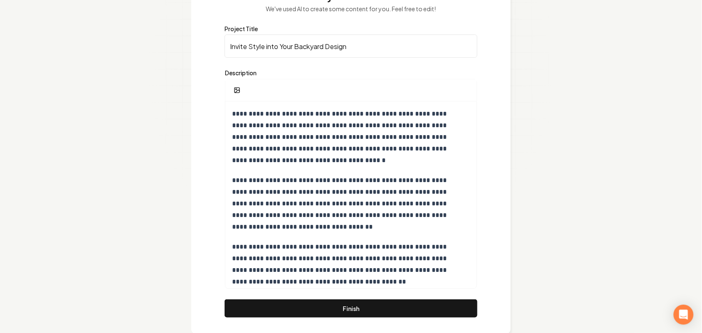
scroll to position [115, 0]
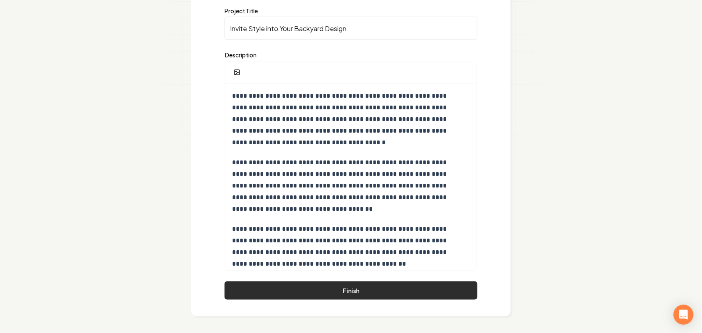
click at [364, 292] on button "Finish" at bounding box center [350, 290] width 253 height 18
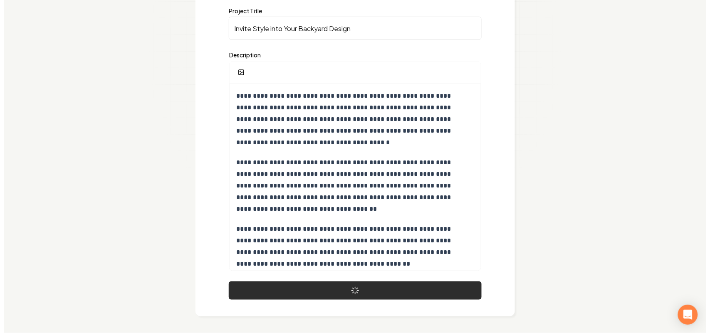
scroll to position [0, 0]
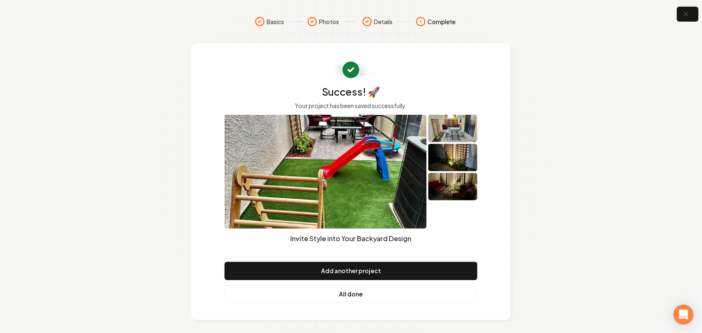
click at [346, 291] on link "All done" at bounding box center [350, 294] width 253 height 18
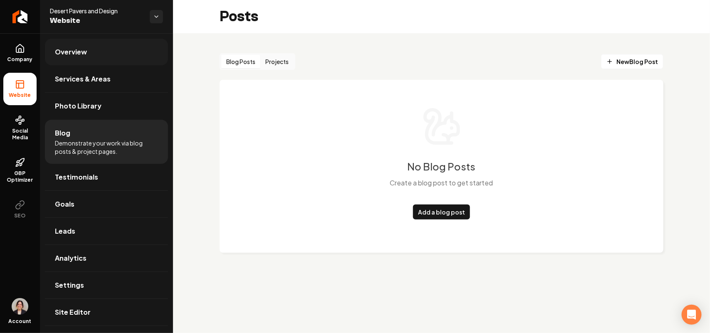
click at [90, 50] on link "Overview" at bounding box center [106, 52] width 123 height 27
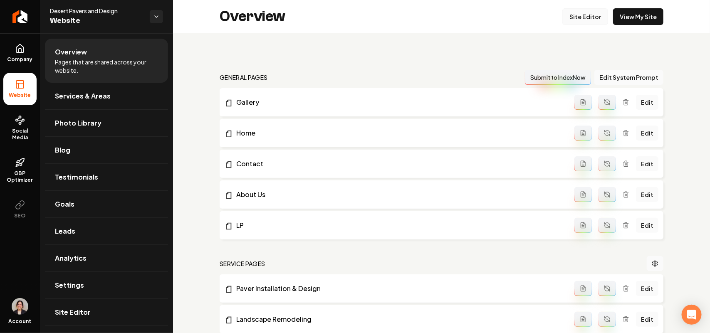
click at [569, 14] on link "Site Editor" at bounding box center [585, 16] width 46 height 17
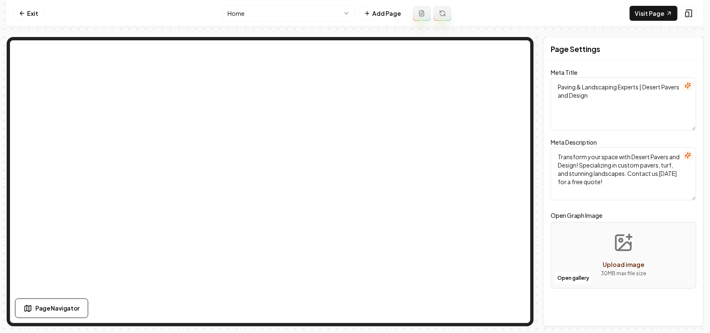
click at [307, 15] on html "Computer Required This feature is only available on a computer. Please switch t…" at bounding box center [355, 166] width 710 height 333
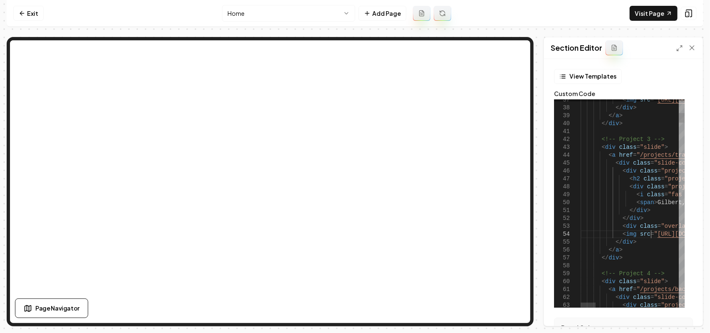
scroll to position [0, 252]
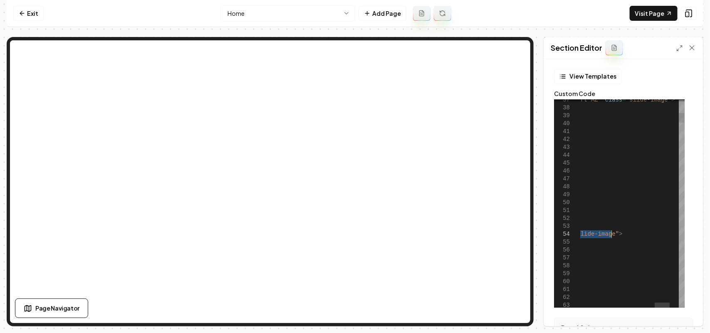
drag, startPoint x: 651, startPoint y: 235, endPoint x: 612, endPoint y: 234, distance: 38.7
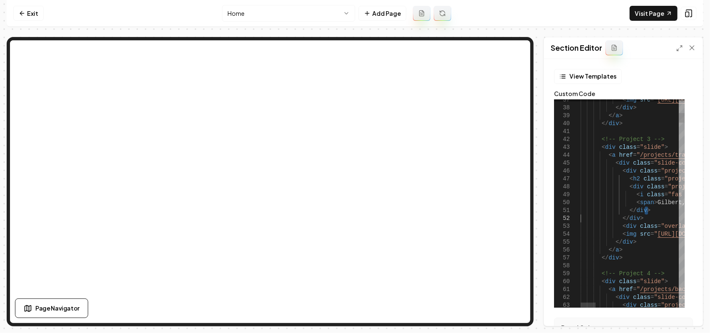
drag, startPoint x: 615, startPoint y: 216, endPoint x: 565, endPoint y: 222, distance: 50.2
click at [678, 45] on icon at bounding box center [679, 48] width 7 height 7
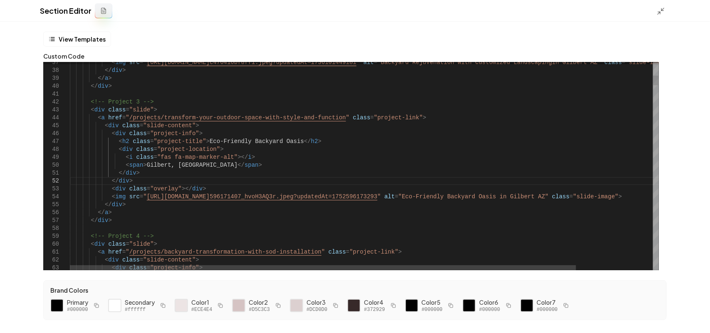
scroll to position [0, 57]
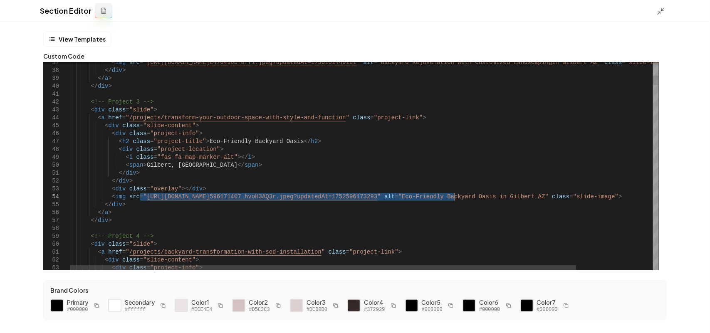
drag, startPoint x: 140, startPoint y: 197, endPoint x: 453, endPoint y: 196, distance: 313.4
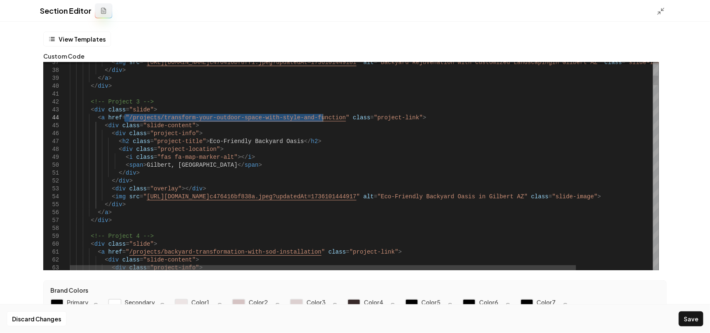
drag, startPoint x: 124, startPoint y: 115, endPoint x: 323, endPoint y: 116, distance: 199.1
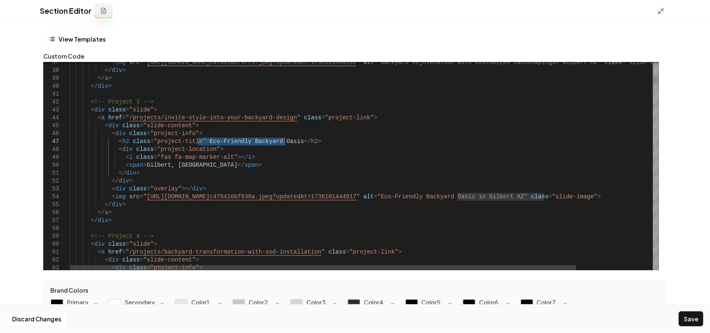
drag, startPoint x: 196, startPoint y: 141, endPoint x: 283, endPoint y: 138, distance: 87.3
drag, startPoint x: 456, startPoint y: 195, endPoint x: 542, endPoint y: 197, distance: 86.5
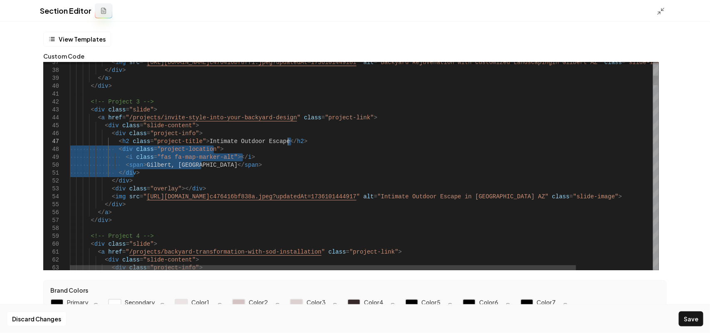
drag, startPoint x: 139, startPoint y: 173, endPoint x: 341, endPoint y: 140, distance: 204.2
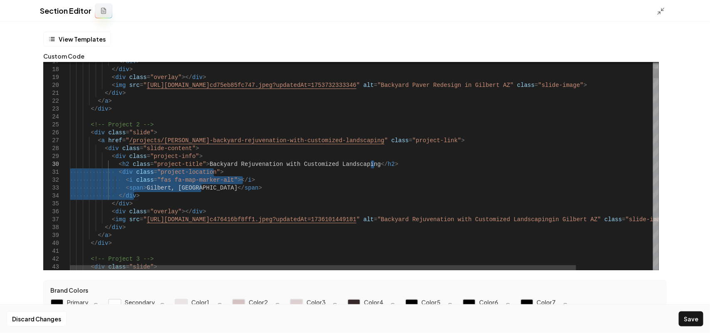
drag, startPoint x: 142, startPoint y: 196, endPoint x: 386, endPoint y: 165, distance: 245.5
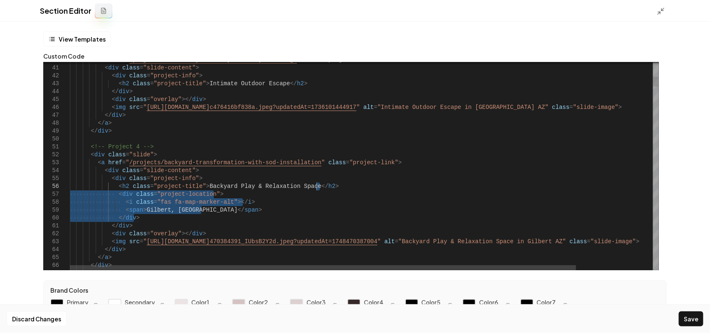
drag, startPoint x: 158, startPoint y: 218, endPoint x: 370, endPoint y: 183, distance: 214.4
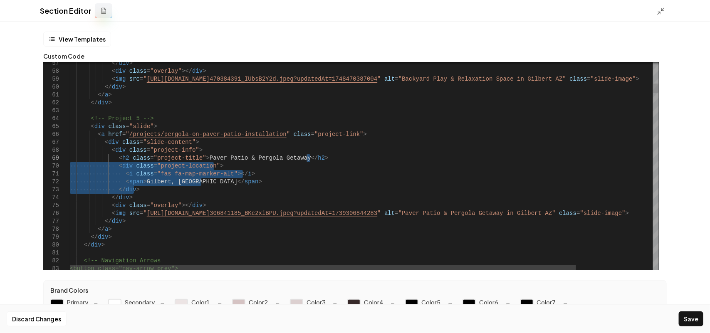
drag, startPoint x: 153, startPoint y: 189, endPoint x: 342, endPoint y: 159, distance: 191.6
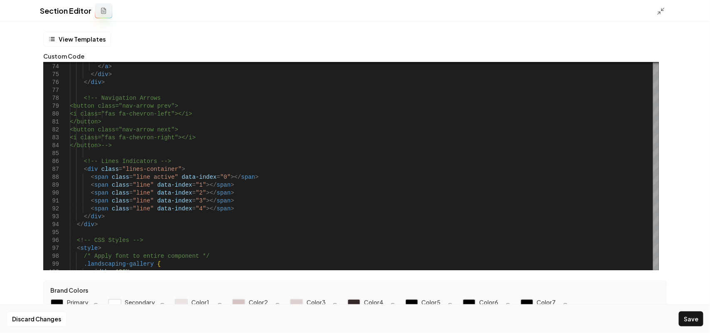
click at [690, 312] on button "Save" at bounding box center [690, 318] width 25 height 15
click at [662, 10] on icon at bounding box center [660, 11] width 8 height 8
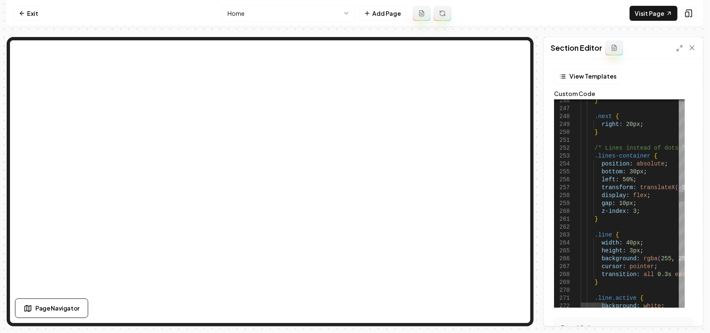
scroll to position [0, 137]
drag, startPoint x: 626, startPoint y: 242, endPoint x: 622, endPoint y: 242, distance: 4.2
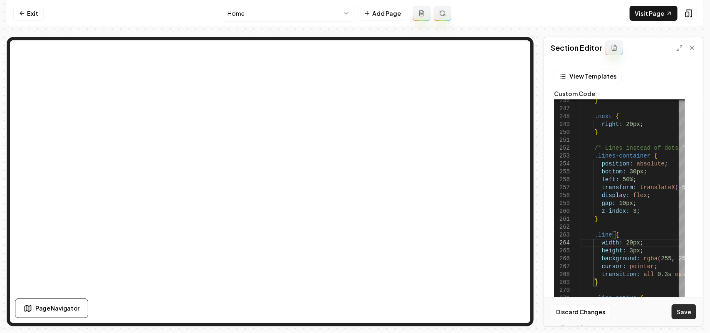
click at [685, 312] on button "Save" at bounding box center [683, 311] width 25 height 15
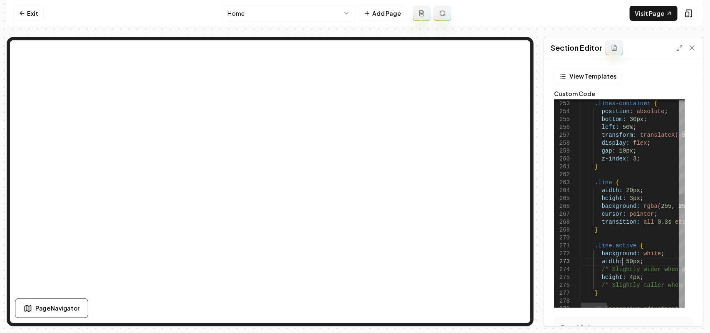
scroll to position [24, 44]
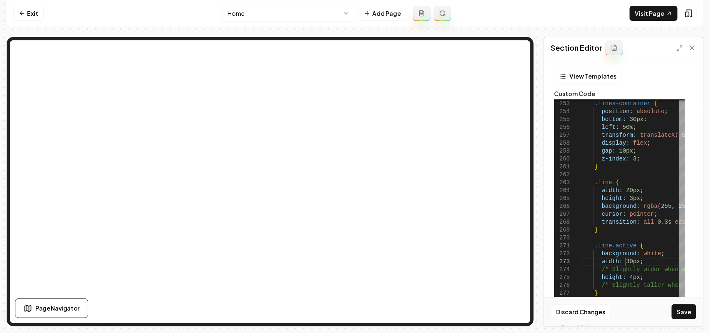
scroll to position [23, 44]
click at [688, 312] on button "Save" at bounding box center [683, 311] width 25 height 15
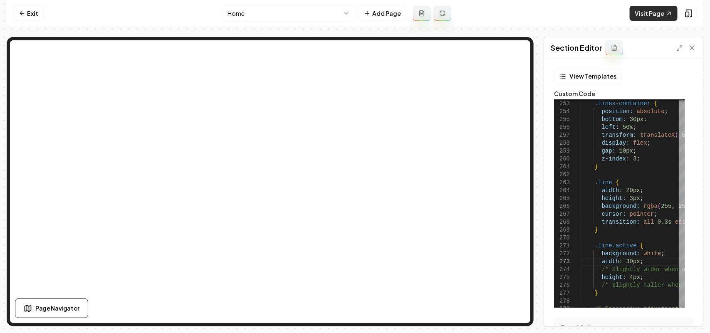
click at [646, 15] on link "Visit Page" at bounding box center [653, 13] width 48 height 15
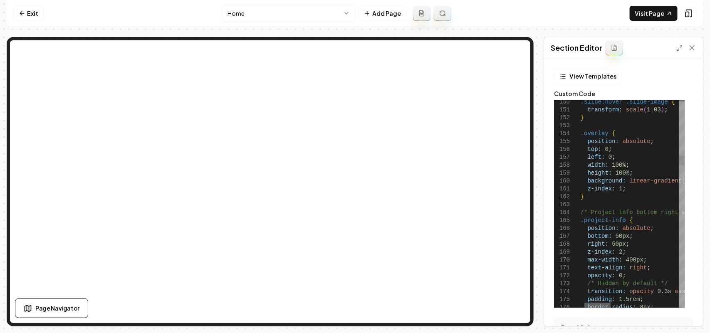
click at [592, 305] on div at bounding box center [597, 305] width 26 height 5
click at [648, 15] on link "Visit Page" at bounding box center [653, 13] width 48 height 15
click at [678, 49] on icon at bounding box center [679, 48] width 7 height 7
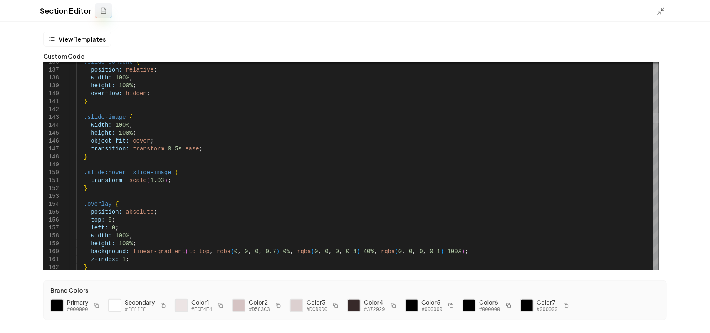
click at [658, 113] on div at bounding box center [656, 118] width 6 height 10
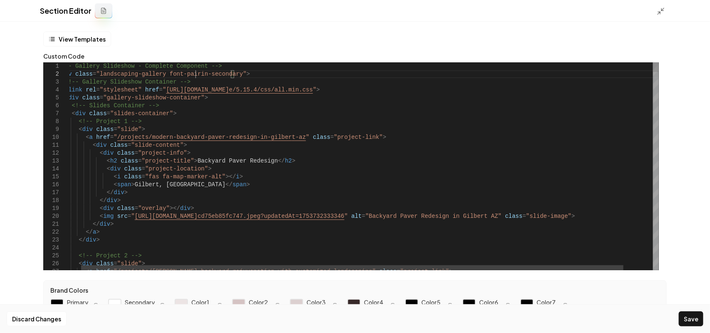
scroll to position [15, 140]
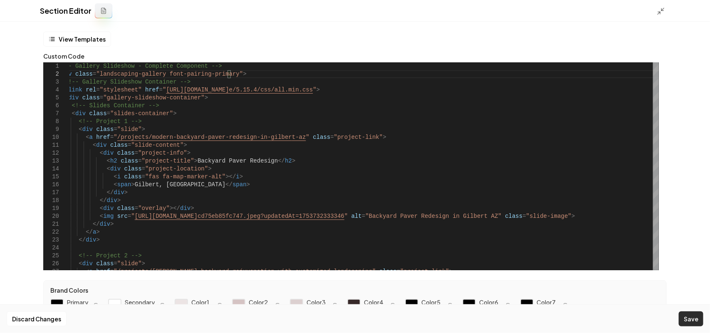
click at [687, 319] on button "Save" at bounding box center [690, 318] width 25 height 15
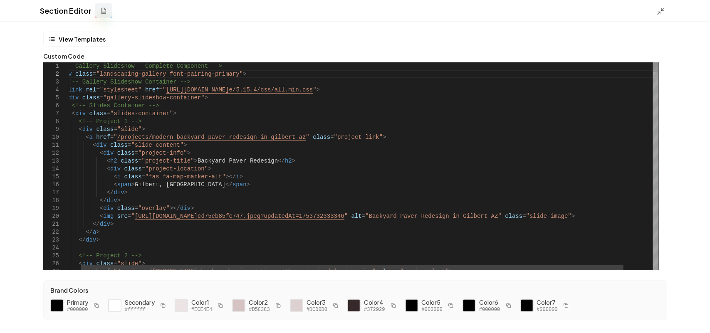
scroll to position [15, 166]
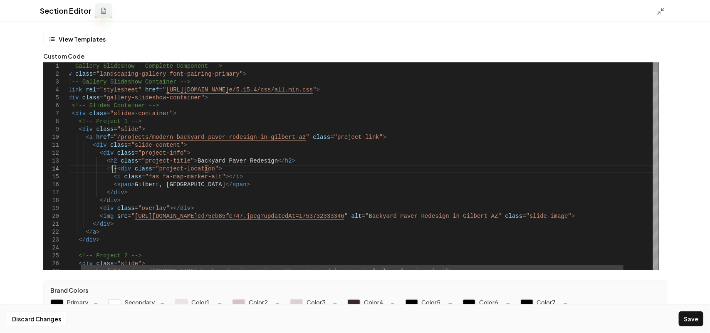
scroll to position [24, 57]
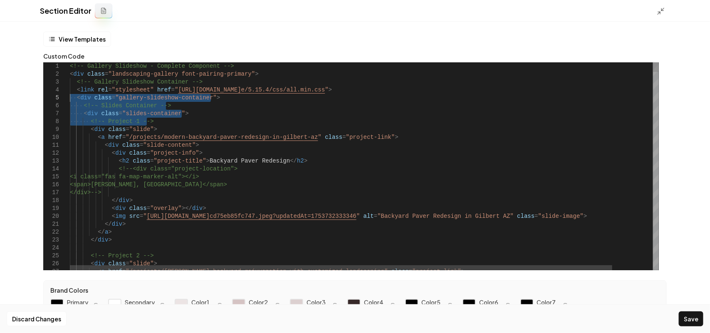
drag, startPoint x: 165, startPoint y: 118, endPoint x: 0, endPoint y: 99, distance: 166.6
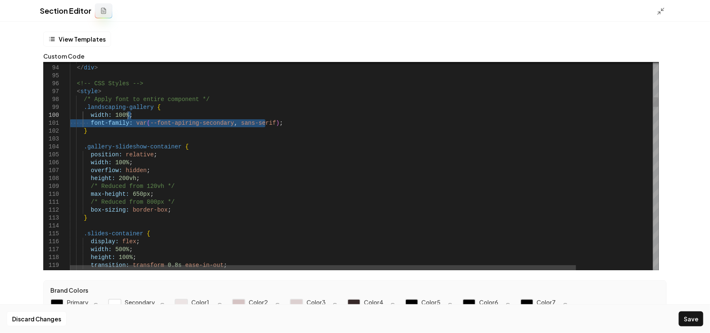
drag, startPoint x: 291, startPoint y: 121, endPoint x: 293, endPoint y: 116, distance: 5.8
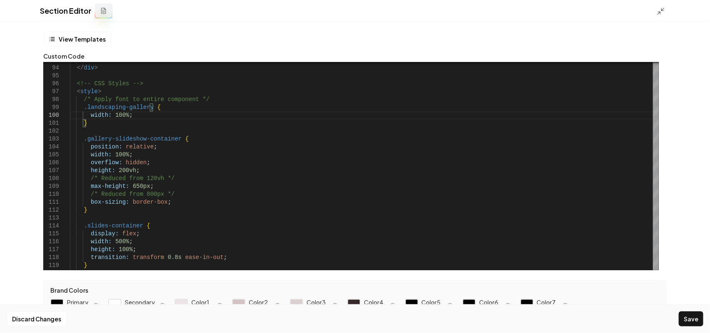
click at [687, 313] on button "Save" at bounding box center [690, 318] width 25 height 15
click at [660, 10] on icon at bounding box center [660, 11] width 8 height 8
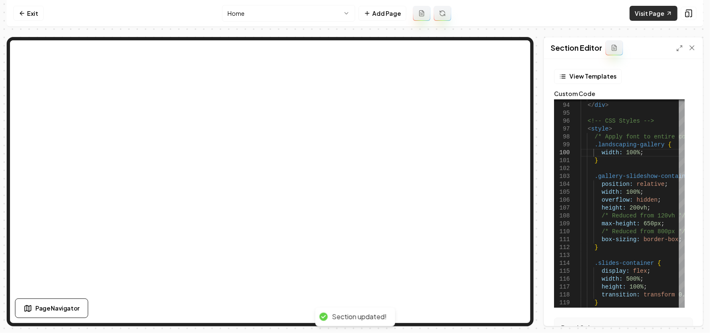
click at [652, 15] on link "Visit Page" at bounding box center [653, 13] width 48 height 15
click at [680, 47] on line at bounding box center [681, 47] width 2 height 2
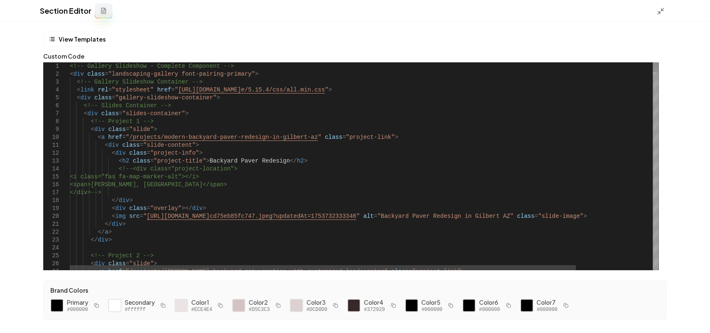
scroll to position [48, 57]
drag, startPoint x: 173, startPoint y: 74, endPoint x: 235, endPoint y: 74, distance: 62.4
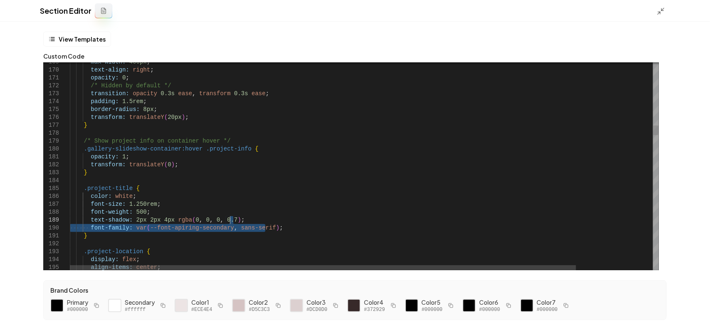
drag, startPoint x: 272, startPoint y: 225, endPoint x: 276, endPoint y: 217, distance: 8.9
type textarea "**********"
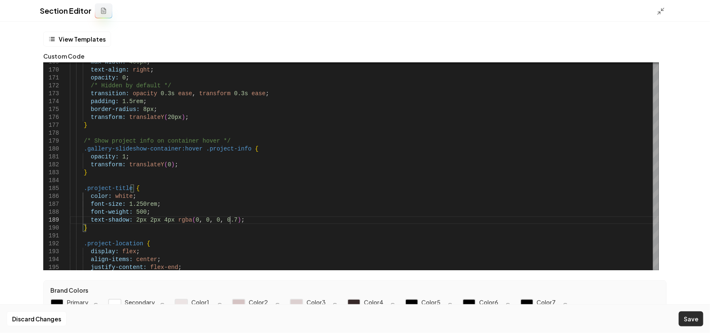
click at [688, 315] on button "Save" at bounding box center [690, 318] width 25 height 15
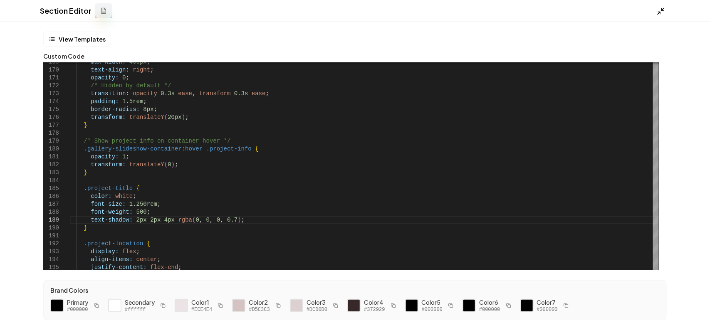
click at [662, 7] on icon at bounding box center [660, 11] width 8 height 8
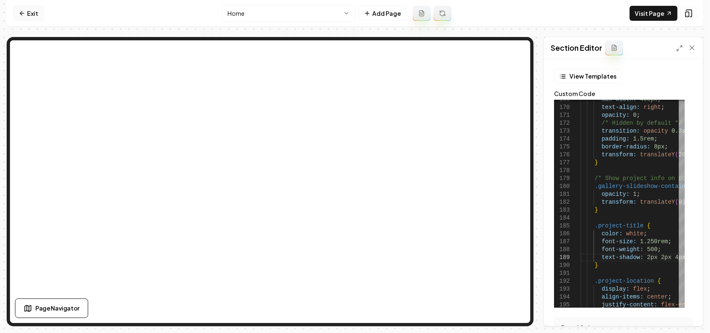
click at [37, 13] on link "Exit" at bounding box center [28, 13] width 30 height 15
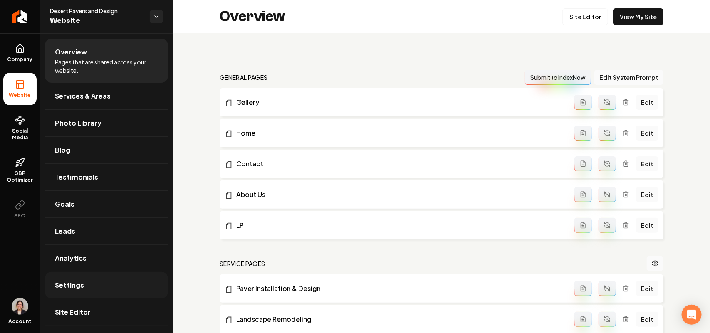
click at [80, 286] on span "Settings" at bounding box center [69, 285] width 29 height 10
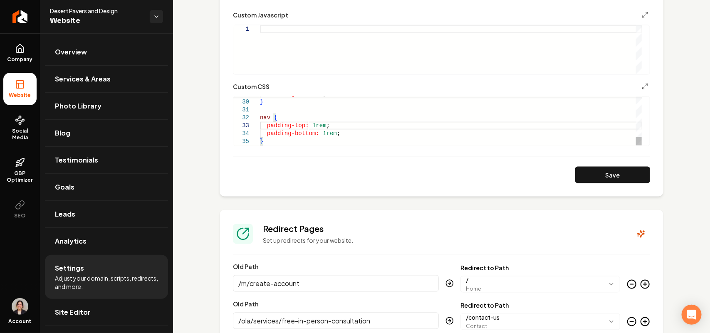
scroll to position [0, 73]
click at [310, 125] on div "max-height: 3rem ; } nav { padding-top: 1rem ; padding-bottom: 1rem ; }" at bounding box center [451, 7] width 382 height 276
click at [319, 133] on div "max-height: 3rem ; } nav { padding-top: .5rem ; padding-bottom: 1rem ; }" at bounding box center [451, 7] width 382 height 276
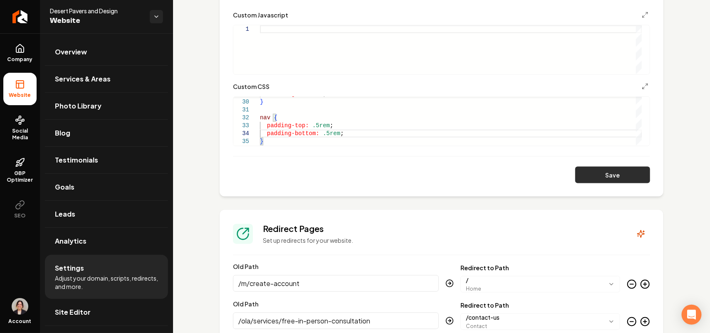
type textarea "**********"
click at [601, 175] on button "Save" at bounding box center [612, 175] width 75 height 17
click at [91, 52] on link "Overview" at bounding box center [106, 52] width 123 height 27
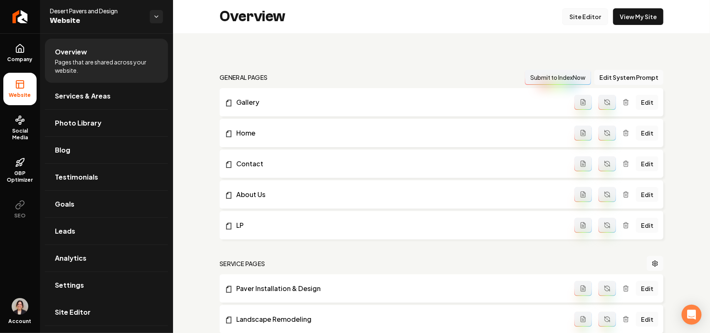
click at [586, 18] on link "Site Editor" at bounding box center [585, 16] width 46 height 17
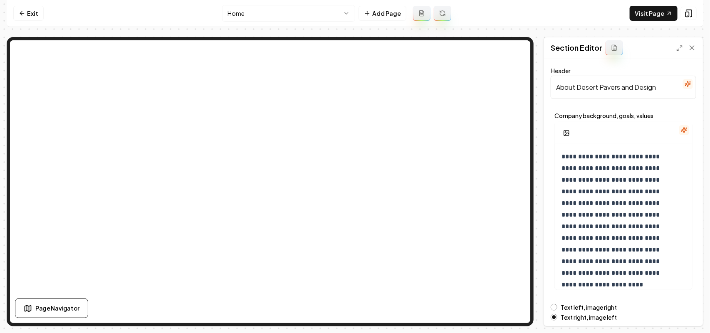
click at [681, 131] on icon "button" at bounding box center [683, 129] width 5 height 5
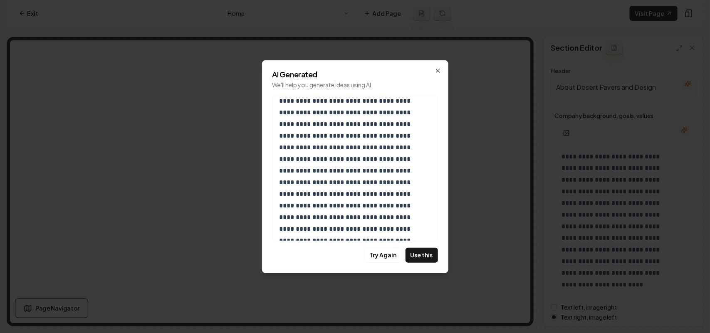
scroll to position [170, 0]
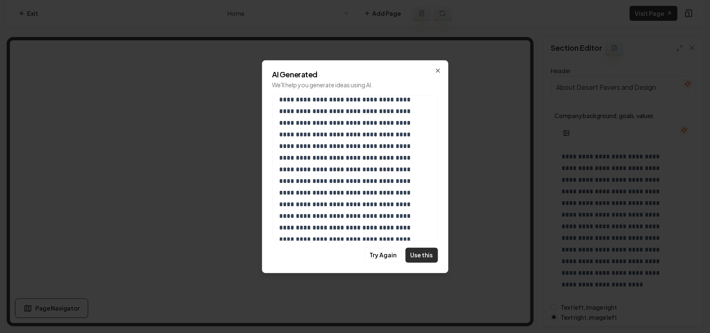
click at [418, 259] on button "Use this" at bounding box center [421, 255] width 32 height 15
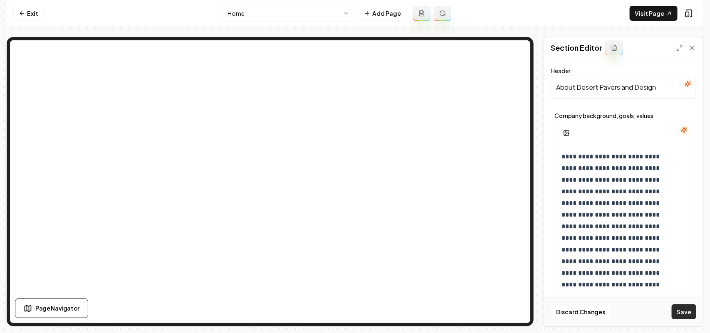
click at [689, 315] on button "Save" at bounding box center [683, 311] width 25 height 15
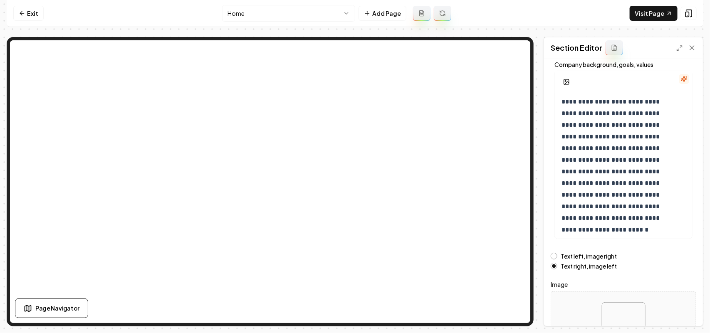
scroll to position [116, 0]
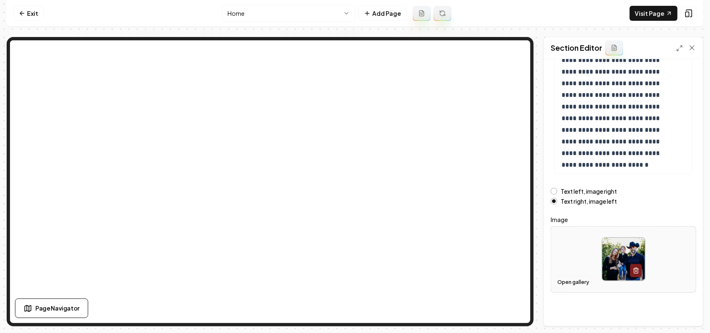
click at [587, 286] on button "Open gallery" at bounding box center [572, 282] width 37 height 13
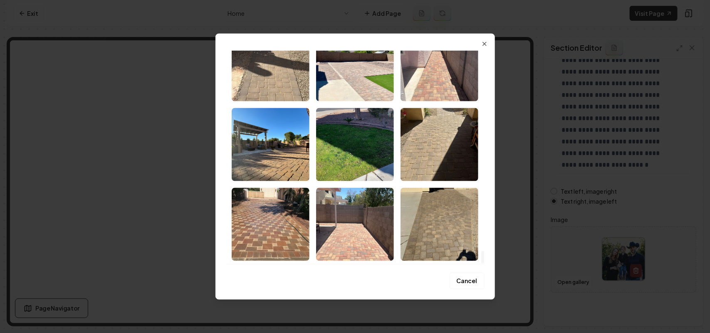
drag, startPoint x: 481, startPoint y: 62, endPoint x: 508, endPoint y: 296, distance: 236.4
click at [484, 263] on div at bounding box center [482, 257] width 3 height 12
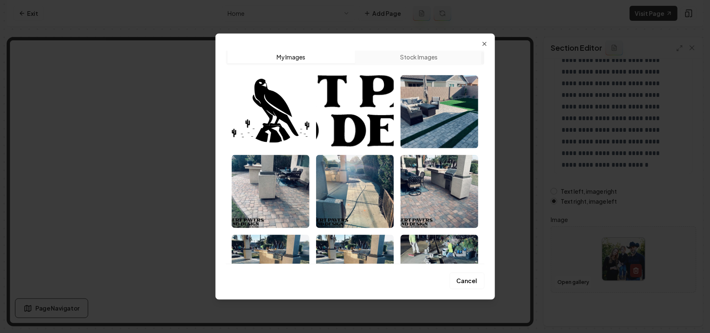
scroll to position [0, 0]
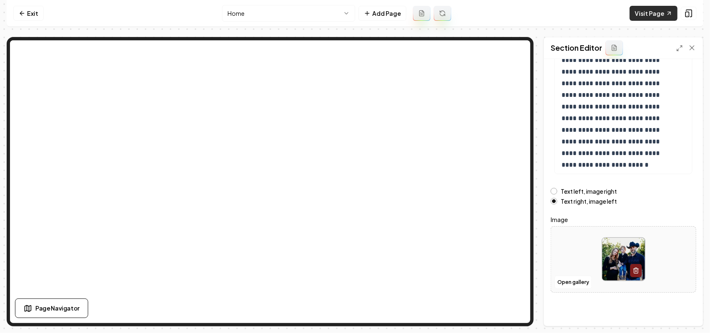
click at [649, 12] on link "Visit Page" at bounding box center [653, 13] width 48 height 15
click at [670, 271] on div "Remove Remove" at bounding box center [623, 259] width 145 height 57
type input "**********"
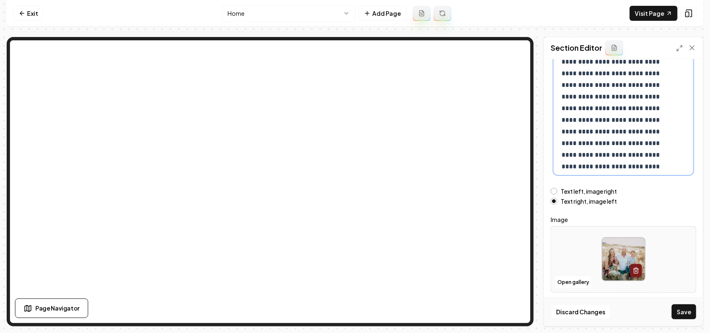
scroll to position [260, 0]
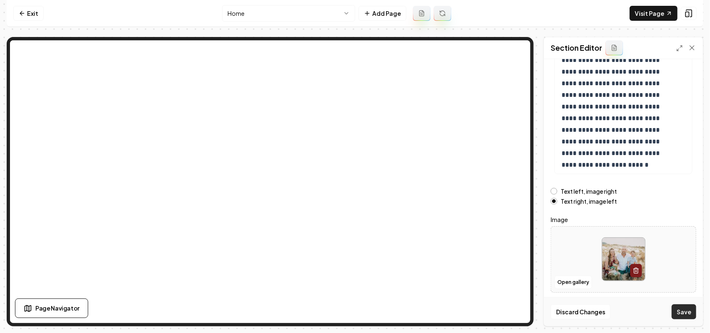
click at [692, 313] on button "Save" at bounding box center [683, 311] width 25 height 15
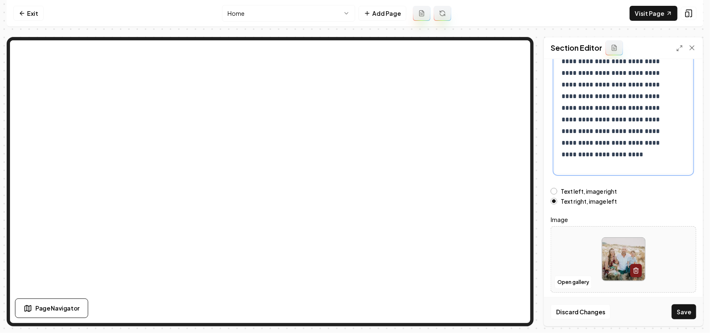
scroll to position [14, 0]
click at [690, 307] on button "Save" at bounding box center [683, 311] width 25 height 15
click at [28, 17] on link "Exit" at bounding box center [28, 13] width 30 height 15
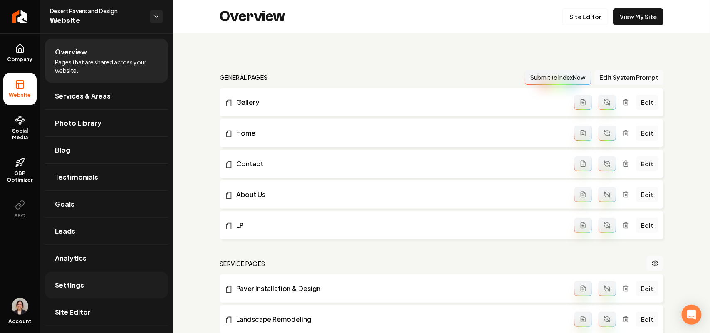
click at [76, 288] on span "Settings" at bounding box center [69, 285] width 29 height 10
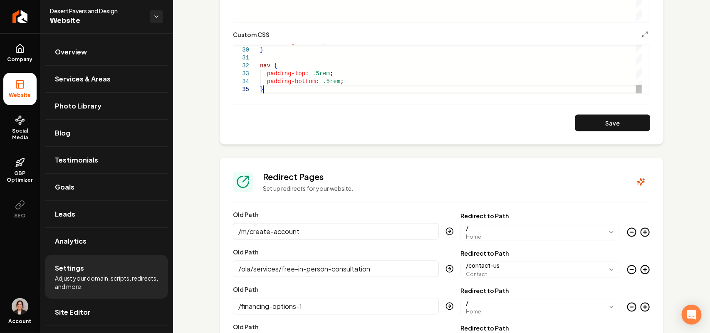
scroll to position [0, 76]
click at [608, 123] on button "Save" at bounding box center [612, 123] width 75 height 17
type textarea "**********"
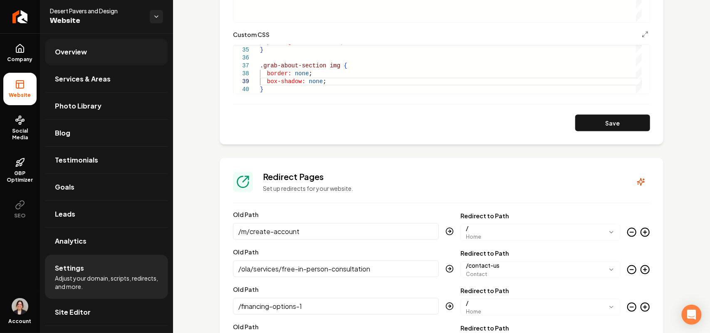
click at [78, 40] on link "Overview" at bounding box center [106, 52] width 123 height 27
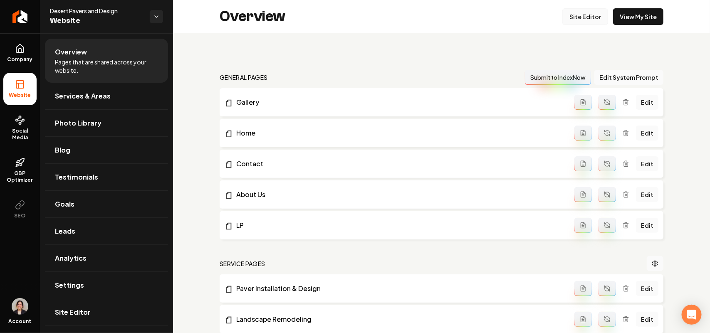
click at [583, 19] on link "Site Editor" at bounding box center [585, 16] width 46 height 17
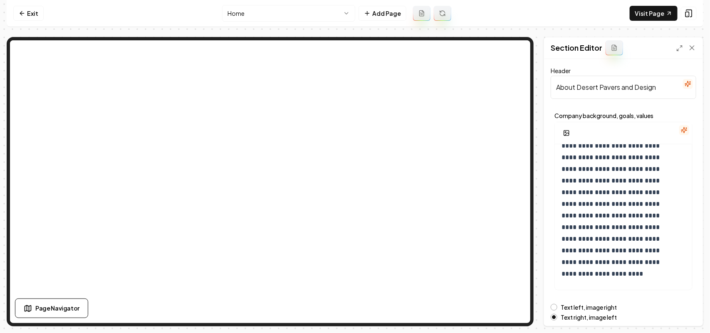
scroll to position [14, 0]
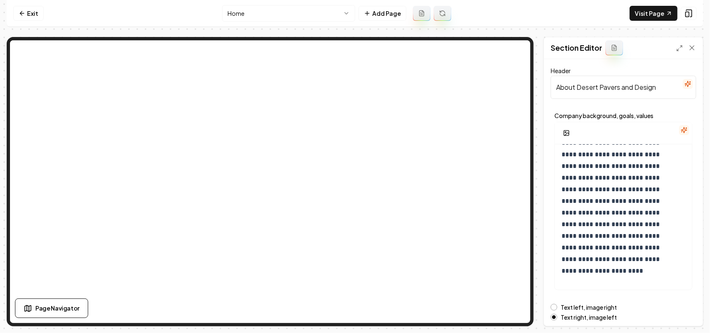
click at [681, 129] on icon "button" at bounding box center [683, 129] width 5 height 5
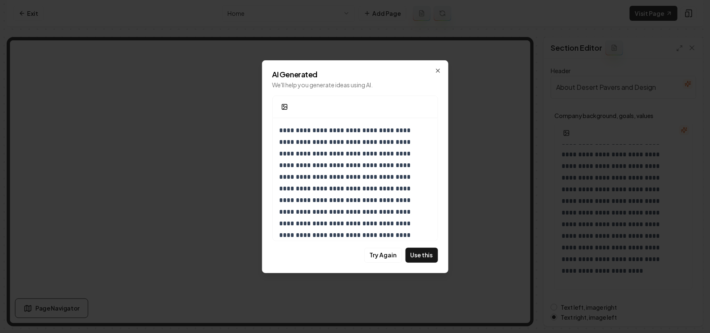
scroll to position [135, 0]
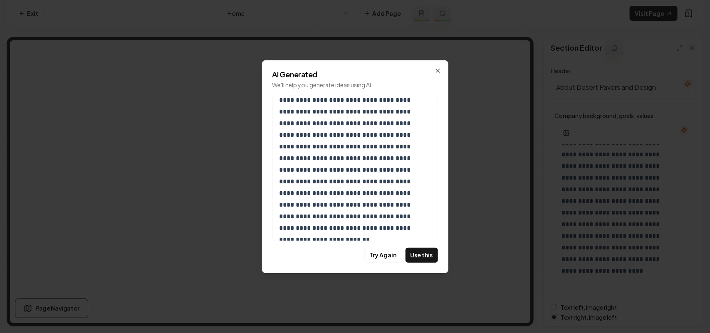
click at [424, 263] on div "**********" at bounding box center [355, 166] width 186 height 213
click at [424, 259] on button "Use this" at bounding box center [421, 255] width 32 height 15
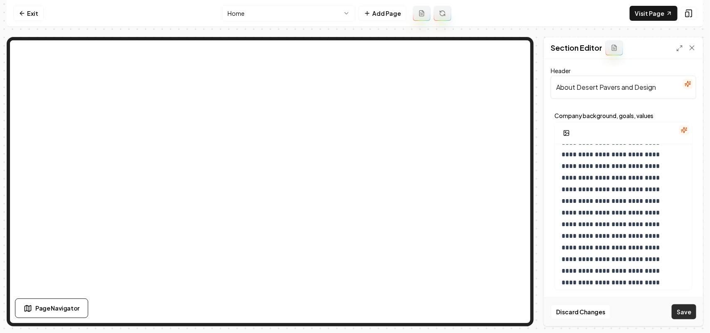
click at [689, 307] on button "Save" at bounding box center [683, 311] width 25 height 15
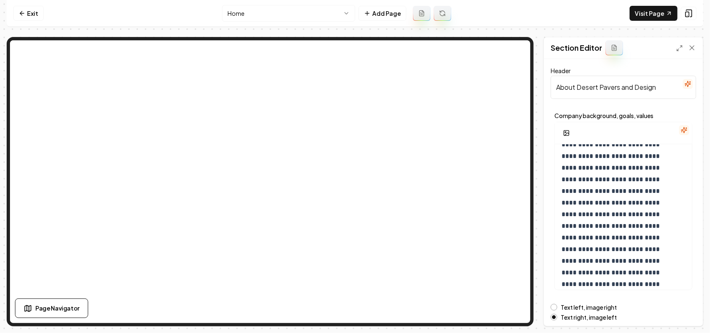
scroll to position [118, 0]
click at [643, 252] on p "**********" at bounding box center [615, 202] width 108 height 338
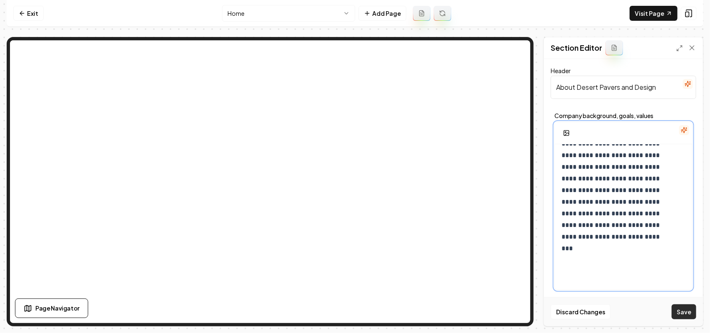
scroll to position [77, 0]
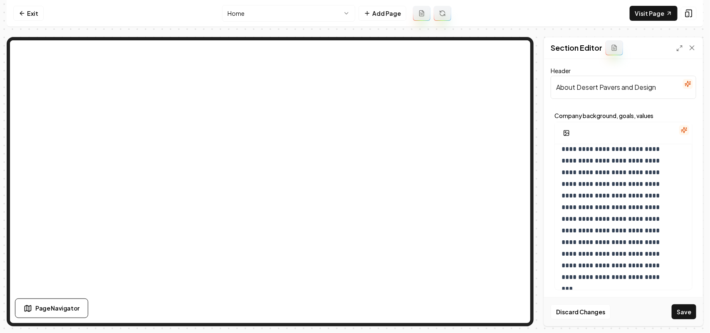
click at [678, 317] on button "Save" at bounding box center [683, 311] width 25 height 15
click at [26, 15] on link "Exit" at bounding box center [28, 13] width 30 height 15
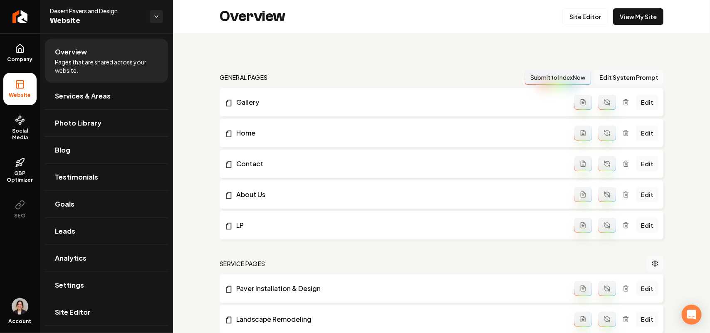
drag, startPoint x: 84, startPoint y: 311, endPoint x: 94, endPoint y: 280, distance: 32.2
click at [84, 311] on span "Site Editor" at bounding box center [73, 312] width 36 height 10
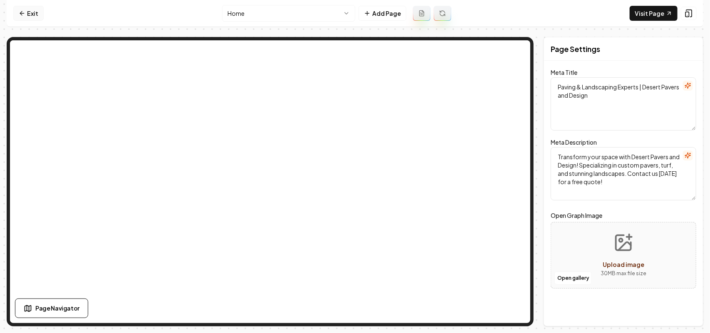
click at [20, 6] on link "Exit" at bounding box center [28, 13] width 30 height 15
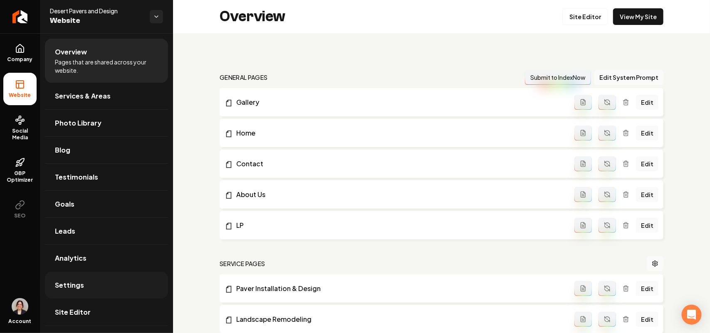
click at [69, 286] on span "Settings" at bounding box center [69, 285] width 29 height 10
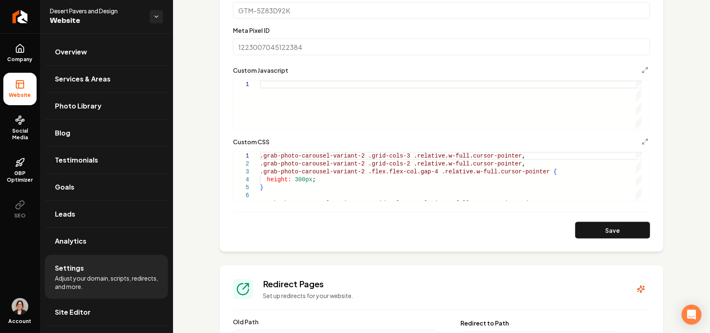
scroll to position [468, 0]
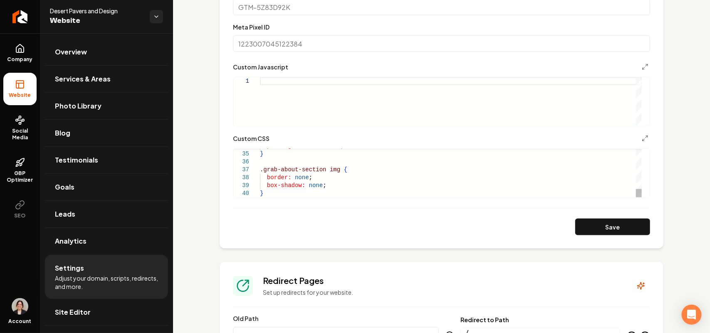
click at [329, 184] on div "padding-bottom: .5rem ; } .grab-about-section img { border: none ; box-shadow: …" at bounding box center [451, 40] width 382 height 316
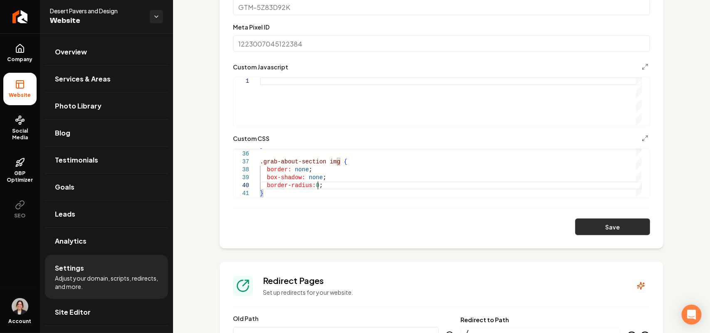
click at [635, 234] on button "Save" at bounding box center [612, 227] width 75 height 17
drag, startPoint x: 313, startPoint y: 186, endPoint x: 317, endPoint y: 187, distance: 4.2
click at [317, 187] on div "} .grab-about-section img { border: none ; box-shadow: none ; border-radius: 0 …" at bounding box center [451, 36] width 382 height 324
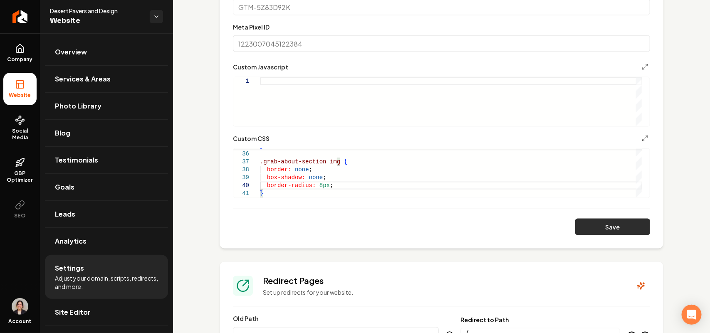
click at [591, 233] on button "Save" at bounding box center [612, 227] width 75 height 17
click at [300, 201] on form "**********" at bounding box center [441, 92] width 417 height 286
click at [300, 198] on form "**********" at bounding box center [441, 92] width 417 height 286
click at [299, 196] on div "} .grab-about-section img { border: none ; box-shadow: none ; border-radius: 8p…" at bounding box center [451, 36] width 382 height 324
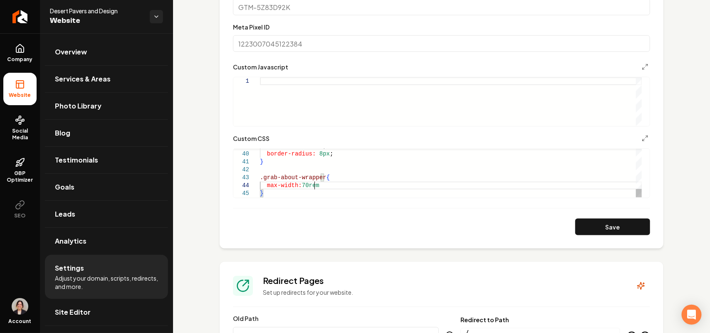
scroll to position [24, 56]
click at [577, 229] on button "Save" at bounding box center [612, 227] width 75 height 17
type textarea "**********"
